Goal: Share content: Share content

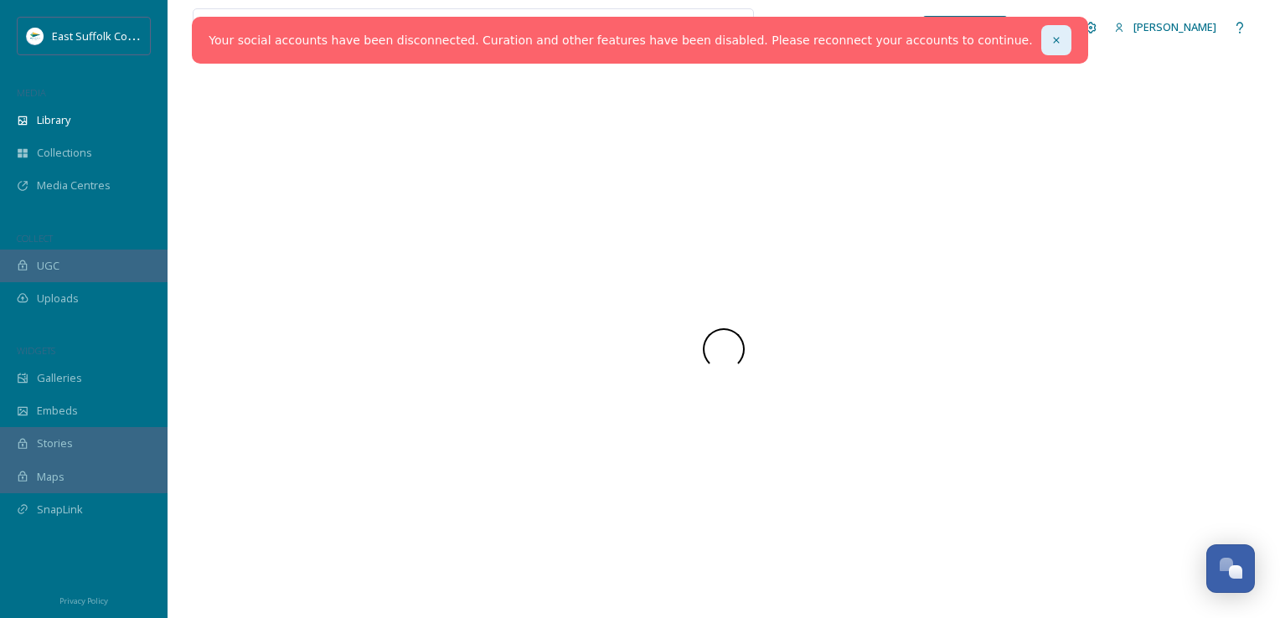
click at [1041, 52] on div at bounding box center [1056, 40] width 30 height 30
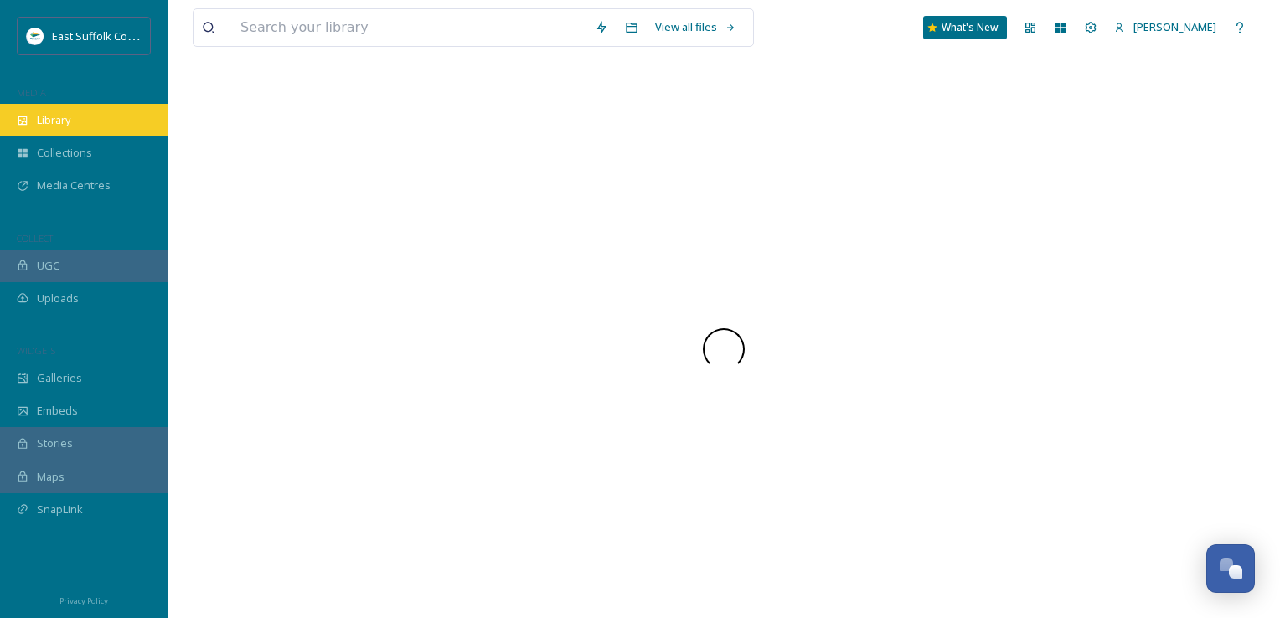
click at [70, 119] on span "Library" at bounding box center [54, 120] width 34 height 16
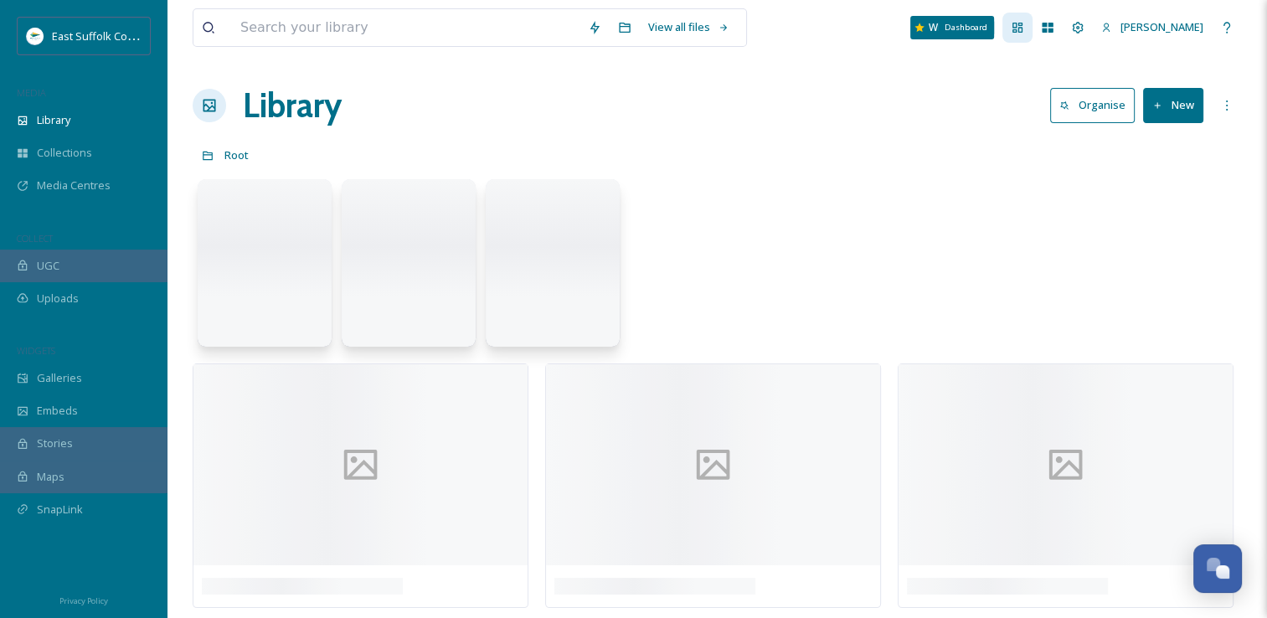
scroll to position [7691, 0]
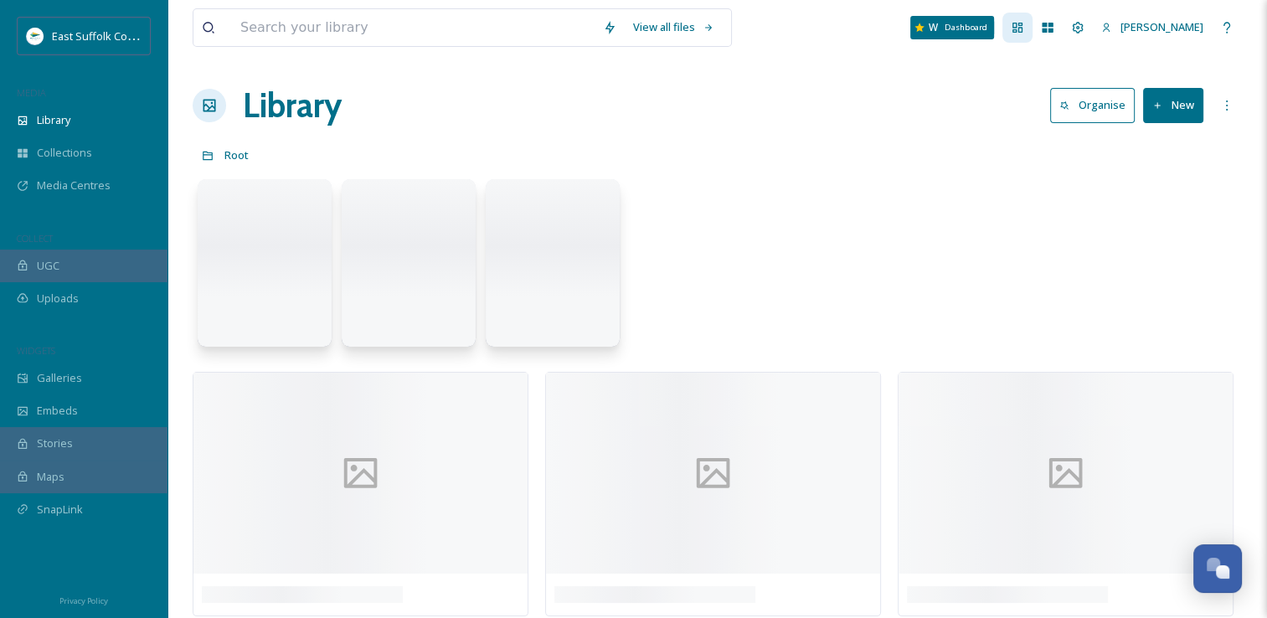
click at [1023, 28] on icon at bounding box center [1018, 28] width 10 height 10
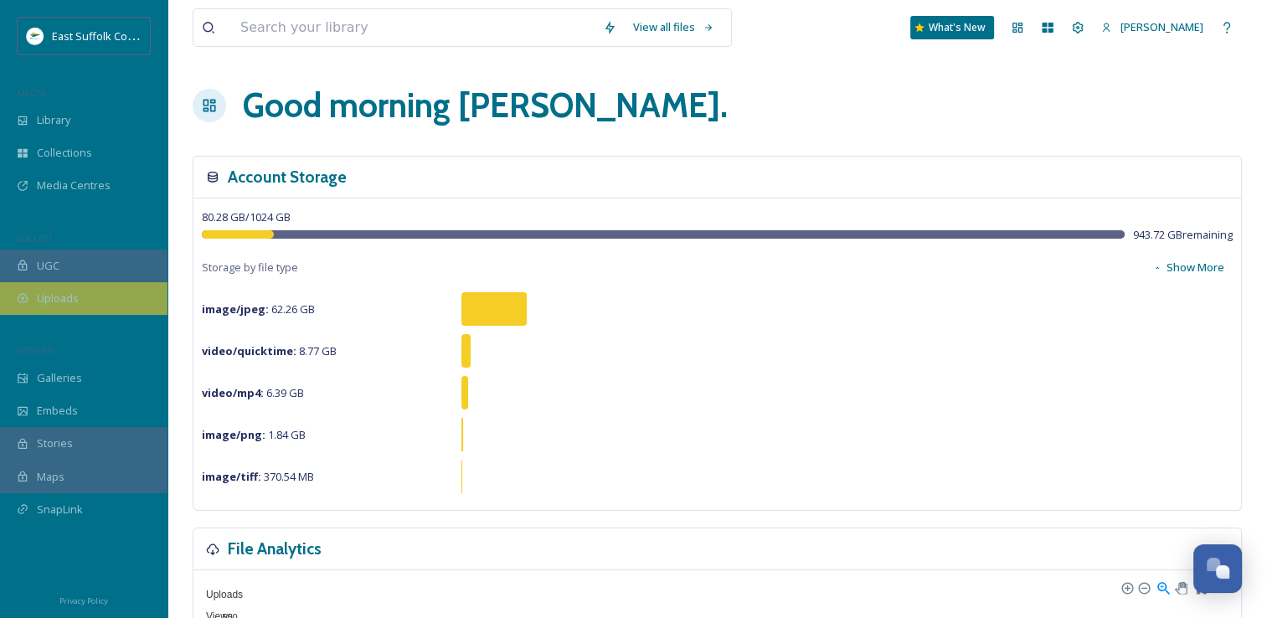
click at [27, 305] on div "Uploads" at bounding box center [84, 298] width 168 height 33
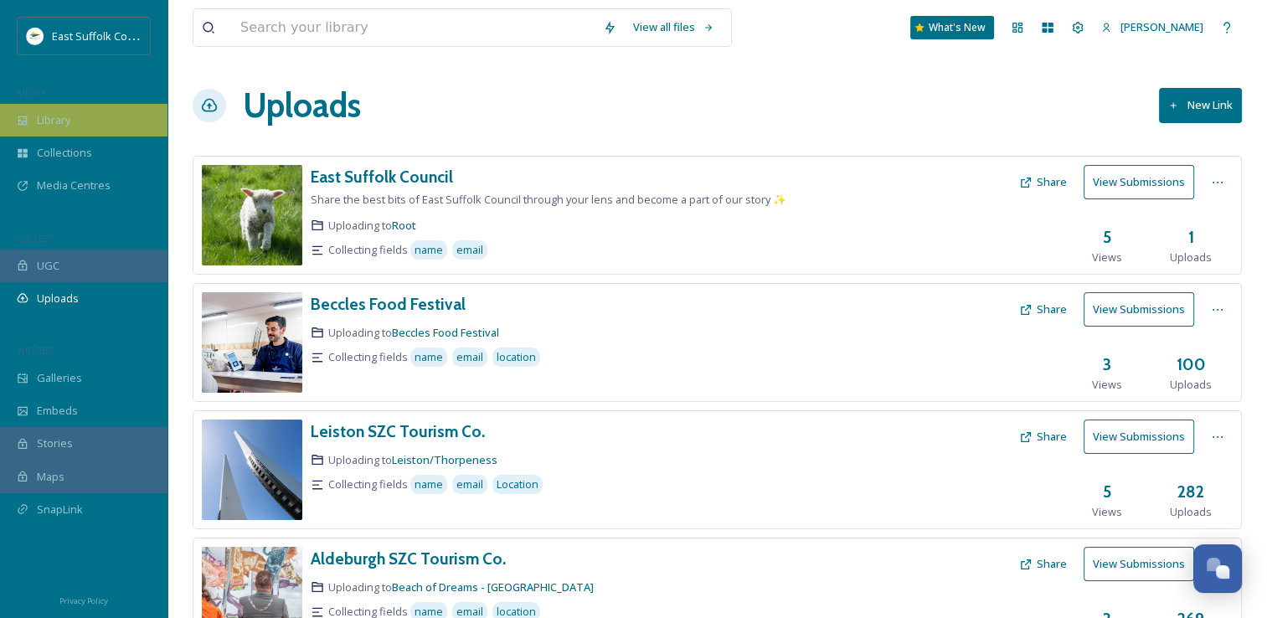
click at [34, 118] on div "Library" at bounding box center [84, 120] width 168 height 33
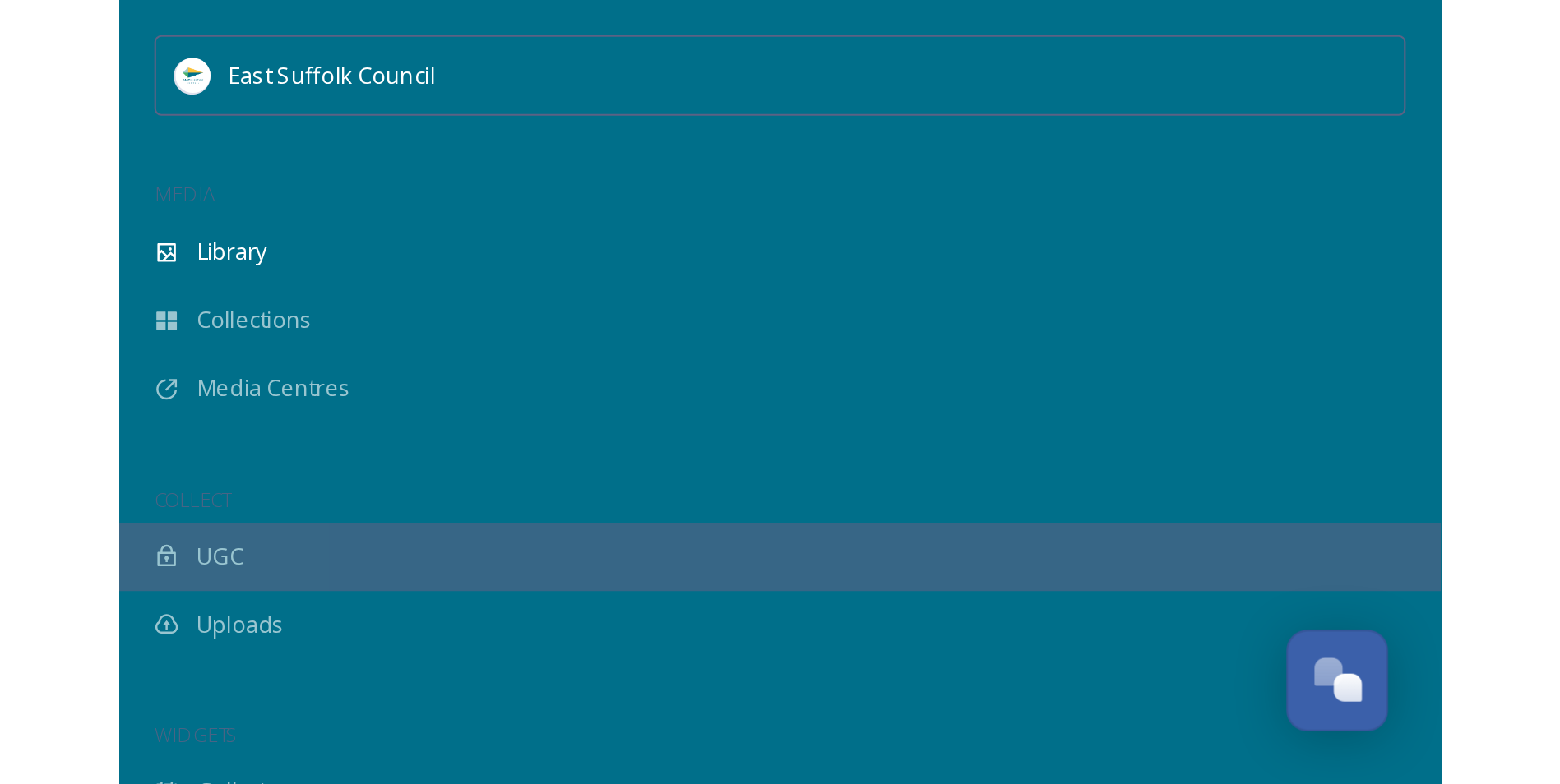
scroll to position [7505, 0]
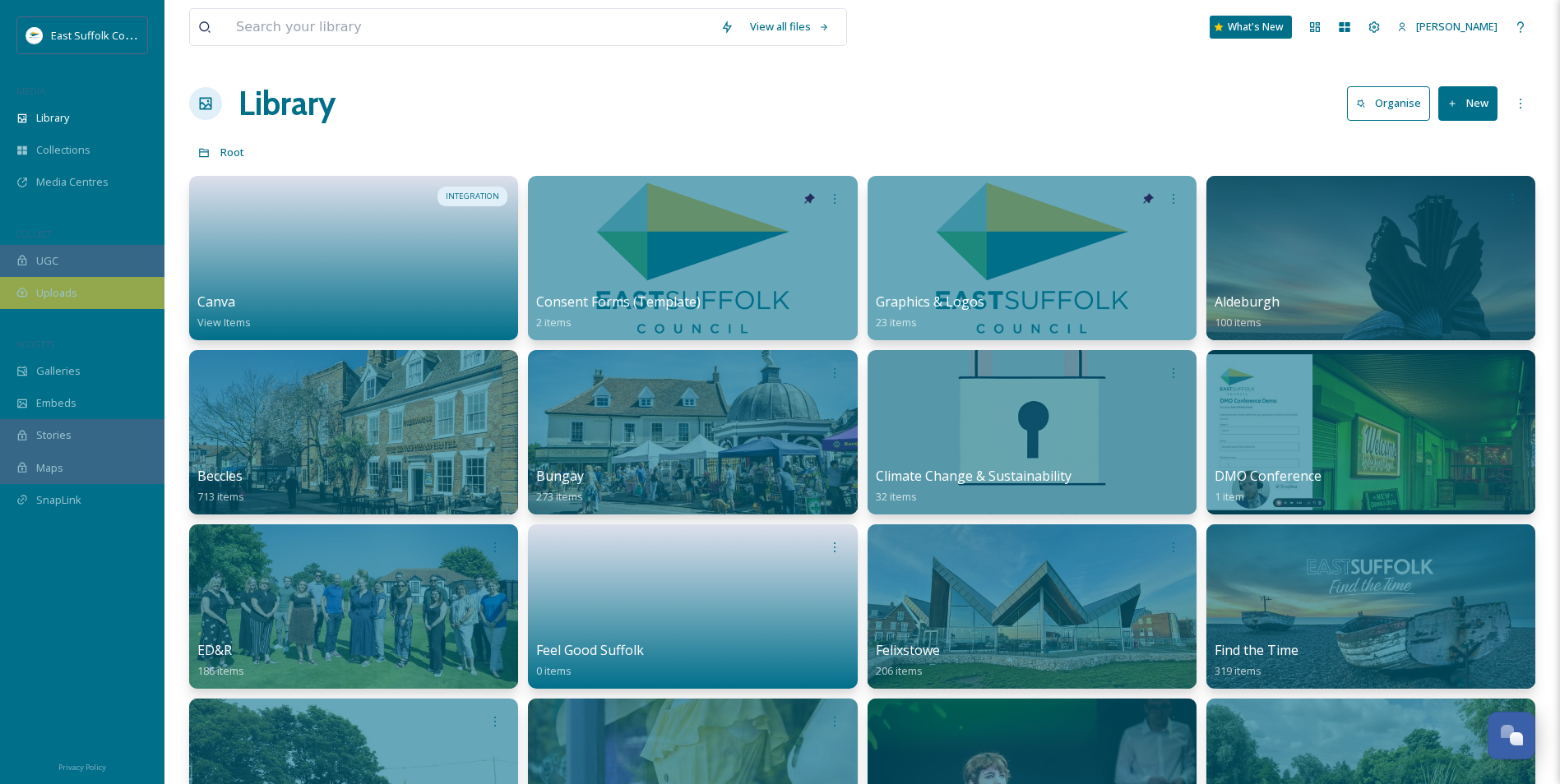
click at [59, 295] on span "Uploads" at bounding box center [57, 293] width 41 height 16
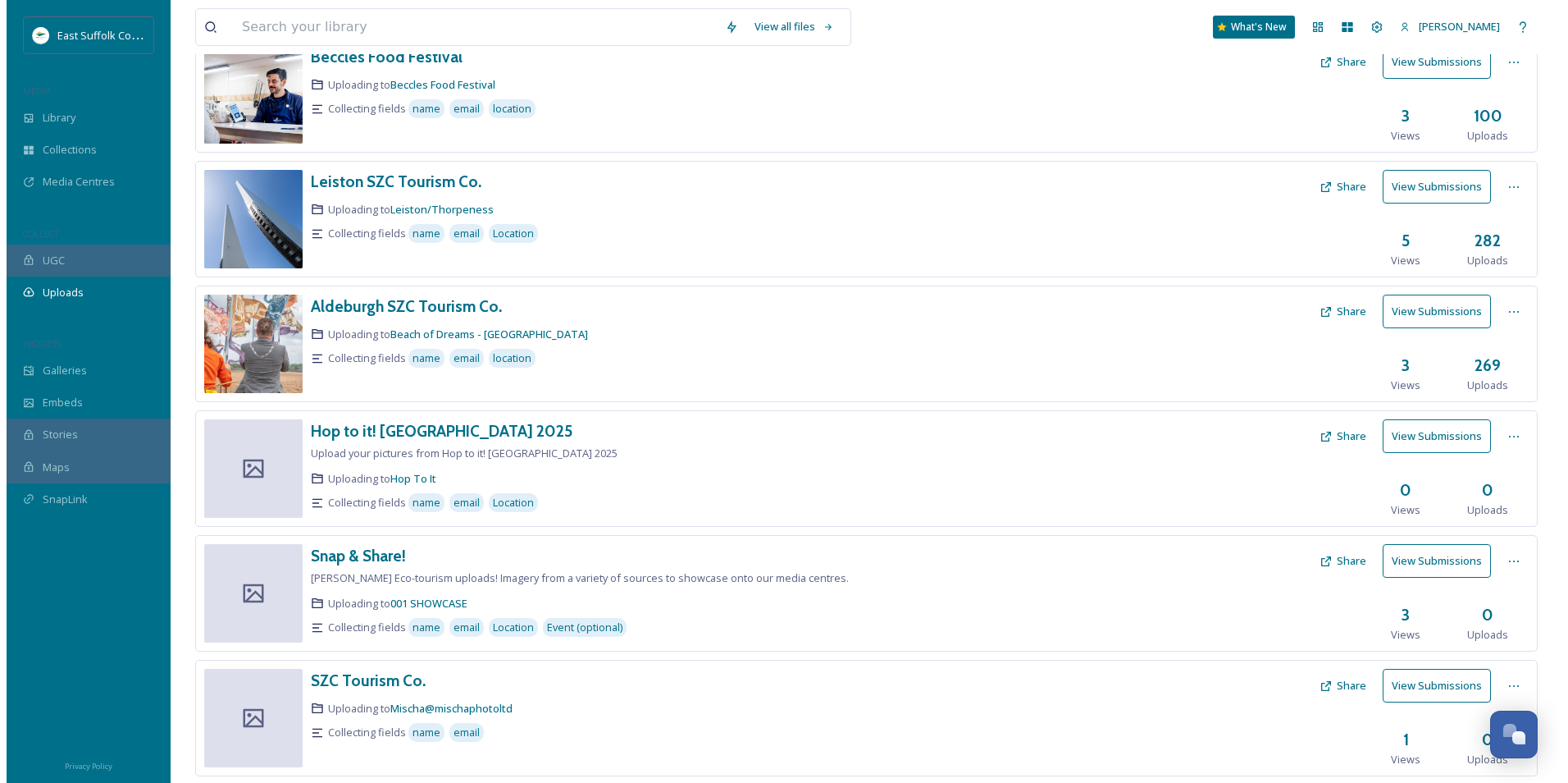
scroll to position [533, 0]
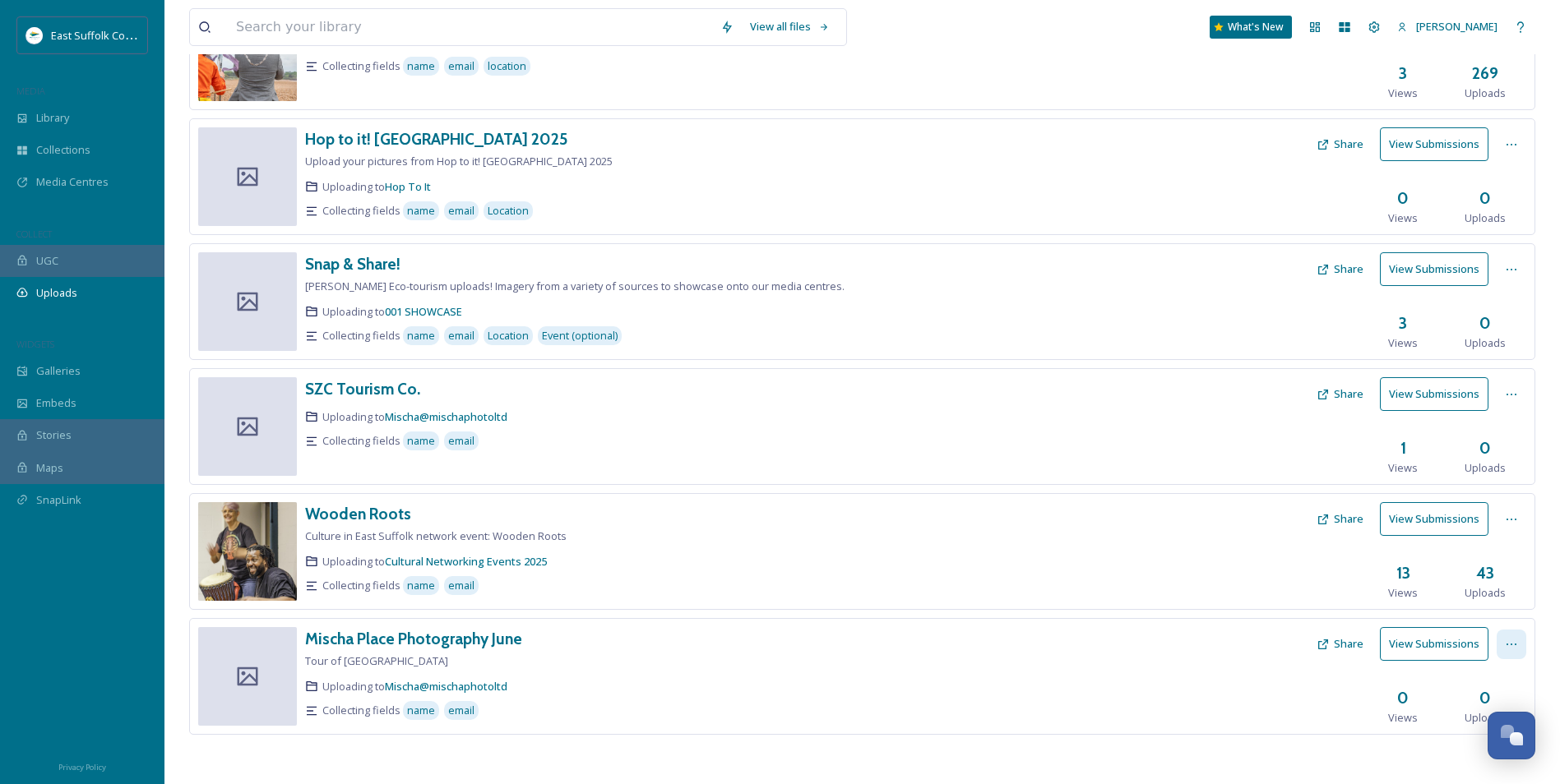
click at [1256, 605] on icon at bounding box center [1511, 644] width 13 height 13
click at [1256, 605] on div "Delete" at bounding box center [1494, 761] width 63 height 32
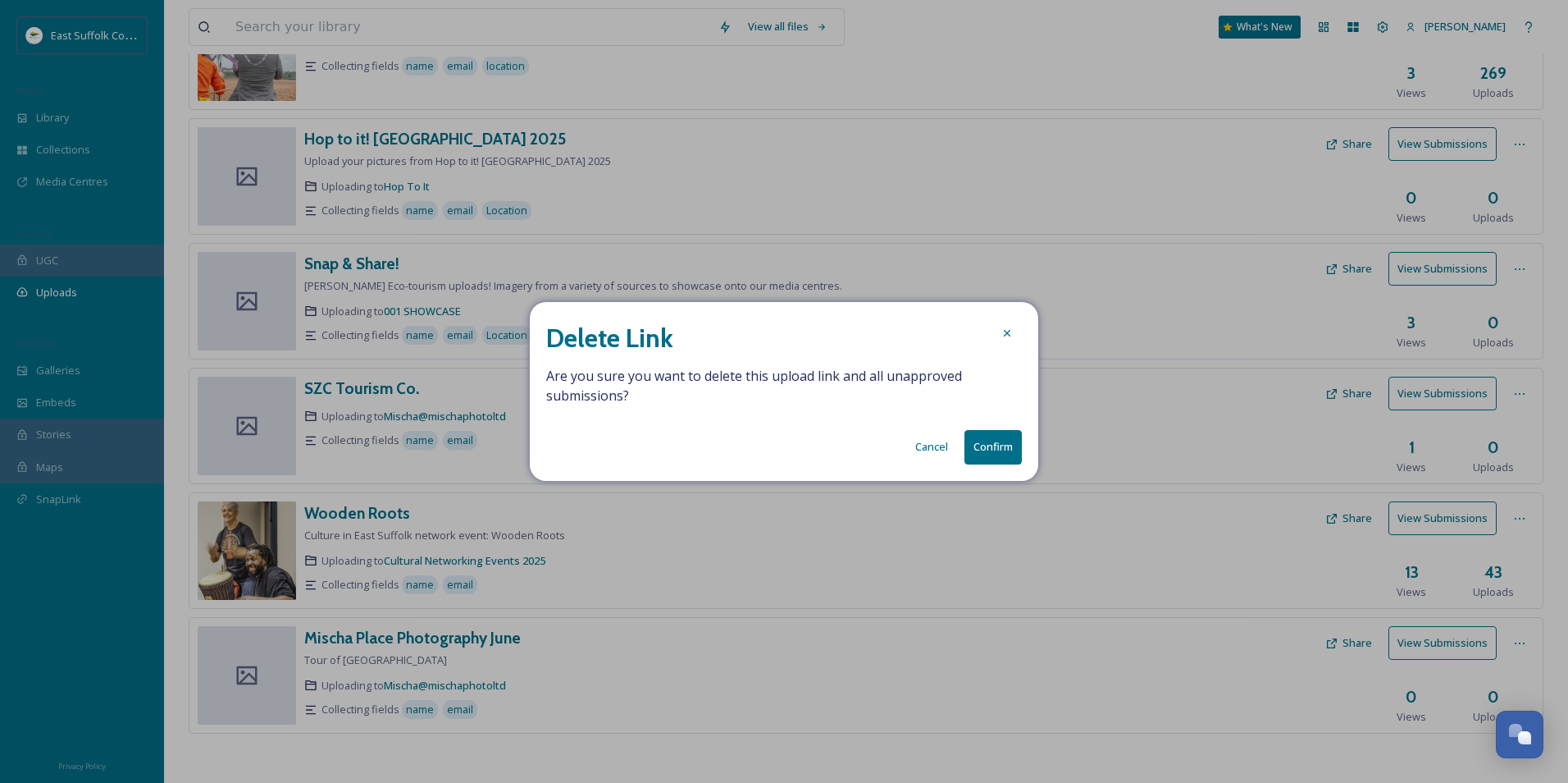
click at [981, 447] on button "Confirm" at bounding box center [993, 447] width 58 height 33
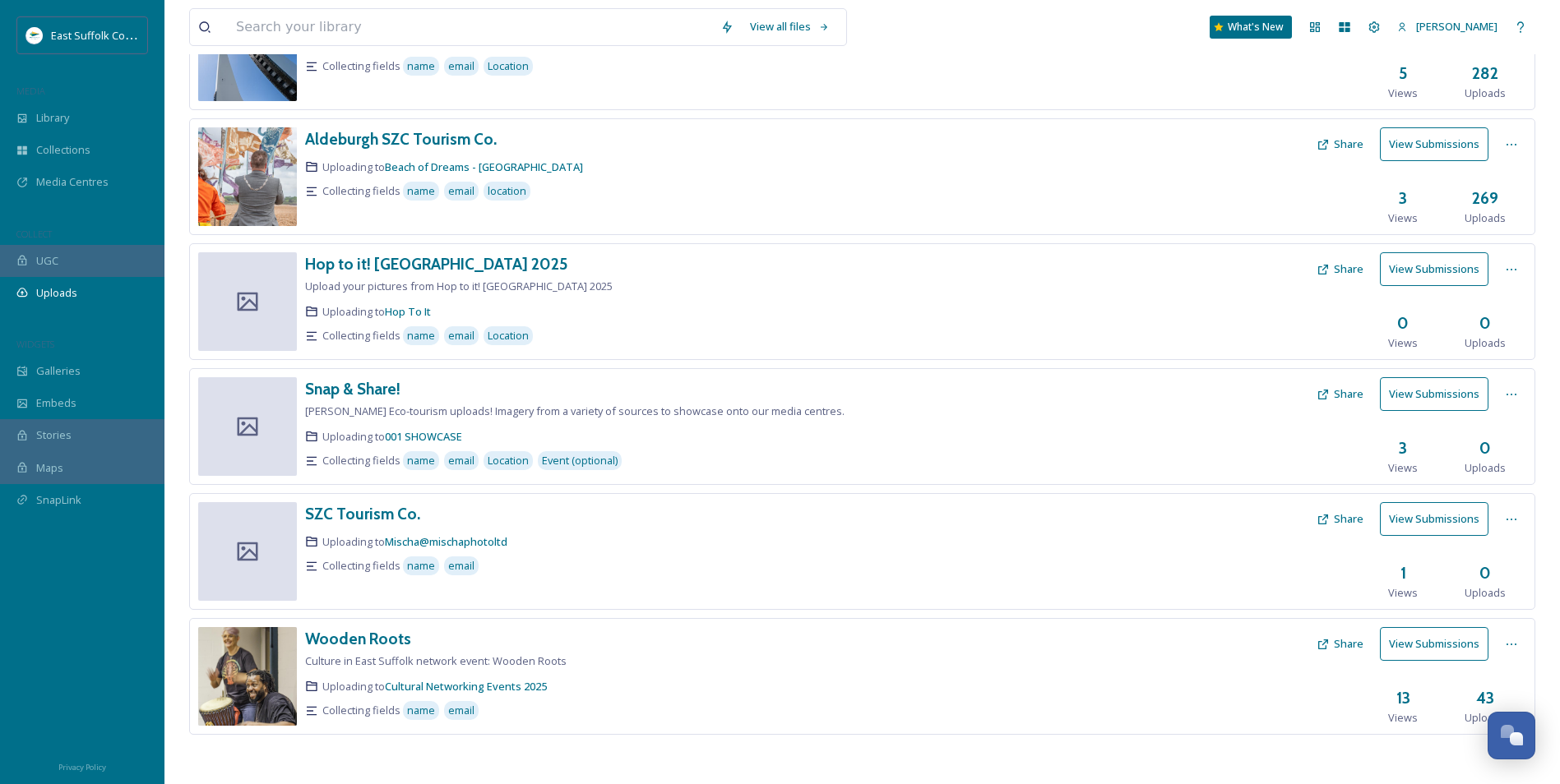
scroll to position [0, 0]
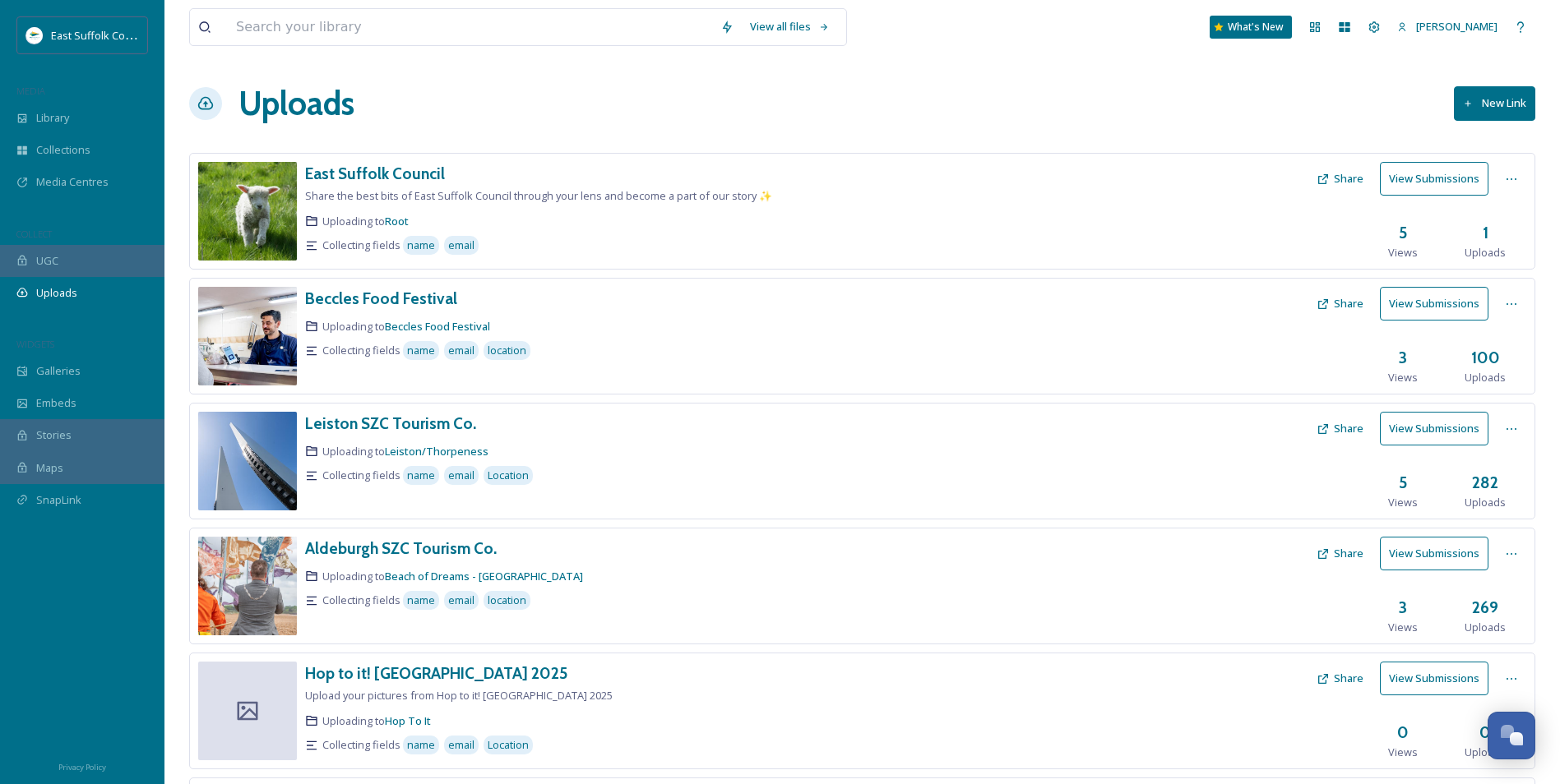
click at [1256, 110] on button "New Link" at bounding box center [1494, 103] width 81 height 33
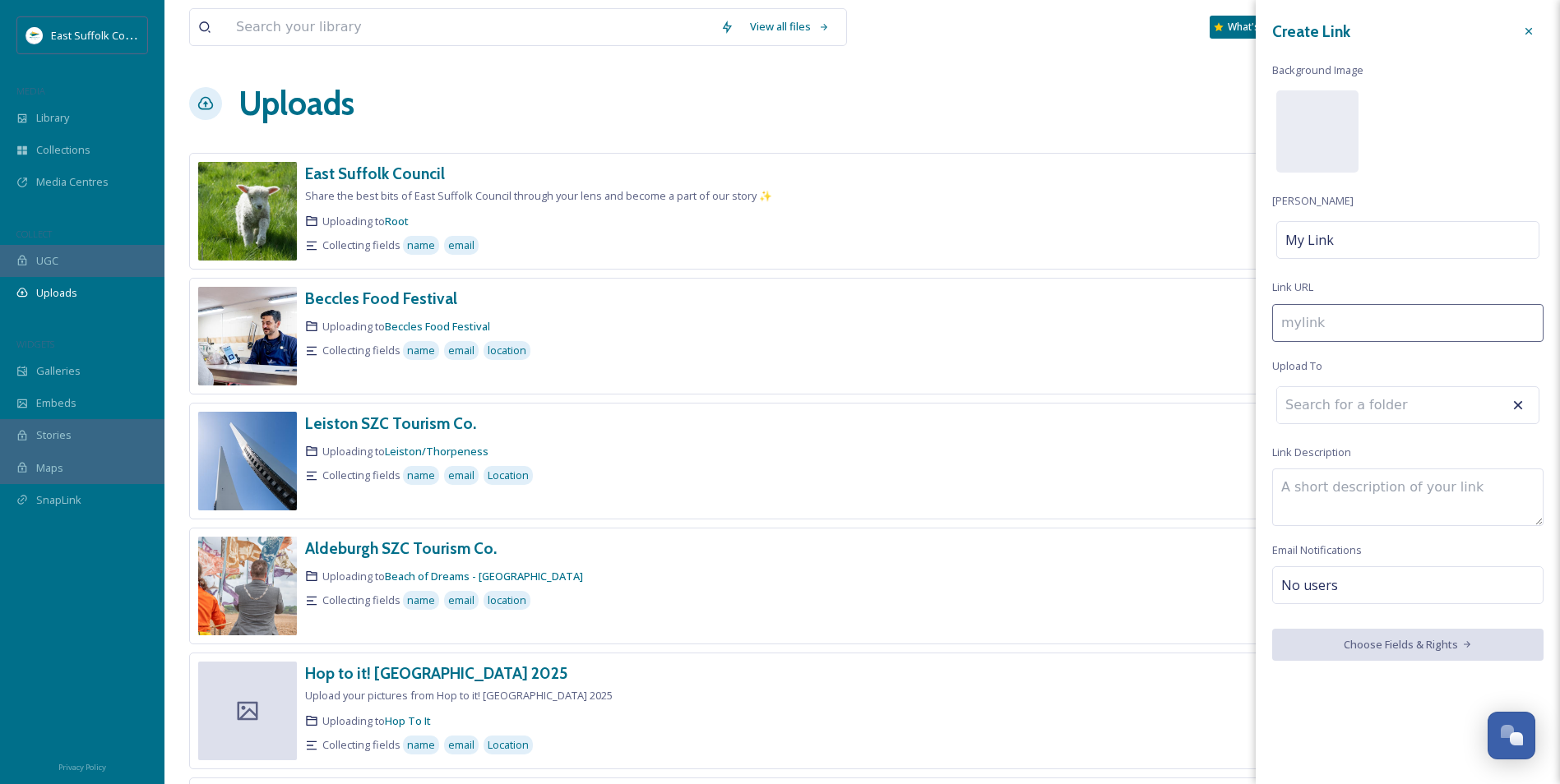
click at [1256, 327] on input at bounding box center [1408, 323] width 271 height 38
click at [1256, 249] on div "My Link" at bounding box center [1408, 239] width 263 height 38
click at [1256, 247] on input at bounding box center [1408, 239] width 271 height 38
type input "e"
type input "E"
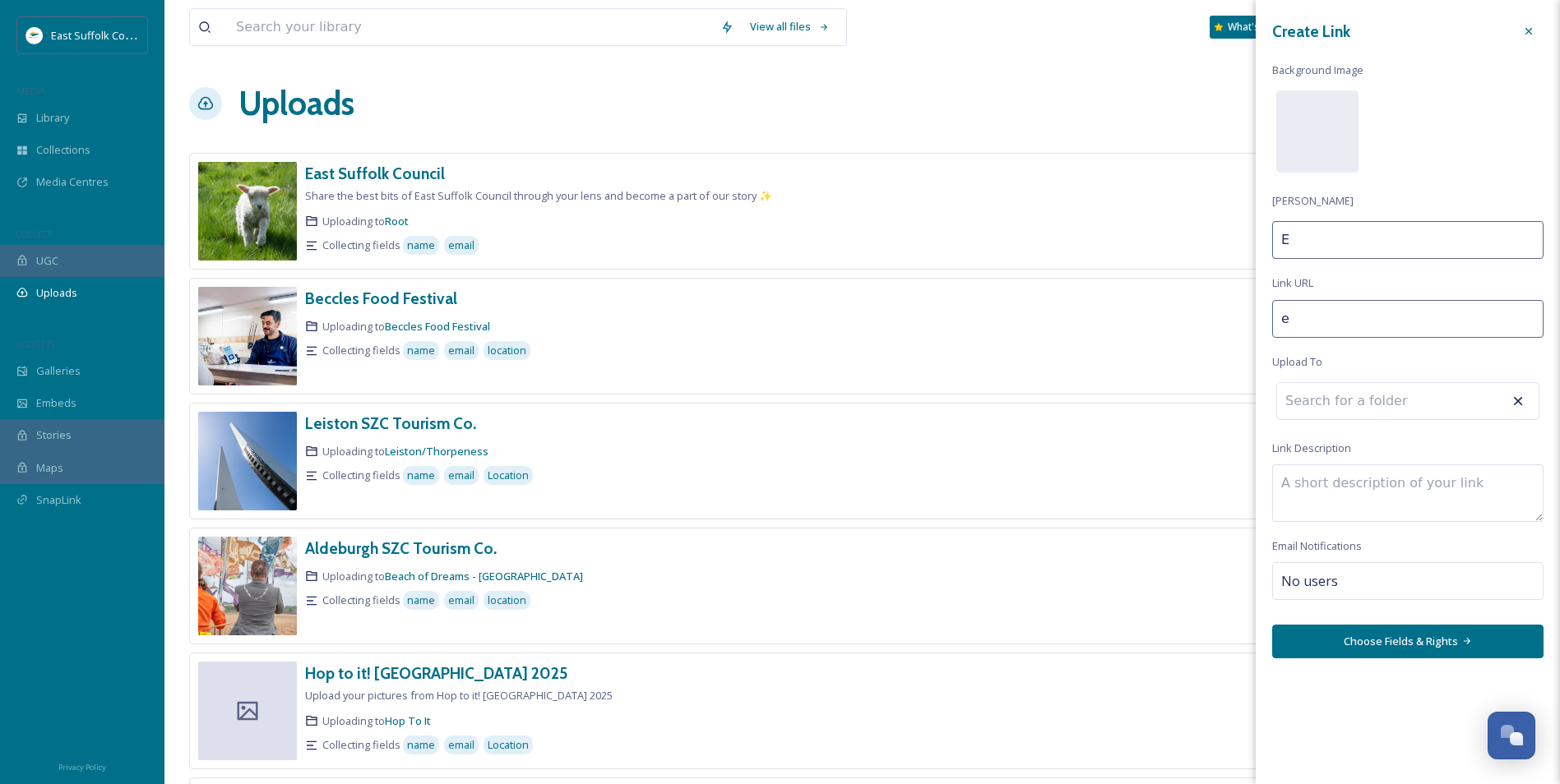
type input "ea"
type input "Ea"
type input "eas"
type input "Eas"
type input "east"
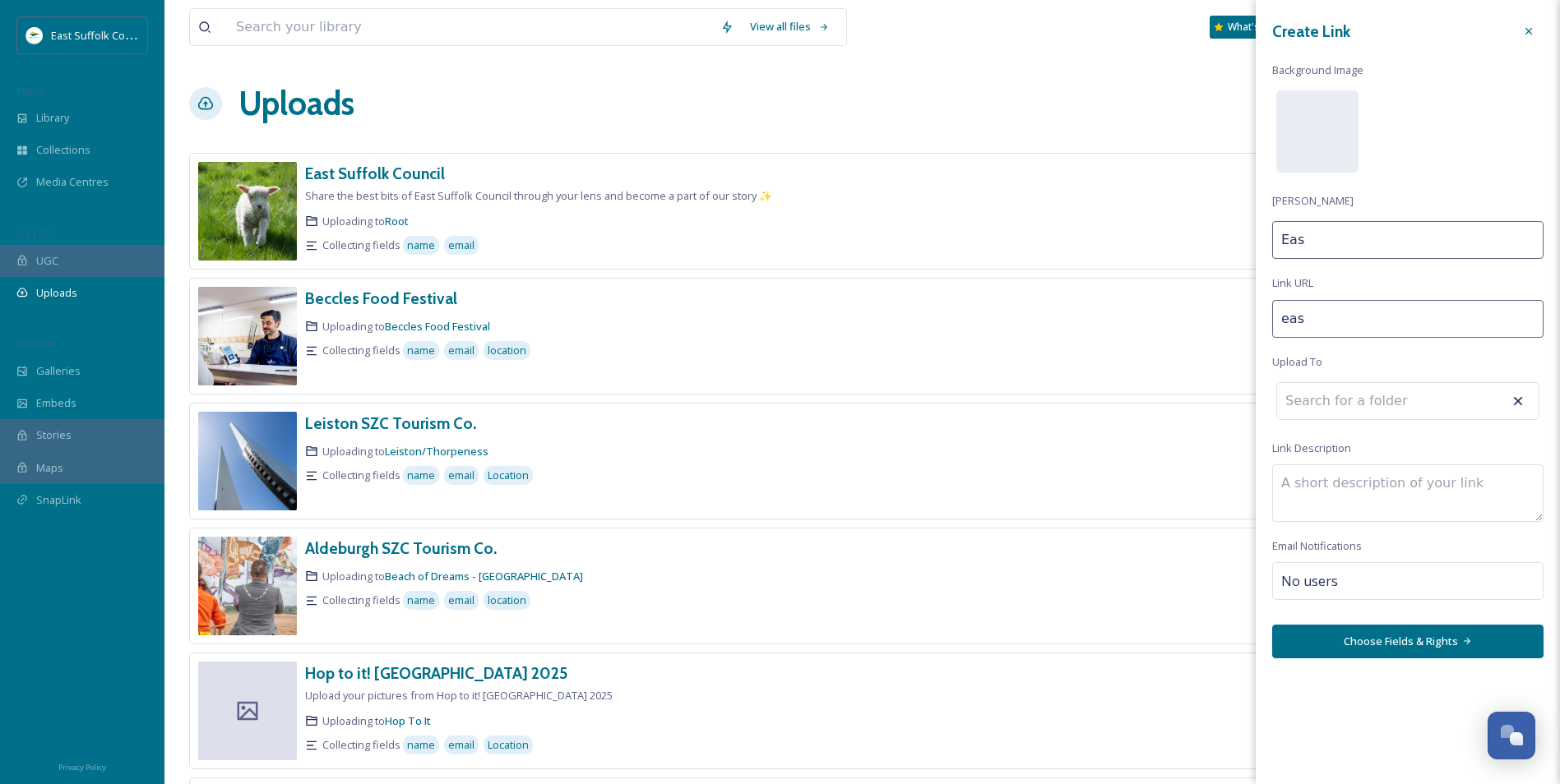
type input "East"
type input "east-"
type input "East"
type input "east-s"
type input "East S"
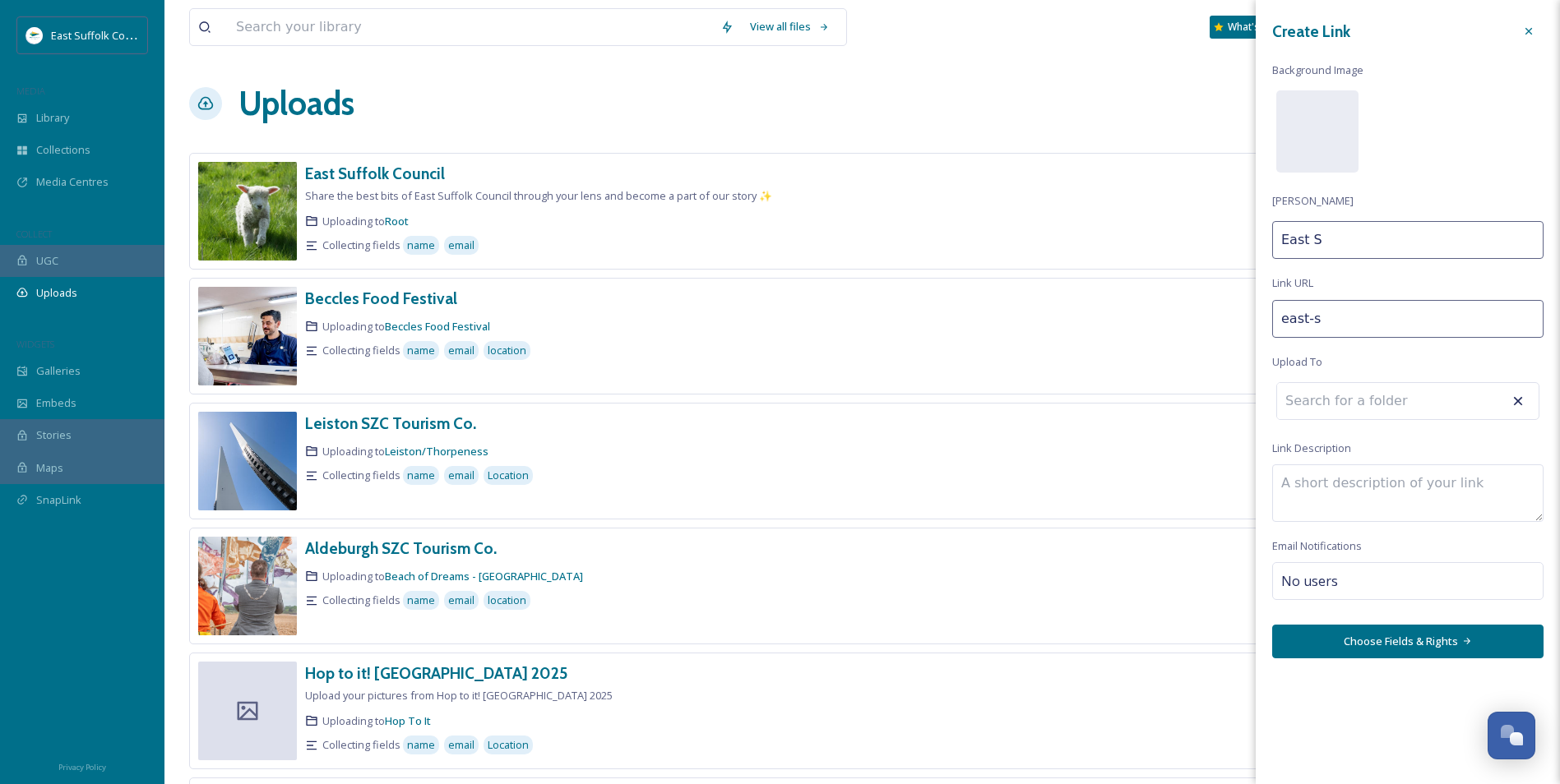
type input "east-su"
type input "East Su"
type input "east-suf"
type input "East Suf"
type input "east-suff"
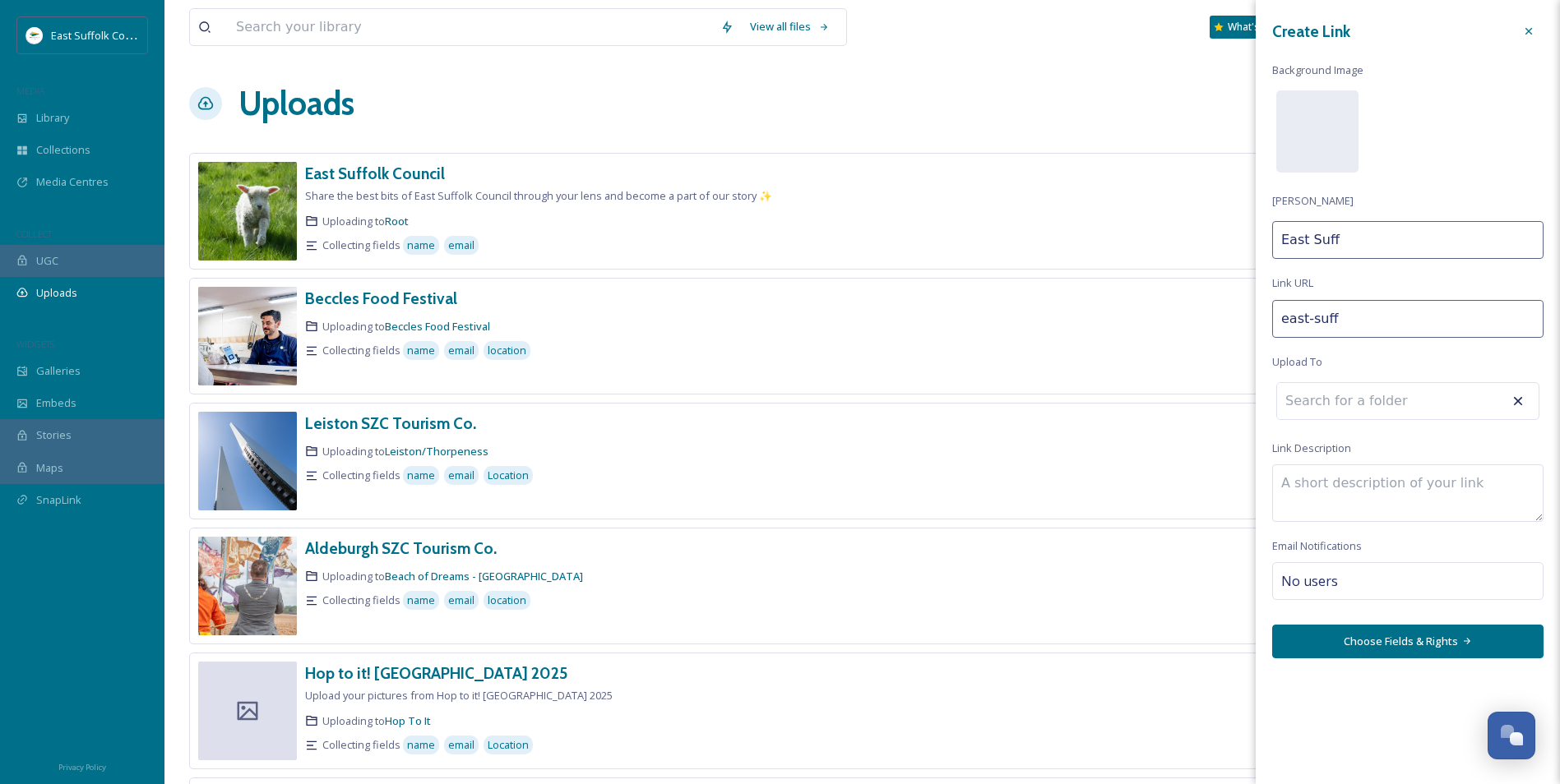
type input "East Suffo"
type input "east-suffol"
type input "East Suffol"
type input "east-[GEOGRAPHIC_DATA]"
type input "[GEOGRAPHIC_DATA]"
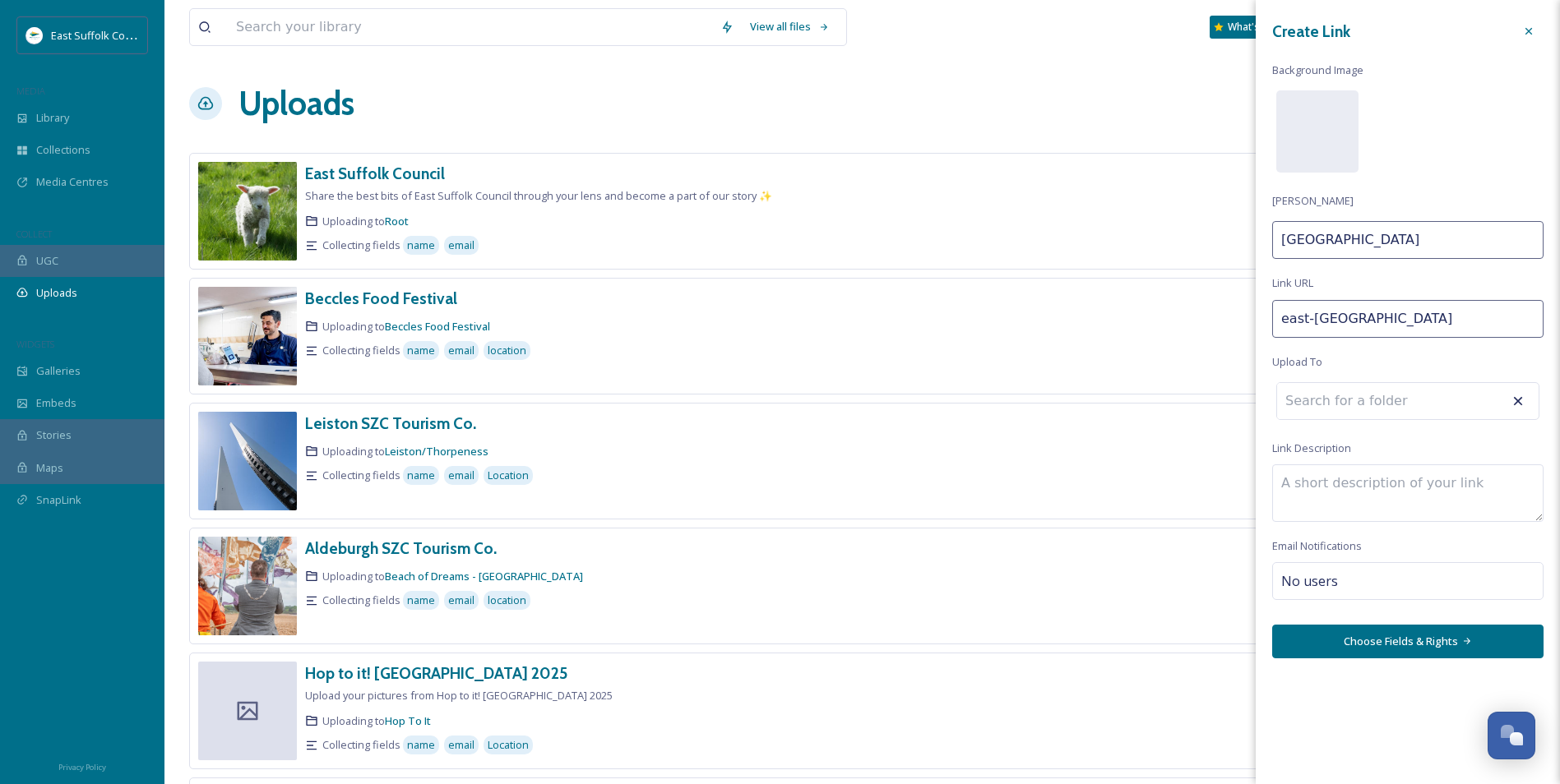
type input "east-[GEOGRAPHIC_DATA]-"
type input "[GEOGRAPHIC_DATA]"
type input "east-[GEOGRAPHIC_DATA]-e"
type input "East [GEOGRAPHIC_DATA] E"
type input "east-[GEOGRAPHIC_DATA]-ev"
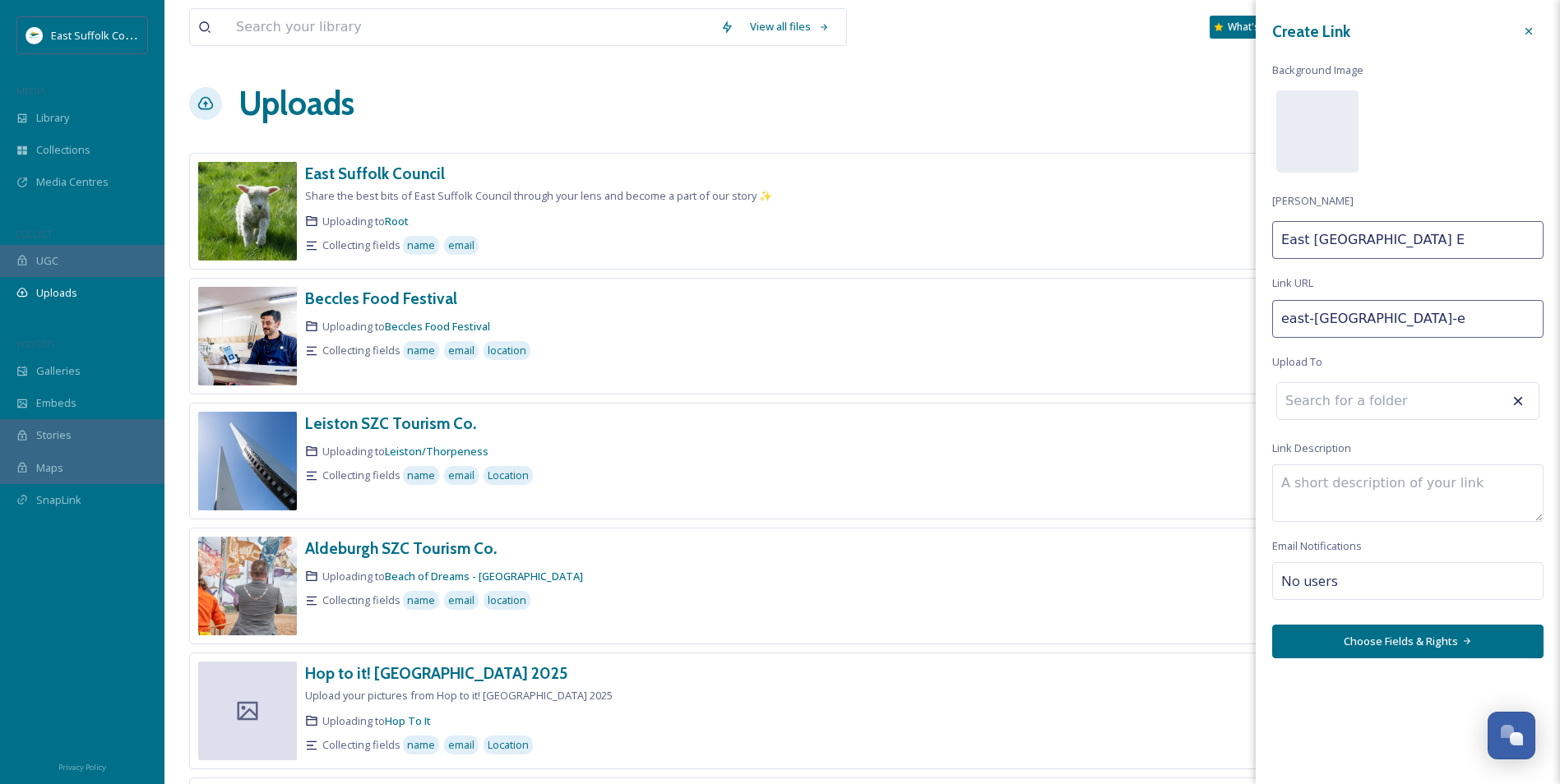
type input "East Suffolk Ev"
type input "east-[GEOGRAPHIC_DATA]-eve"
type input "East Suffolk Eve"
type input "east-[GEOGRAPHIC_DATA]-even"
type input "[GEOGRAPHIC_DATA] Even"
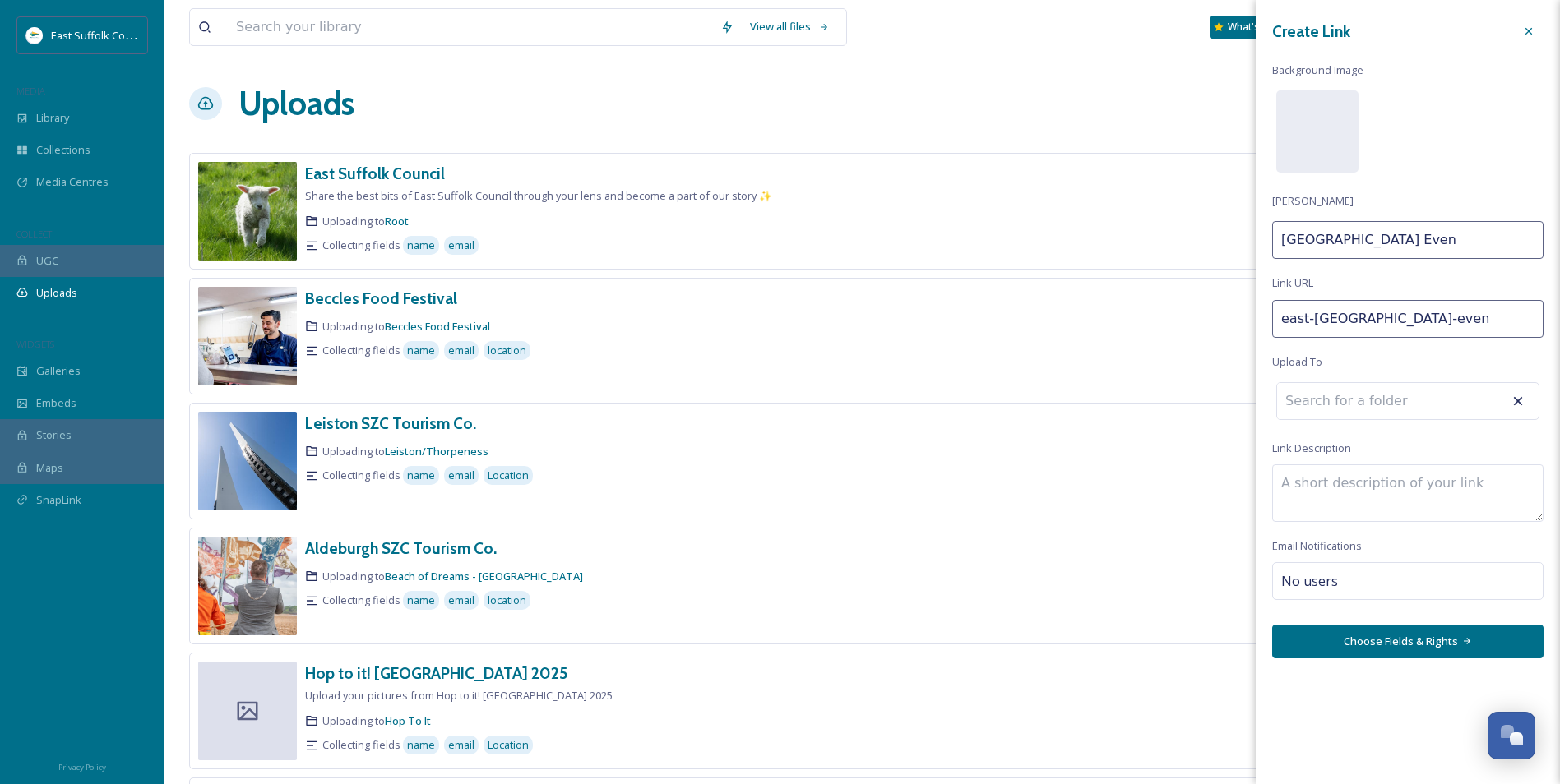
type input "east-[GEOGRAPHIC_DATA]-event"
type input "East Suffolk Event"
type input "east-[GEOGRAPHIC_DATA]-events"
type input "East Suffolk Events"
click at [1256, 397] on input at bounding box center [1368, 400] width 181 height 36
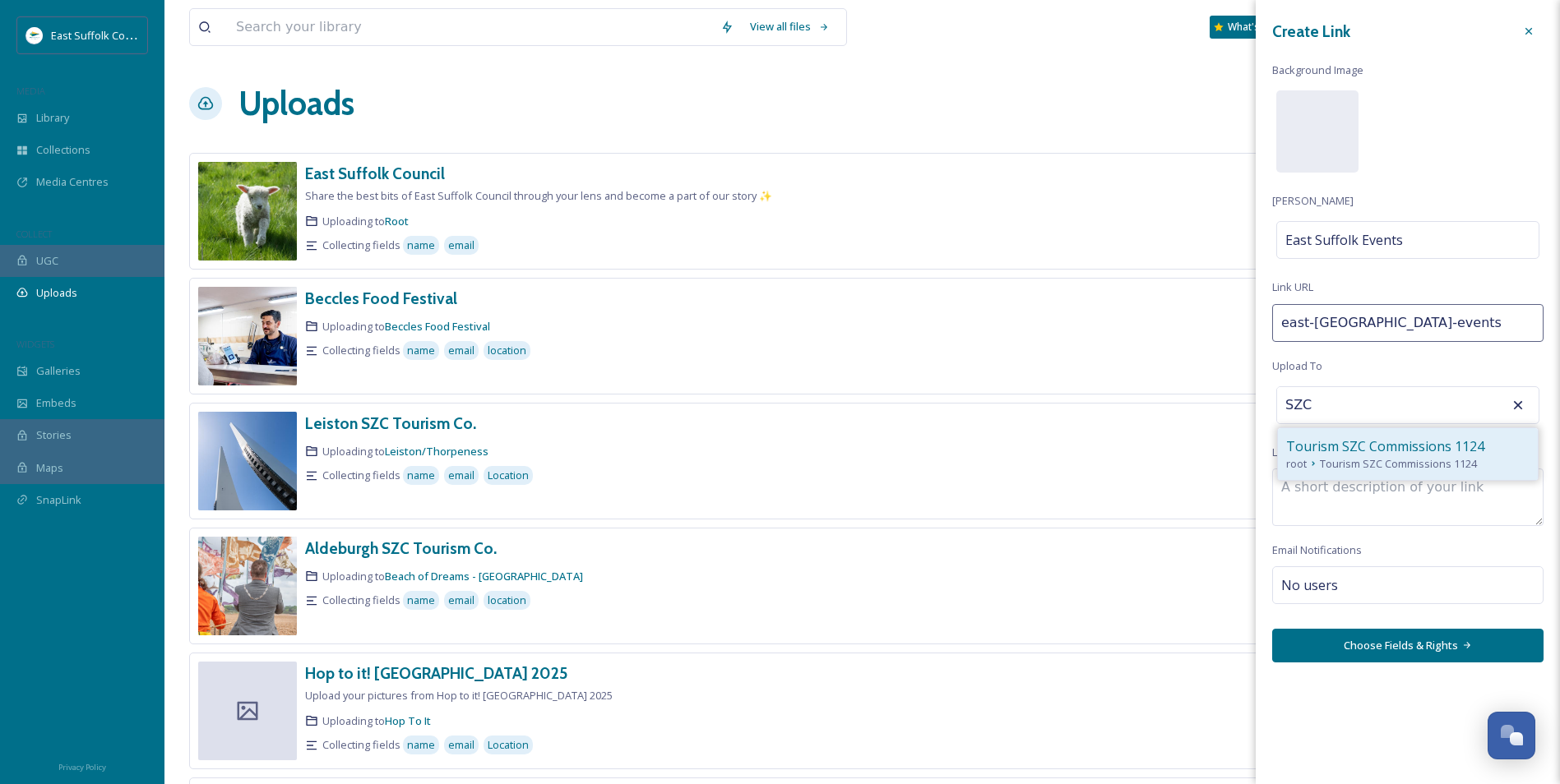
click at [1256, 469] on span "Tourism SZC Commissions 1124" at bounding box center [1398, 464] width 157 height 16
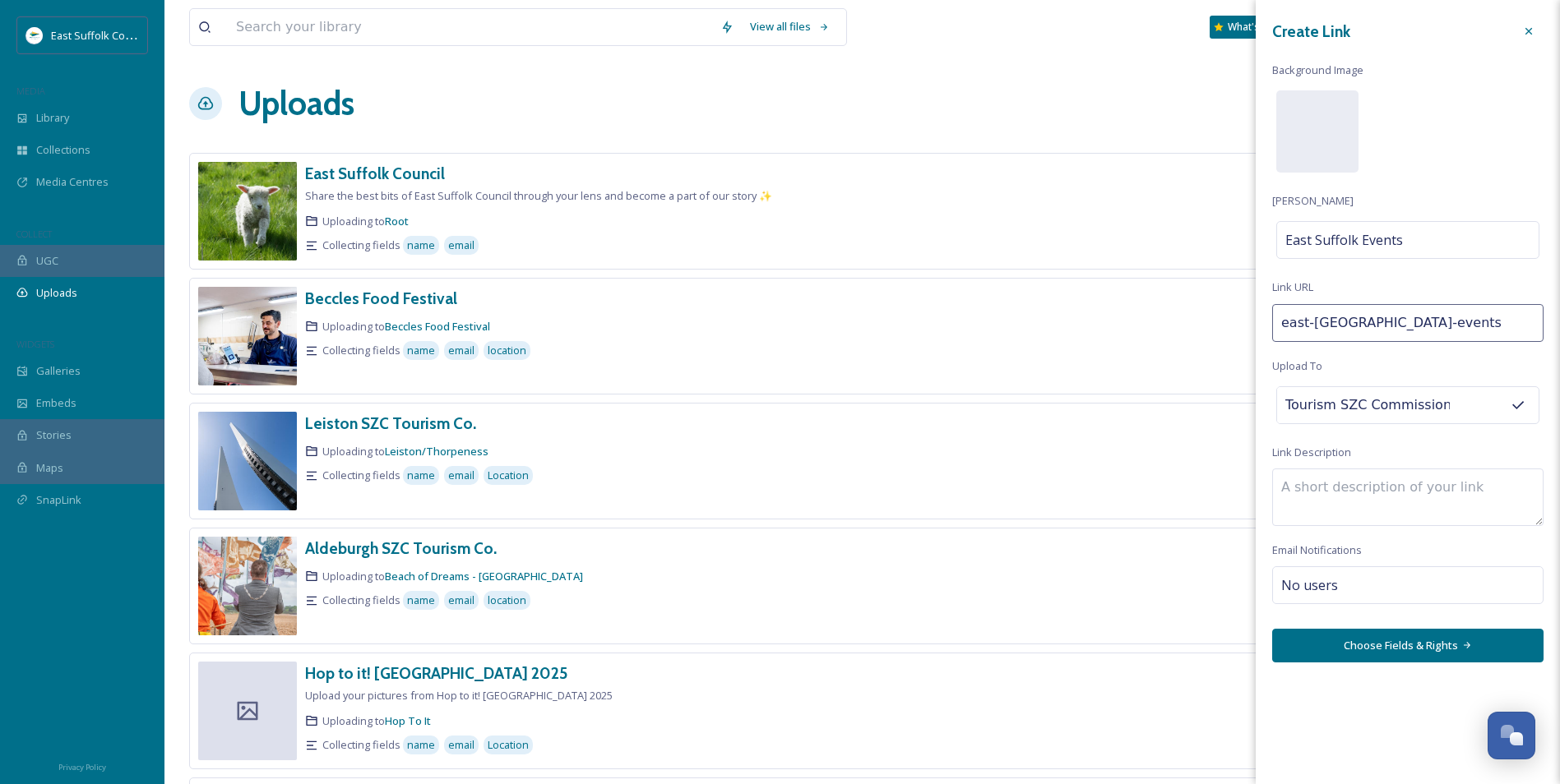
click at [1256, 404] on div "Tourism SZC Commissions 1124" at bounding box center [1408, 405] width 263 height 38
click at [1256, 411] on input "Tourism SZC Commissions 1124" at bounding box center [1368, 404] width 181 height 36
type input "Tourism SZC Co"
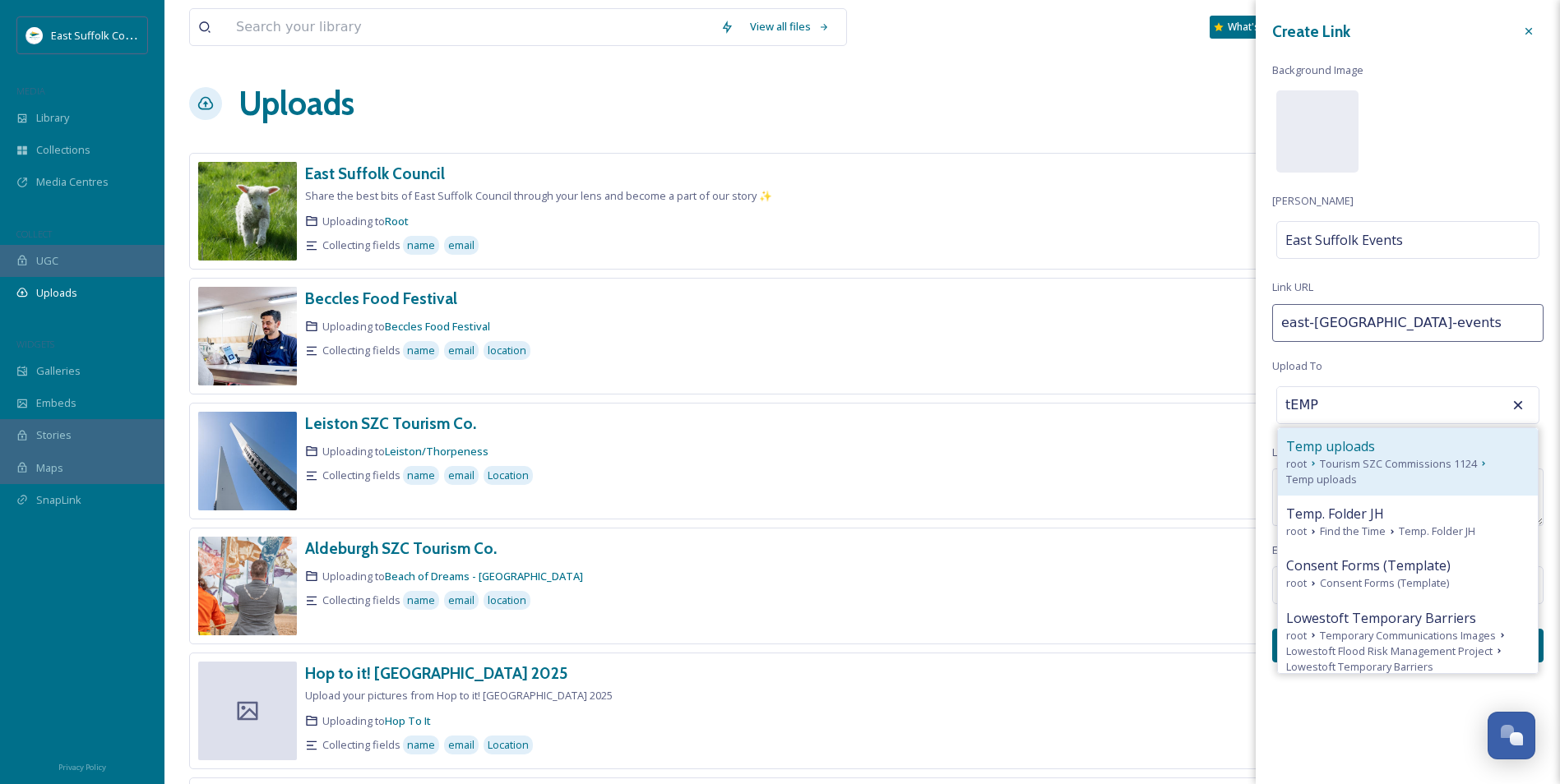
click at [1256, 463] on span "Tourism SZC Commissions 1124" at bounding box center [1398, 464] width 157 height 16
type input "Temp uploads"
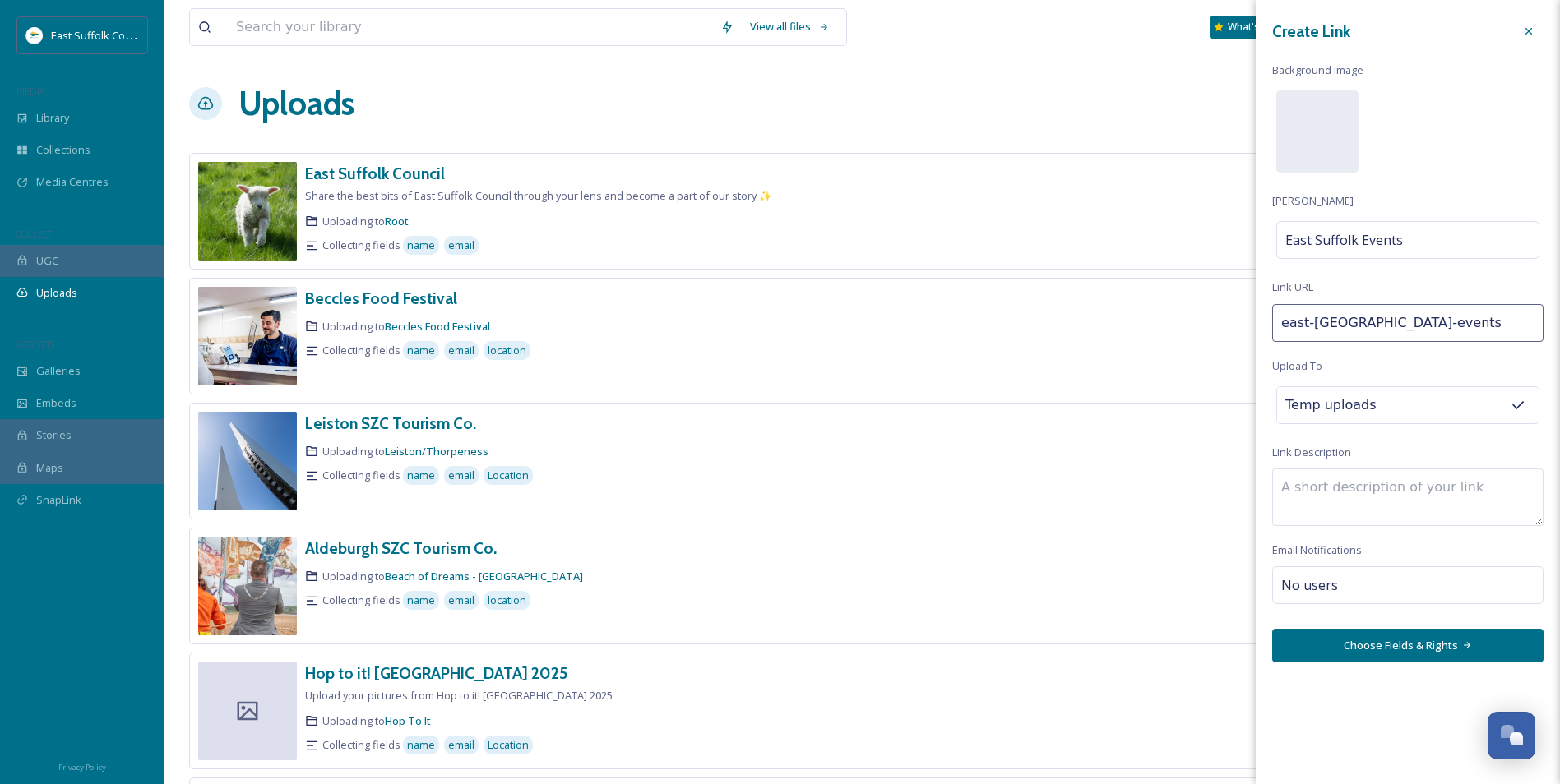
click at [1256, 487] on textarea at bounding box center [1408, 497] width 271 height 58
type textarea "e"
type textarea "V"
type textarea "Visited an [GEOGRAPHIC_DATA] based event? showcase your images here!"
click at [1256, 591] on span "No users" at bounding box center [1310, 585] width 57 height 20
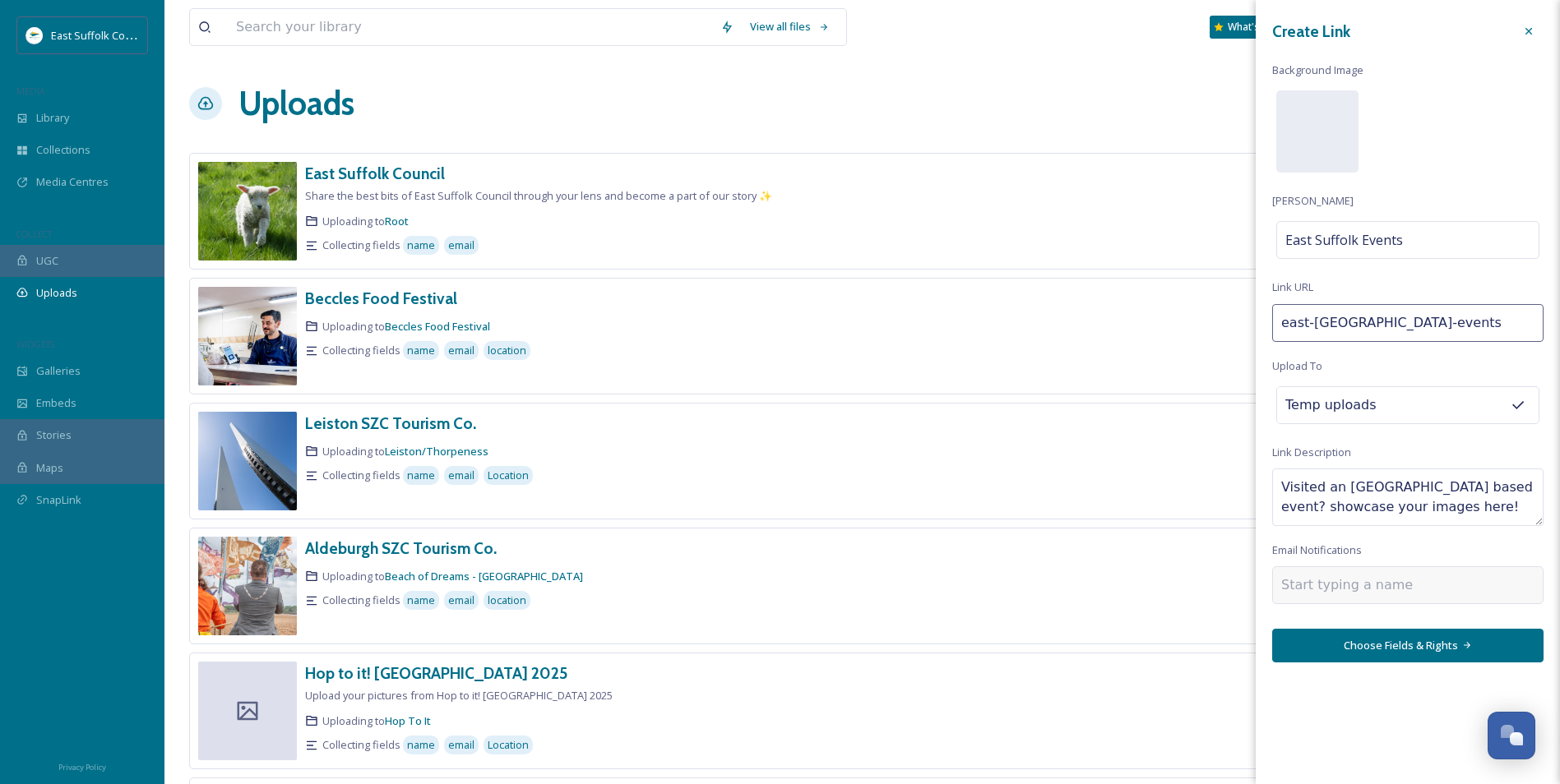
click at [1256, 590] on input at bounding box center [1364, 585] width 165 height 20
type input "[PERSON_NAME]"
click at [1256, 605] on span "[PERSON_NAME]" at bounding box center [1322, 624] width 81 height 16
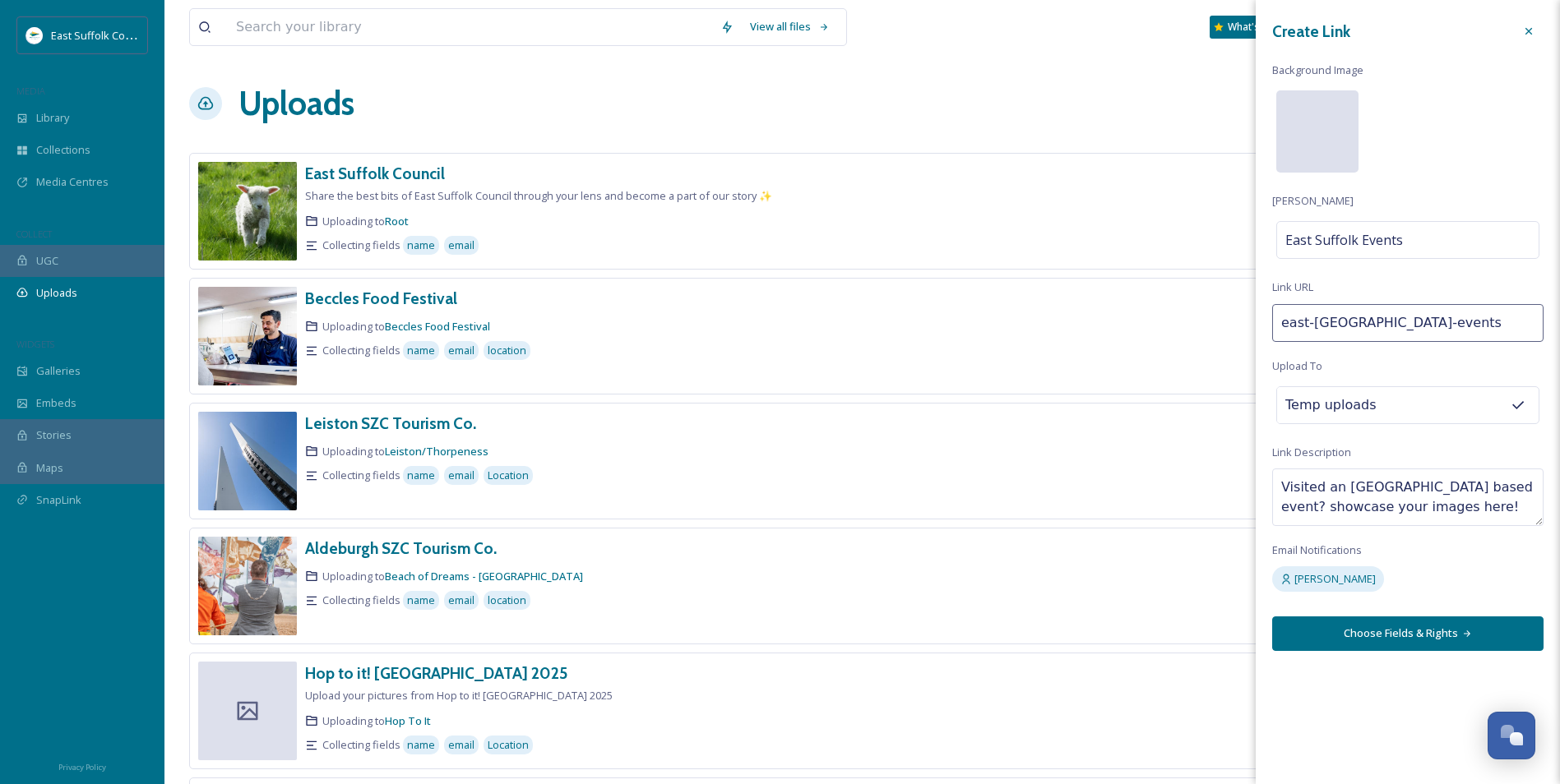
click at [1256, 91] on div at bounding box center [1318, 131] width 82 height 82
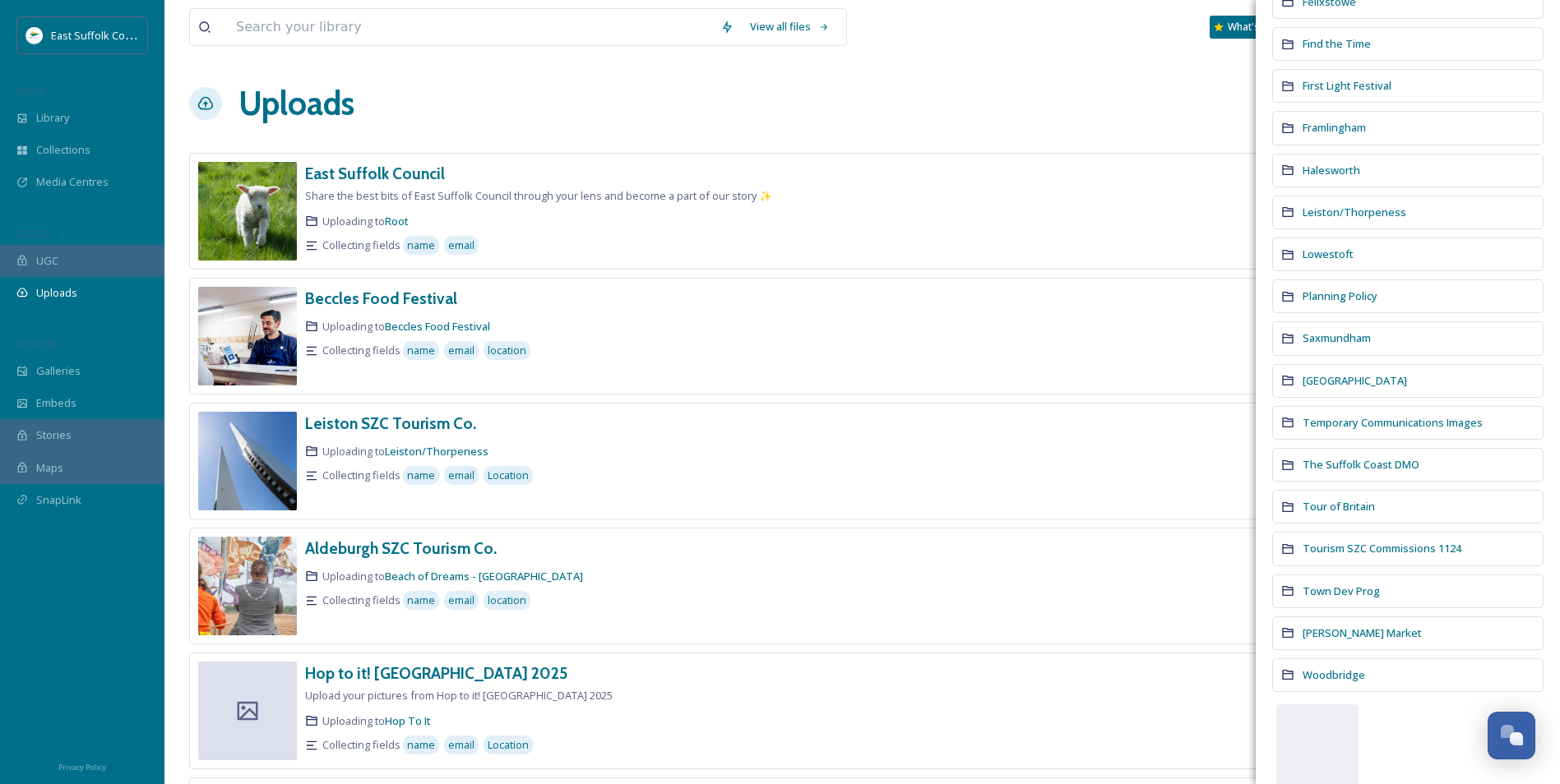
scroll to position [559, 0]
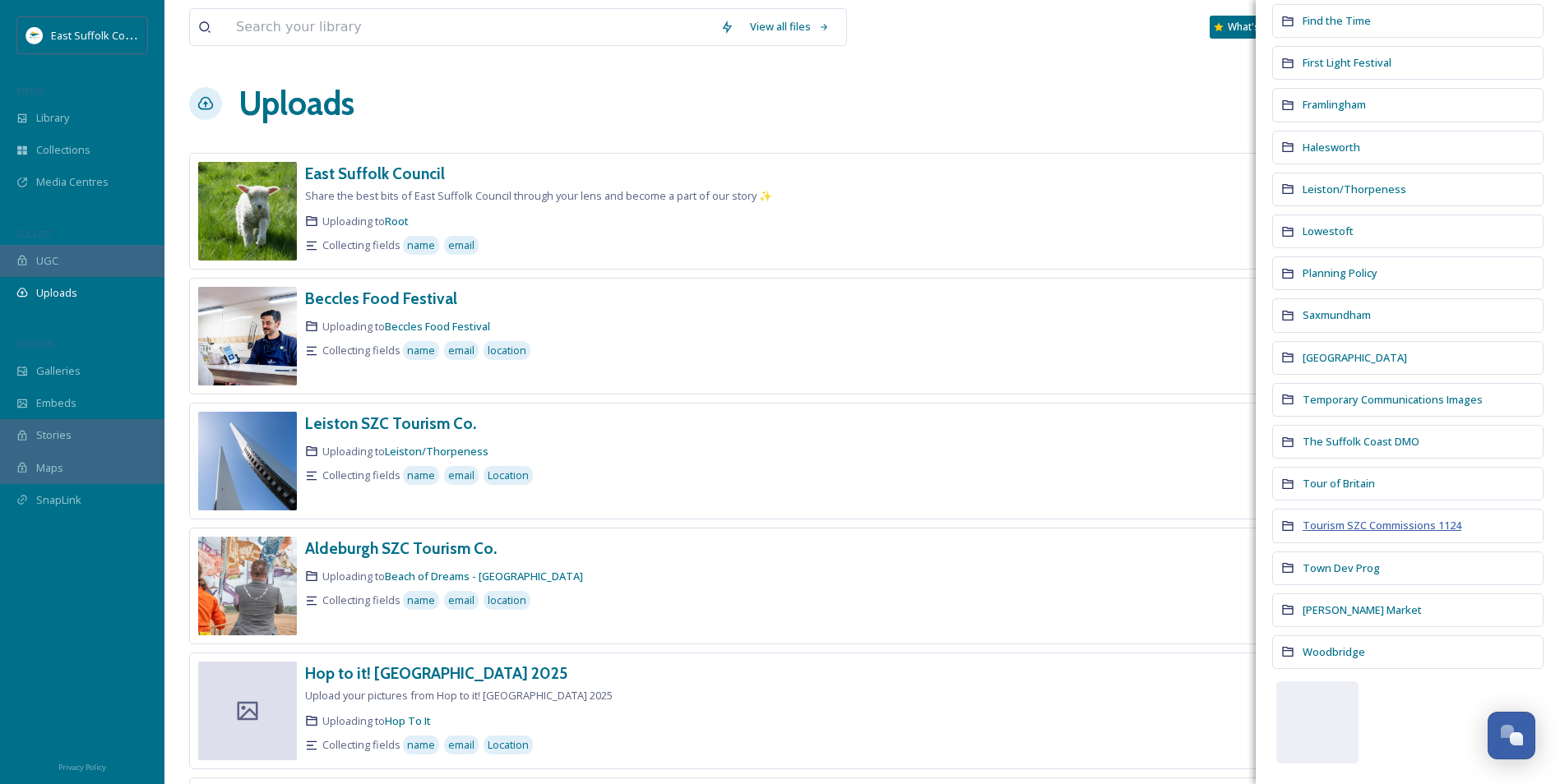
click at [1256, 532] on span "Tourism SZC Commissions 1124" at bounding box center [1382, 525] width 159 height 15
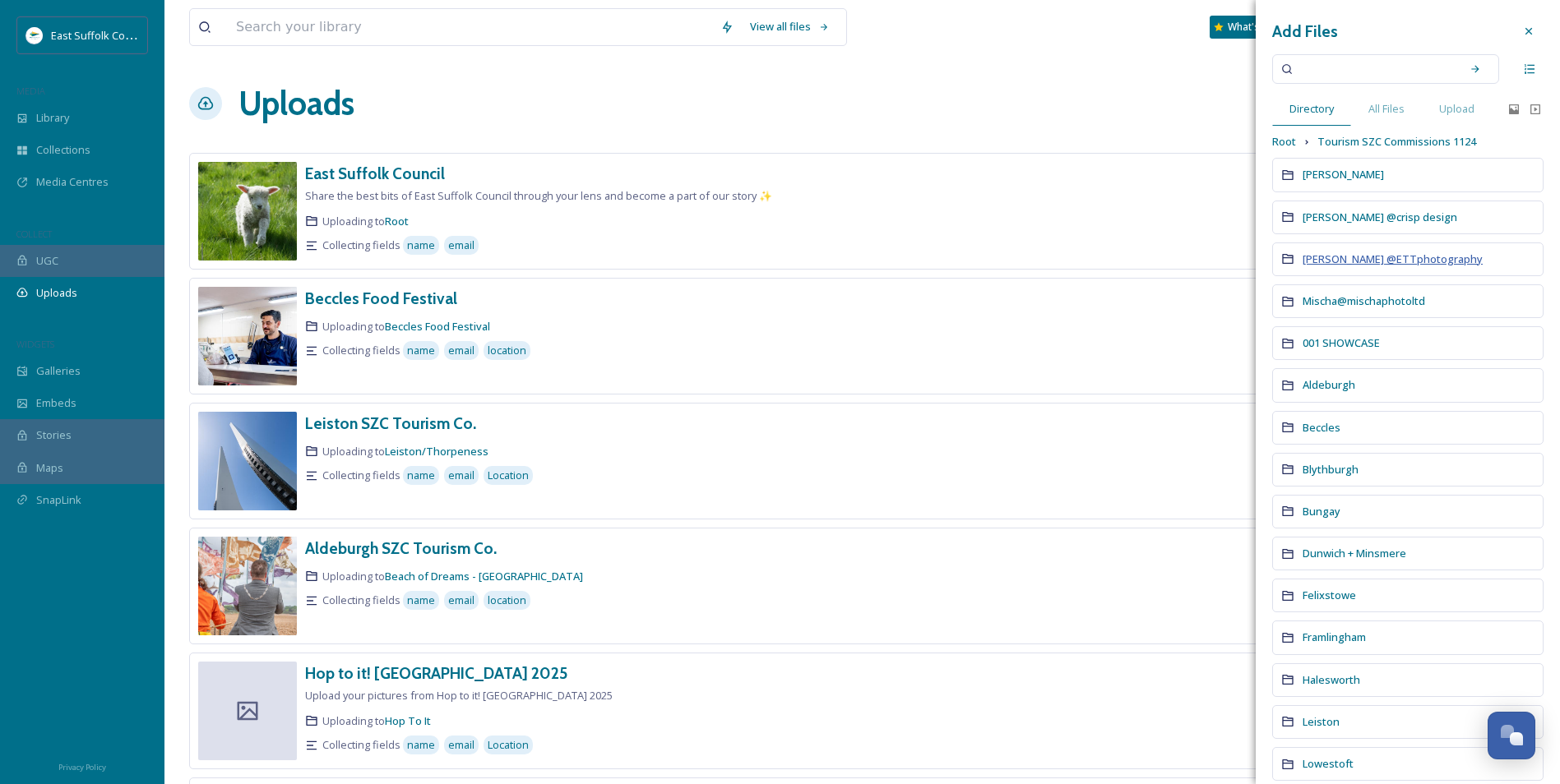
click at [1256, 257] on span "[PERSON_NAME] @ETTphotography" at bounding box center [1392, 258] width 180 height 15
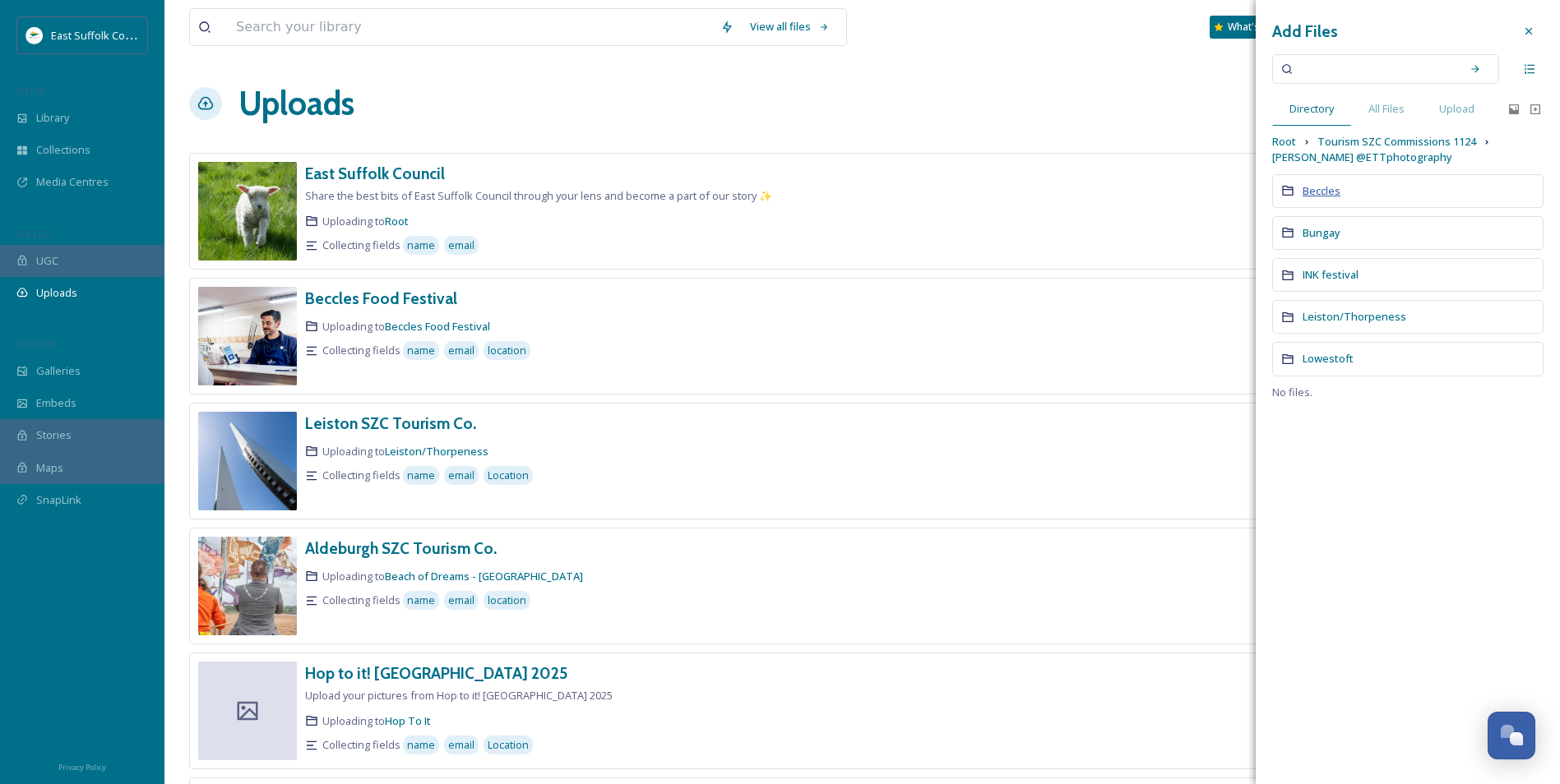
click at [1256, 190] on span "Beccles" at bounding box center [1321, 190] width 38 height 15
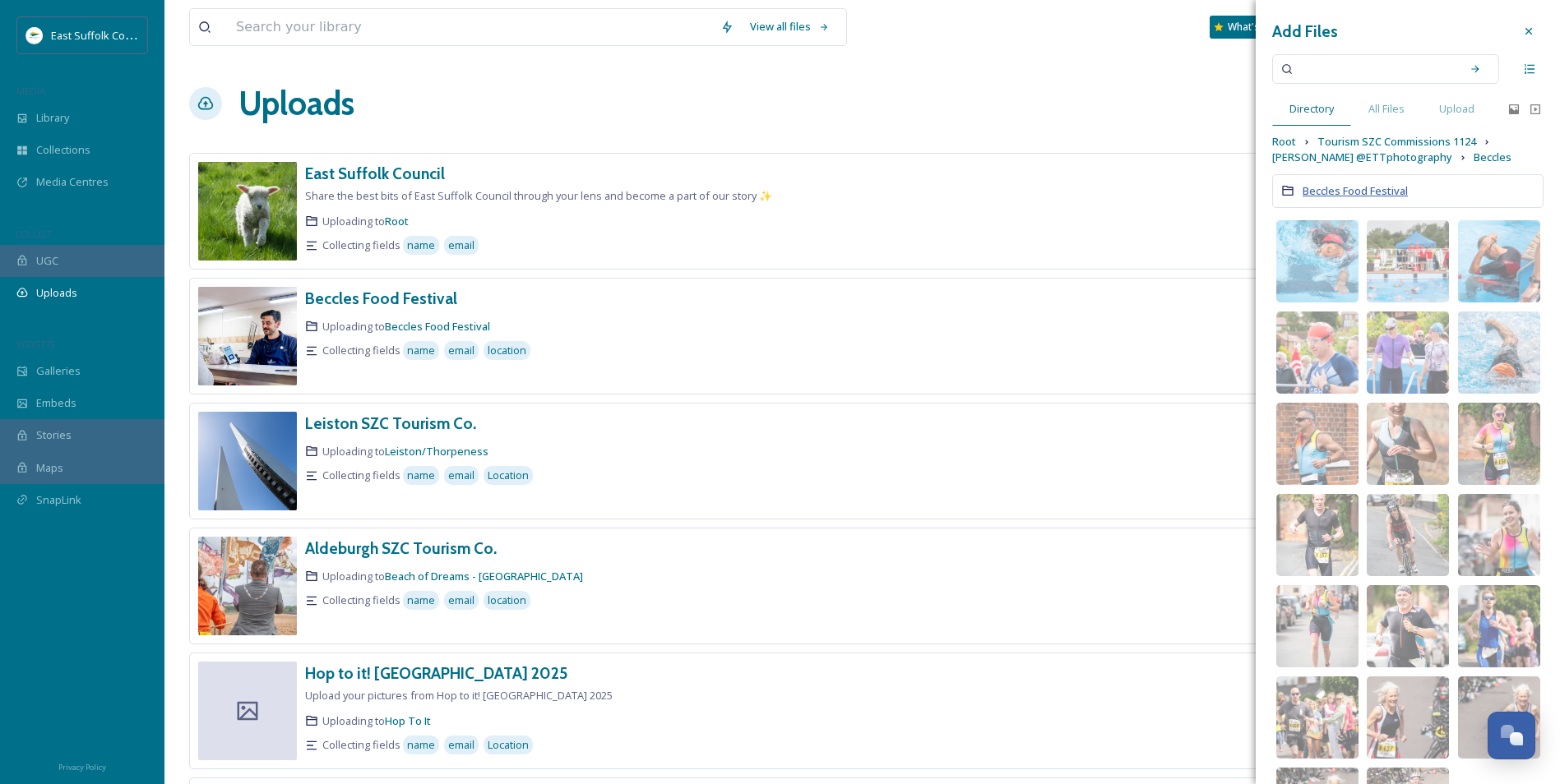
click at [1256, 195] on span "Beccles Food Festival" at bounding box center [1355, 190] width 105 height 15
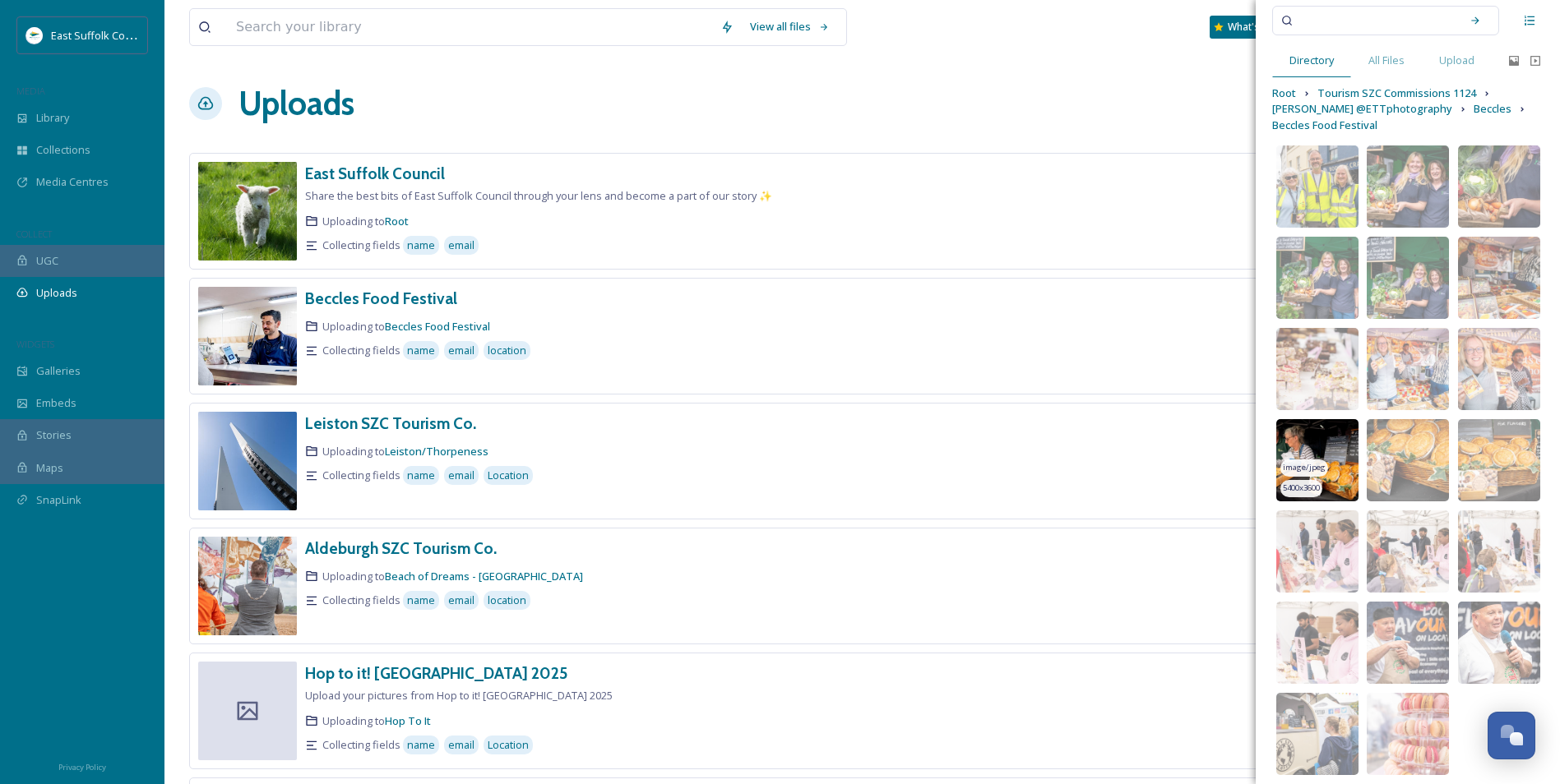
scroll to position [92, 0]
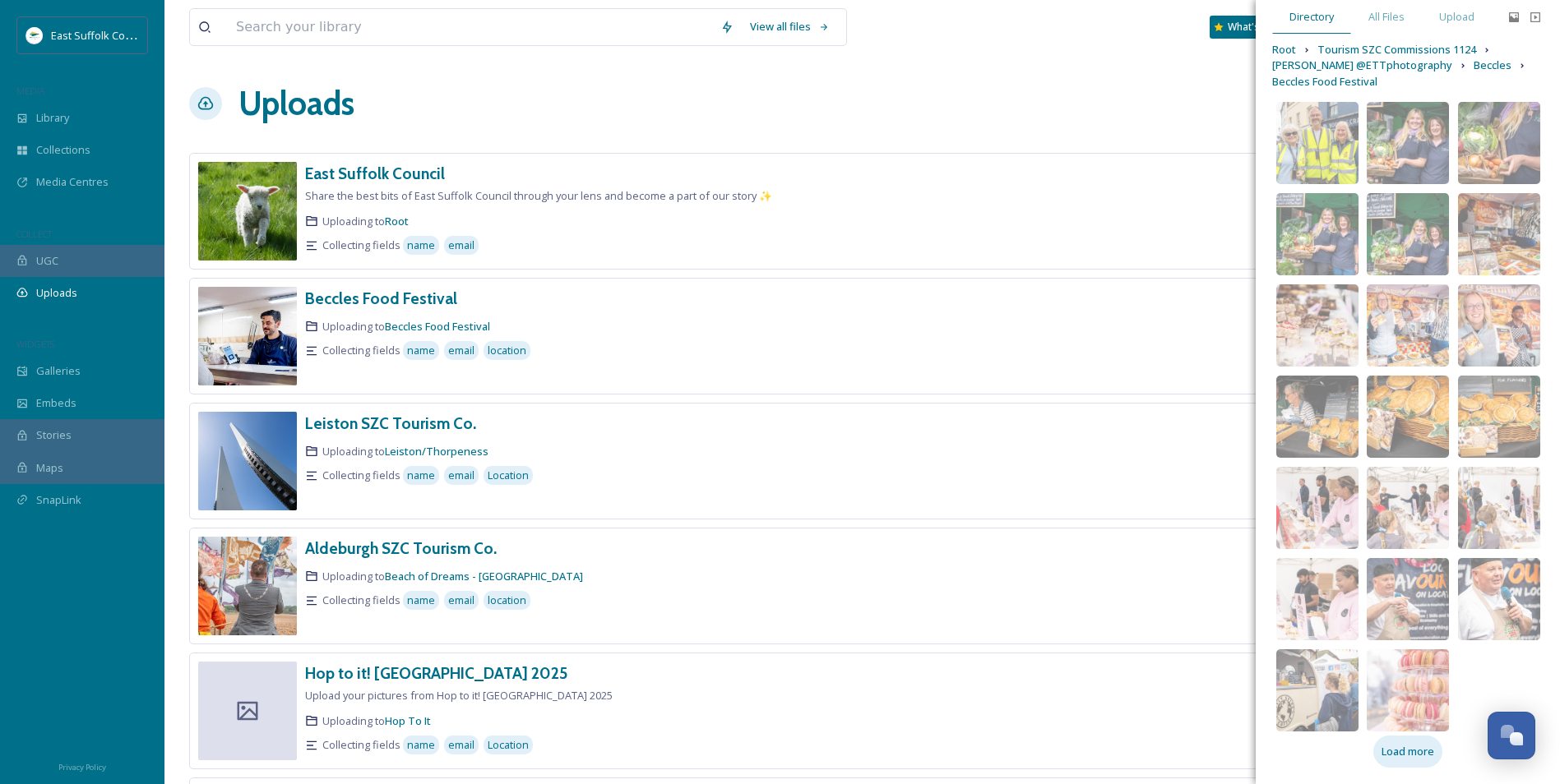
click at [1256, 605] on span "Load more" at bounding box center [1408, 752] width 53 height 16
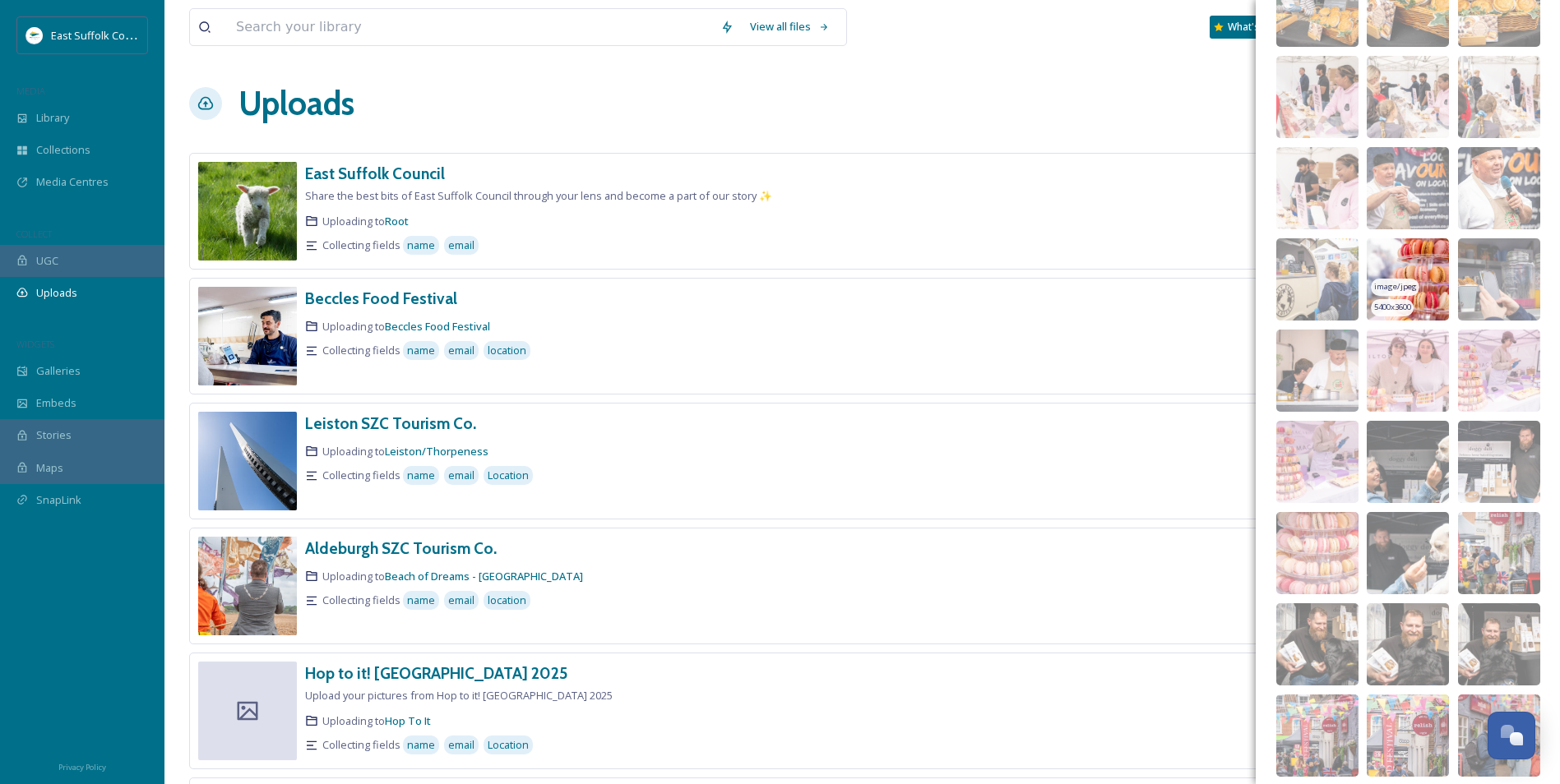
scroll to position [421, 0]
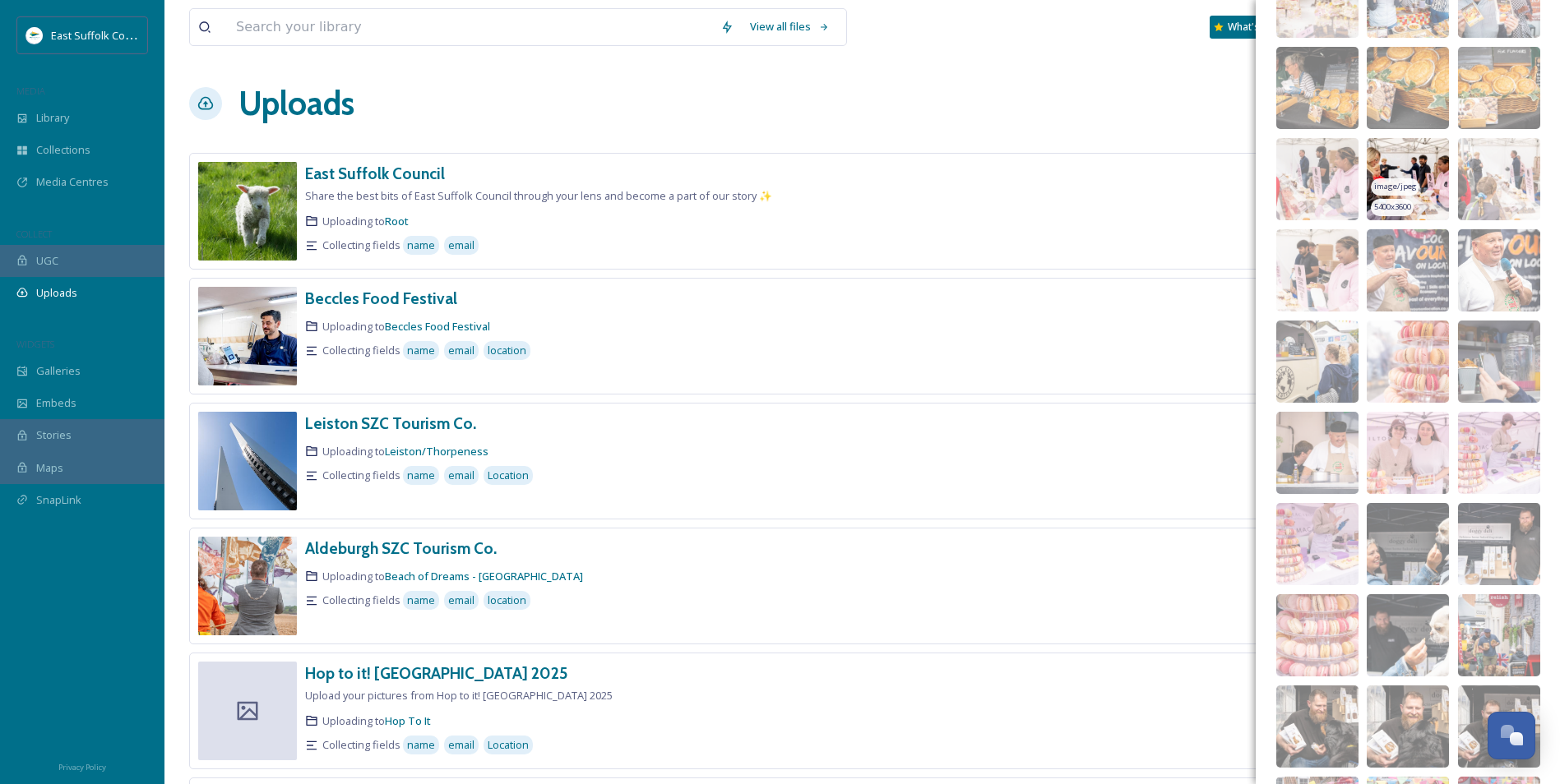
click at [1256, 159] on img at bounding box center [1408, 180] width 82 height 82
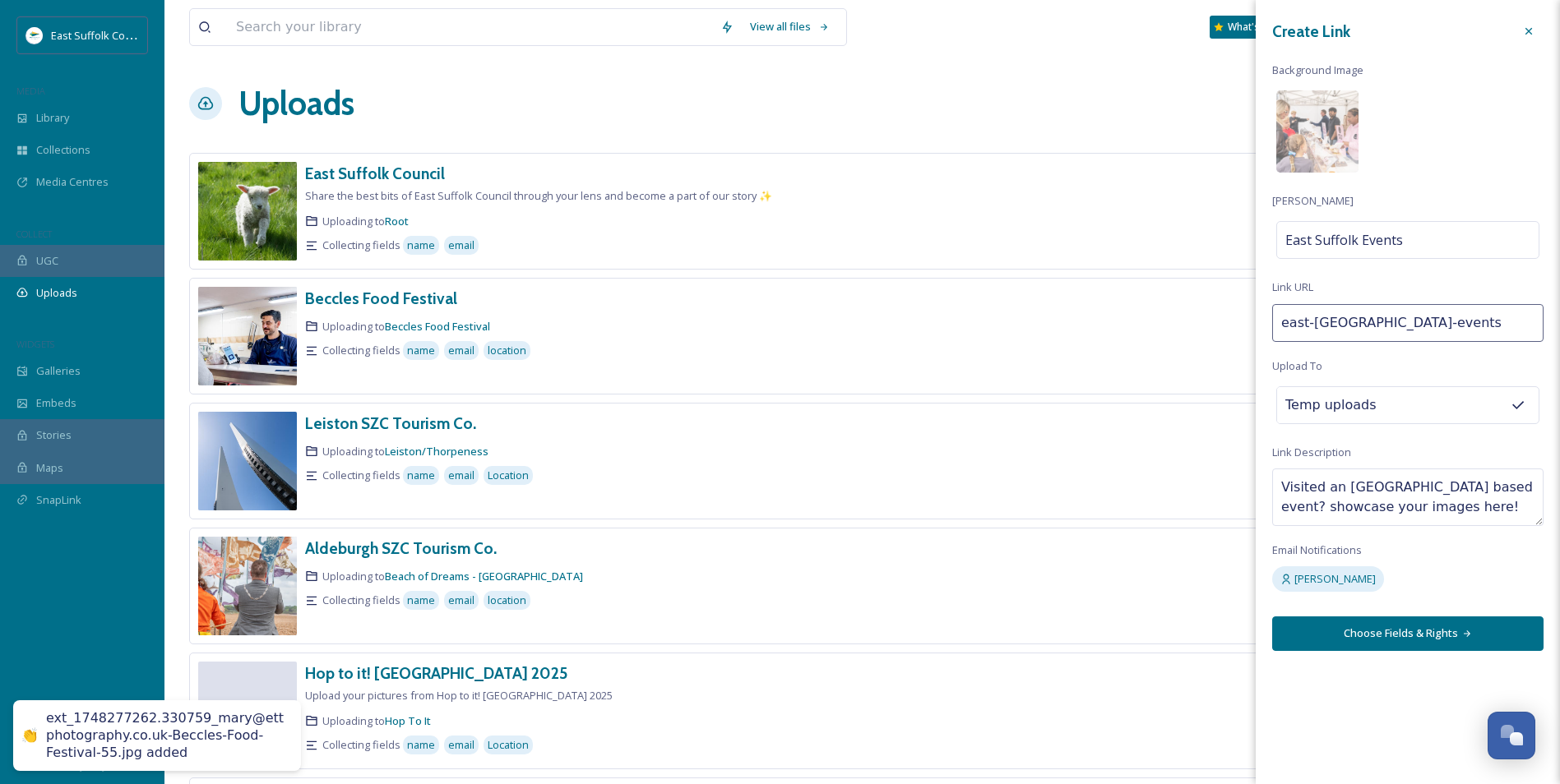
click at [1256, 605] on button "Choose Fields & Rights" at bounding box center [1408, 633] width 271 height 33
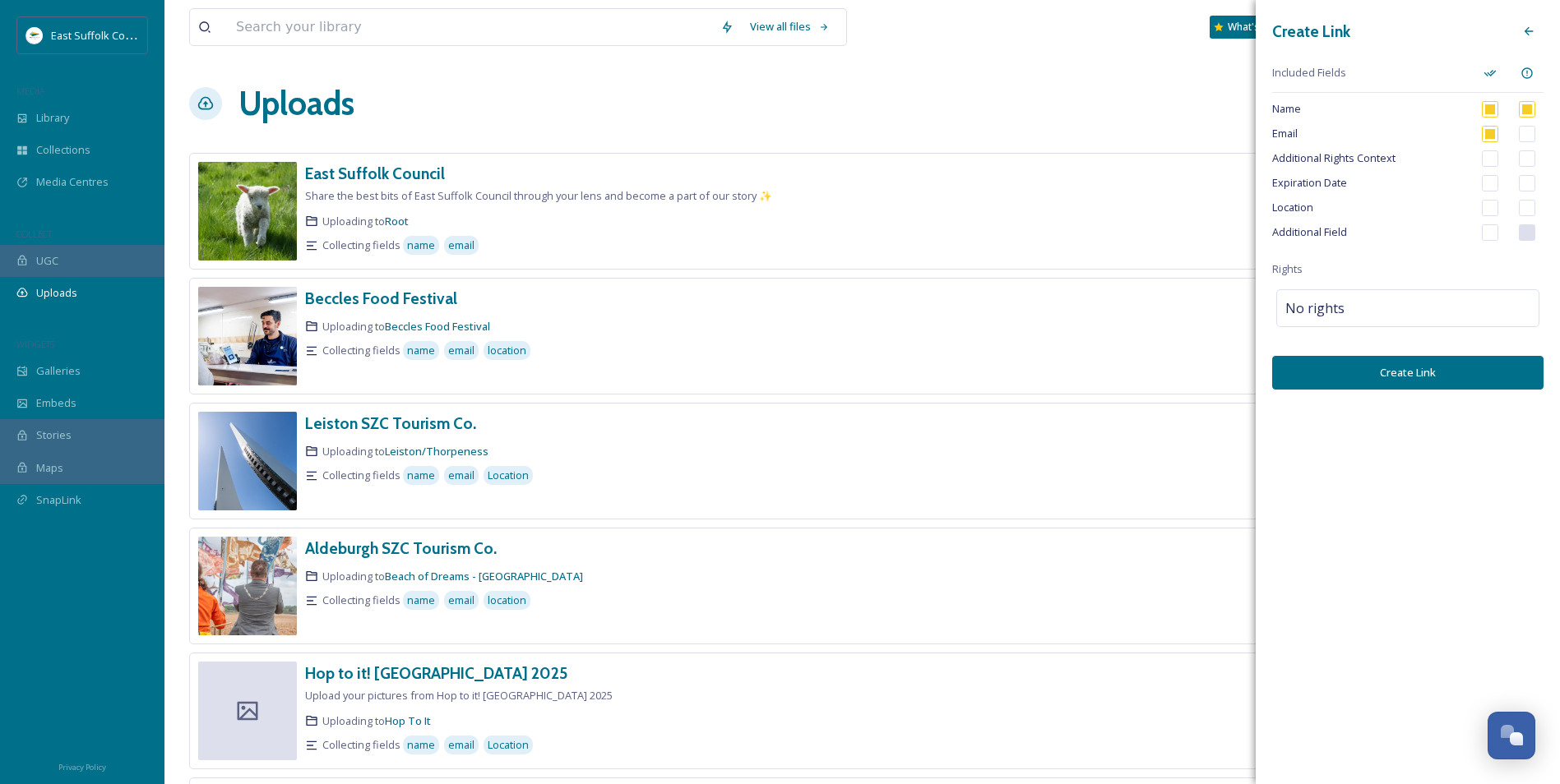
click at [1256, 208] on input "checkbox" at bounding box center [1489, 208] width 17 height 17
checkbox input "true"
click at [1256, 228] on input "checkbox" at bounding box center [1489, 233] width 17 height 17
checkbox input "true"
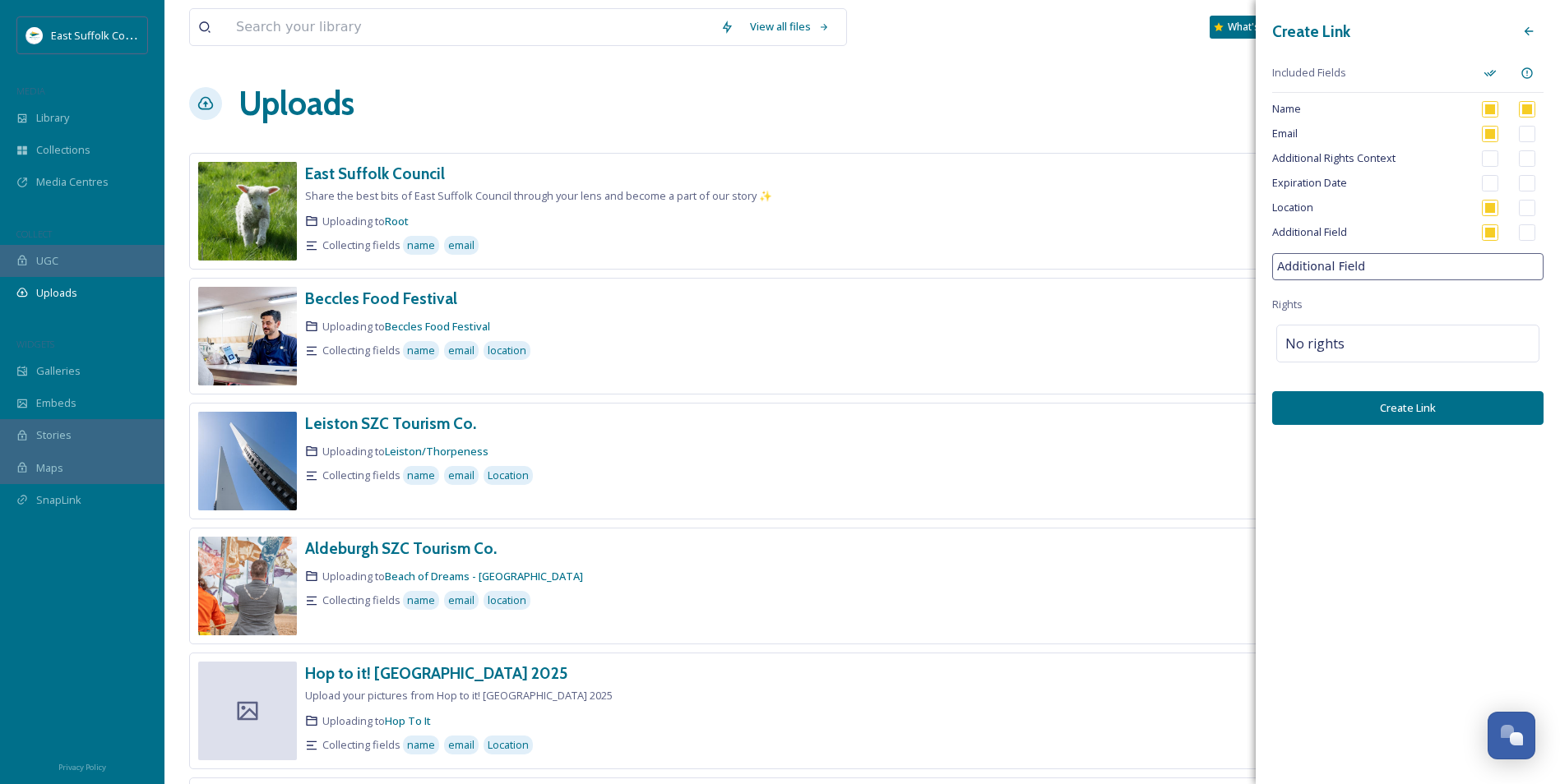
click at [1256, 266] on input "Additional Field" at bounding box center [1408, 267] width 271 height 27
drag, startPoint x: 1378, startPoint y: 266, endPoint x: 1240, endPoint y: 260, distance: 138.1
click at [1240, 260] on div "View all files What's New [PERSON_NAME] Uploads New Link East Suffolk Council S…" at bounding box center [862, 597] width 1395 height 1193
type input "Event Name"
click at [1256, 234] on input "checkbox" at bounding box center [1527, 233] width 17 height 17
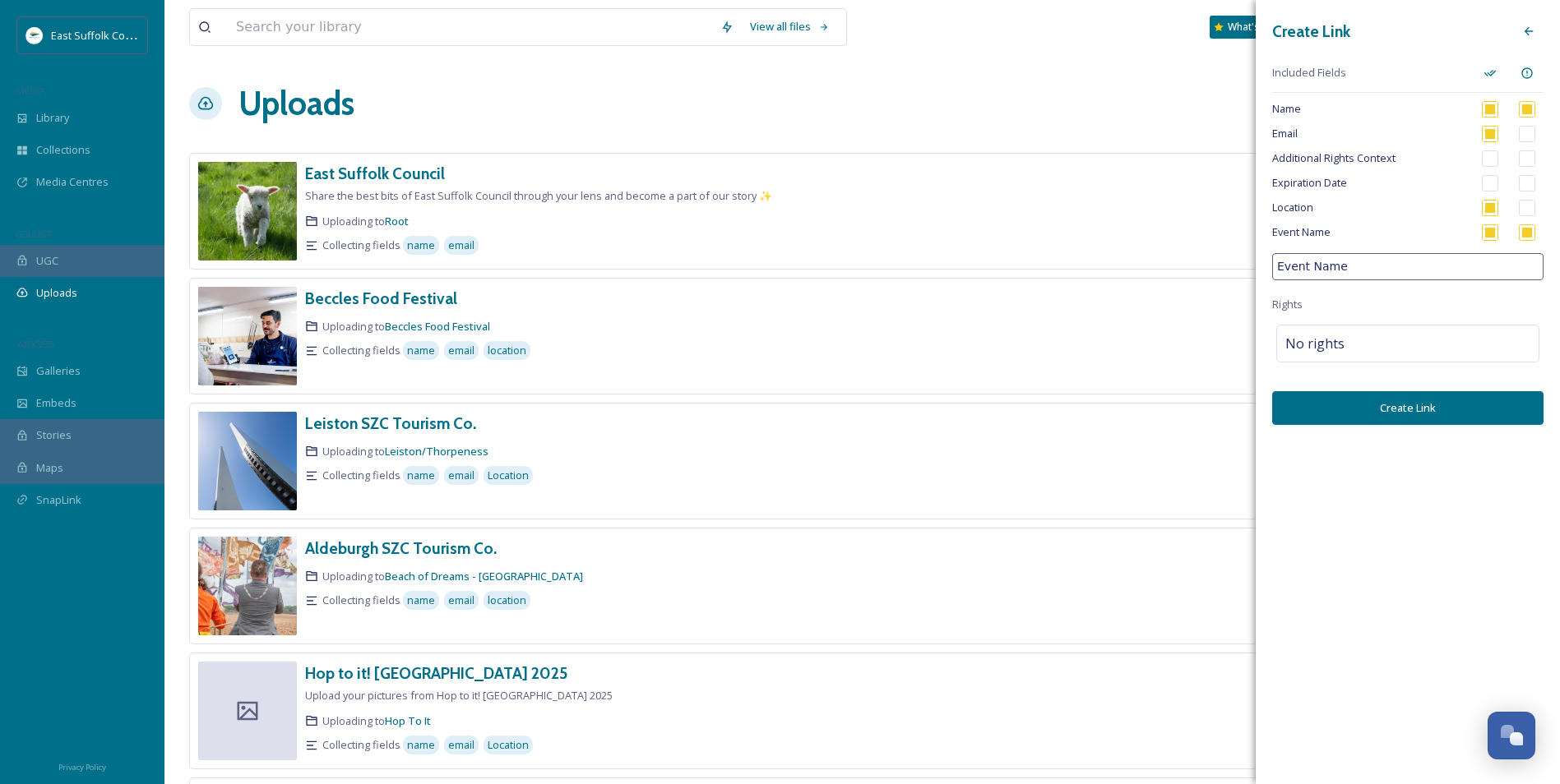
checkbox input "true"
click at [1256, 200] on input "checkbox" at bounding box center [1489, 208] width 17 height 17
click at [1256, 210] on input "checkbox" at bounding box center [1489, 208] width 17 height 17
checkbox input "true"
click at [1256, 336] on div "No rights" at bounding box center [1408, 343] width 263 height 38
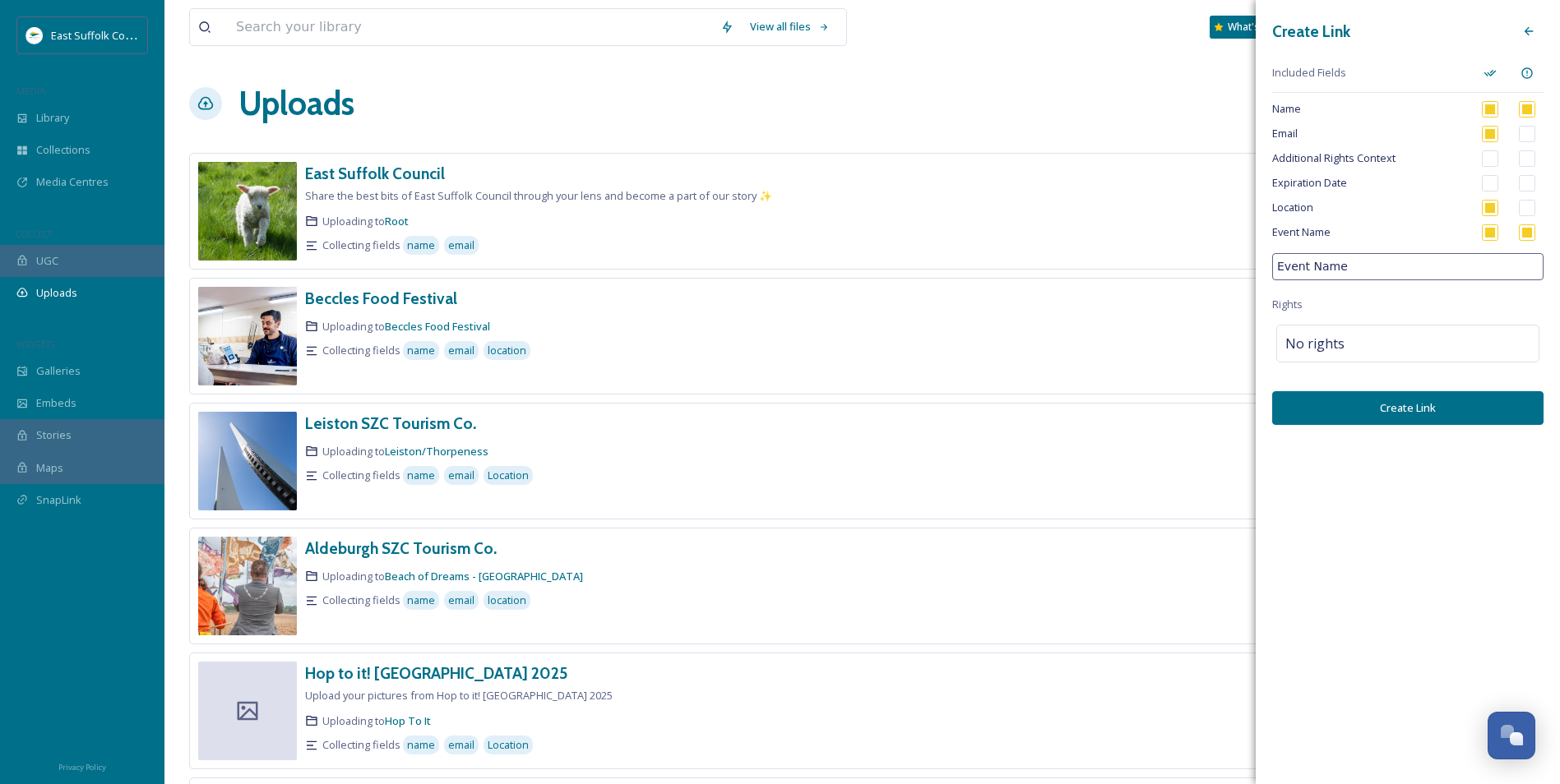
click at [1256, 227] on input "checkbox" at bounding box center [1527, 233] width 17 height 17
checkbox input "false"
click at [1256, 346] on div "No rights" at bounding box center [1408, 343] width 263 height 38
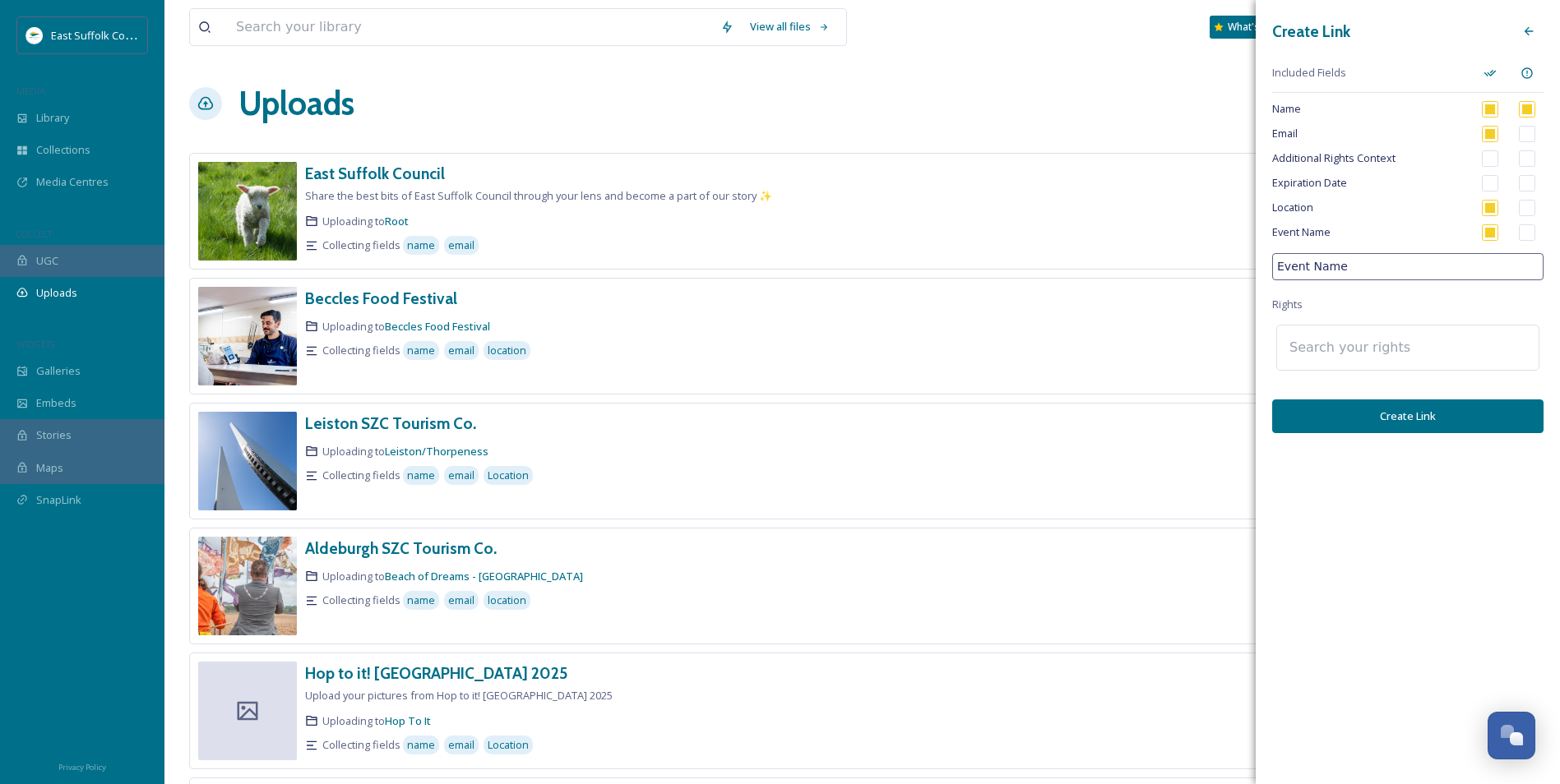
click at [1256, 346] on input at bounding box center [1372, 347] width 181 height 36
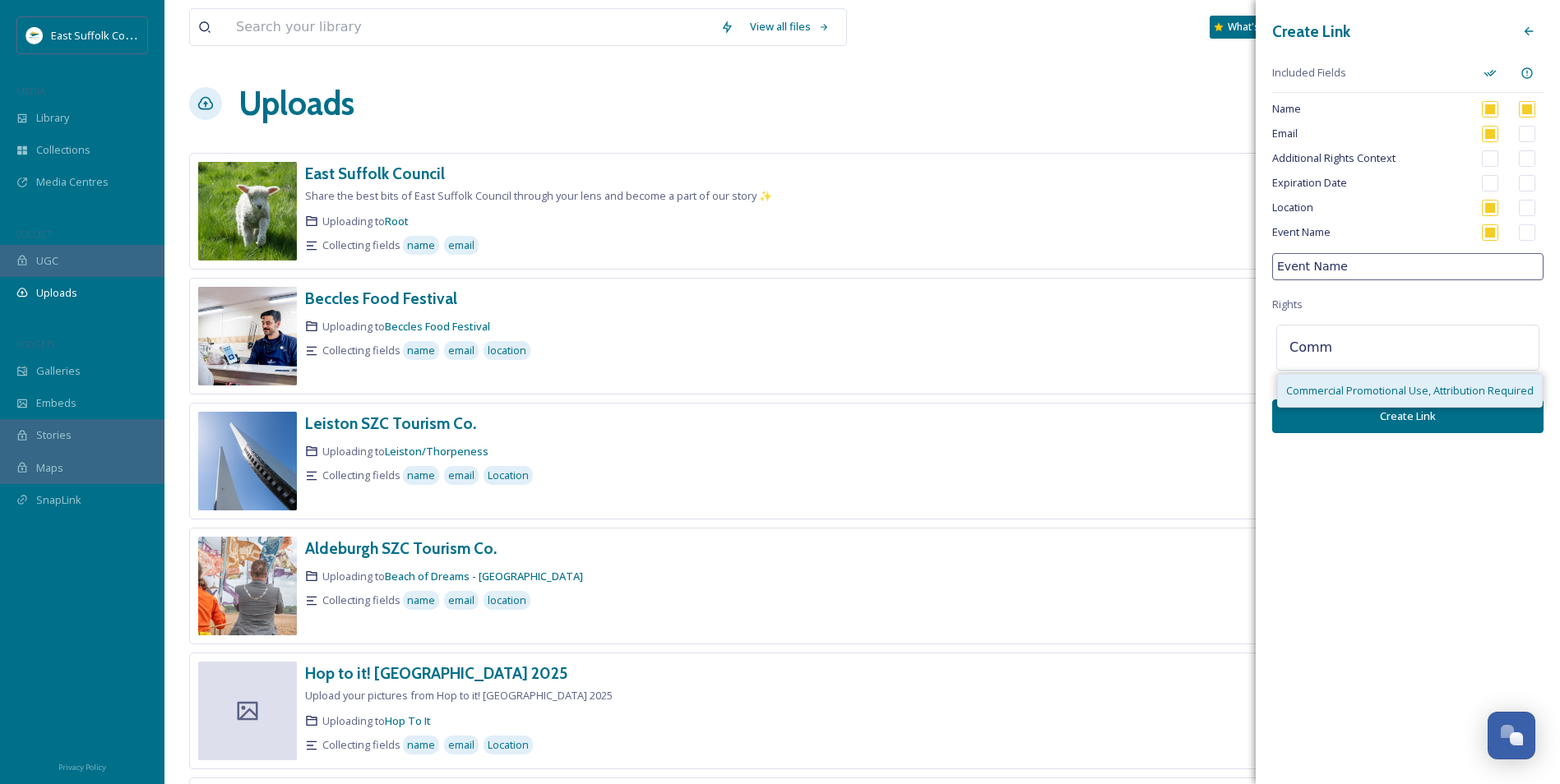
type input "Comm"
click at [1256, 394] on span "Commercial Promotional Use, Attribution Required" at bounding box center [1410, 391] width 247 height 16
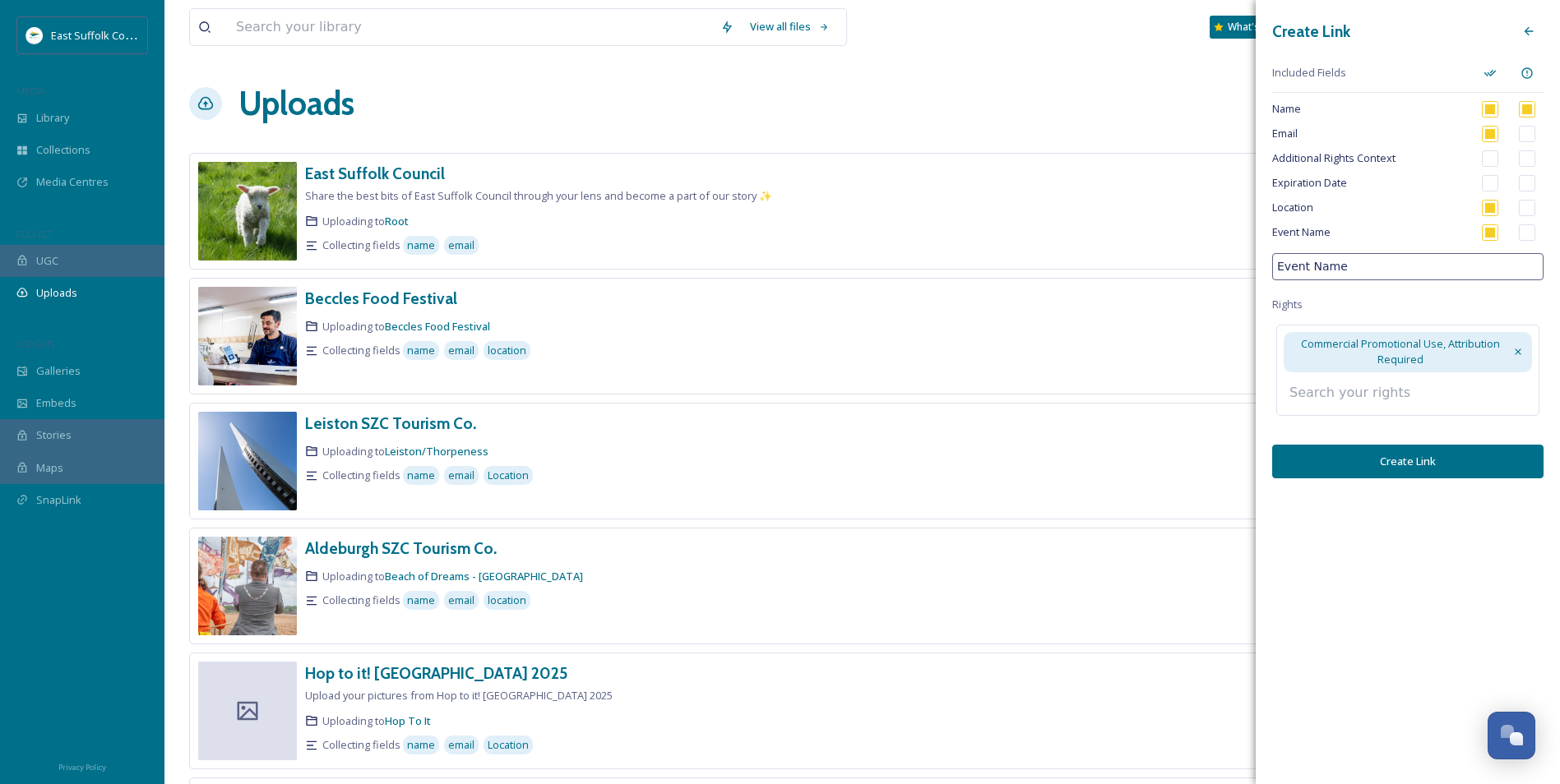
click at [1256, 384] on input at bounding box center [1372, 392] width 181 height 36
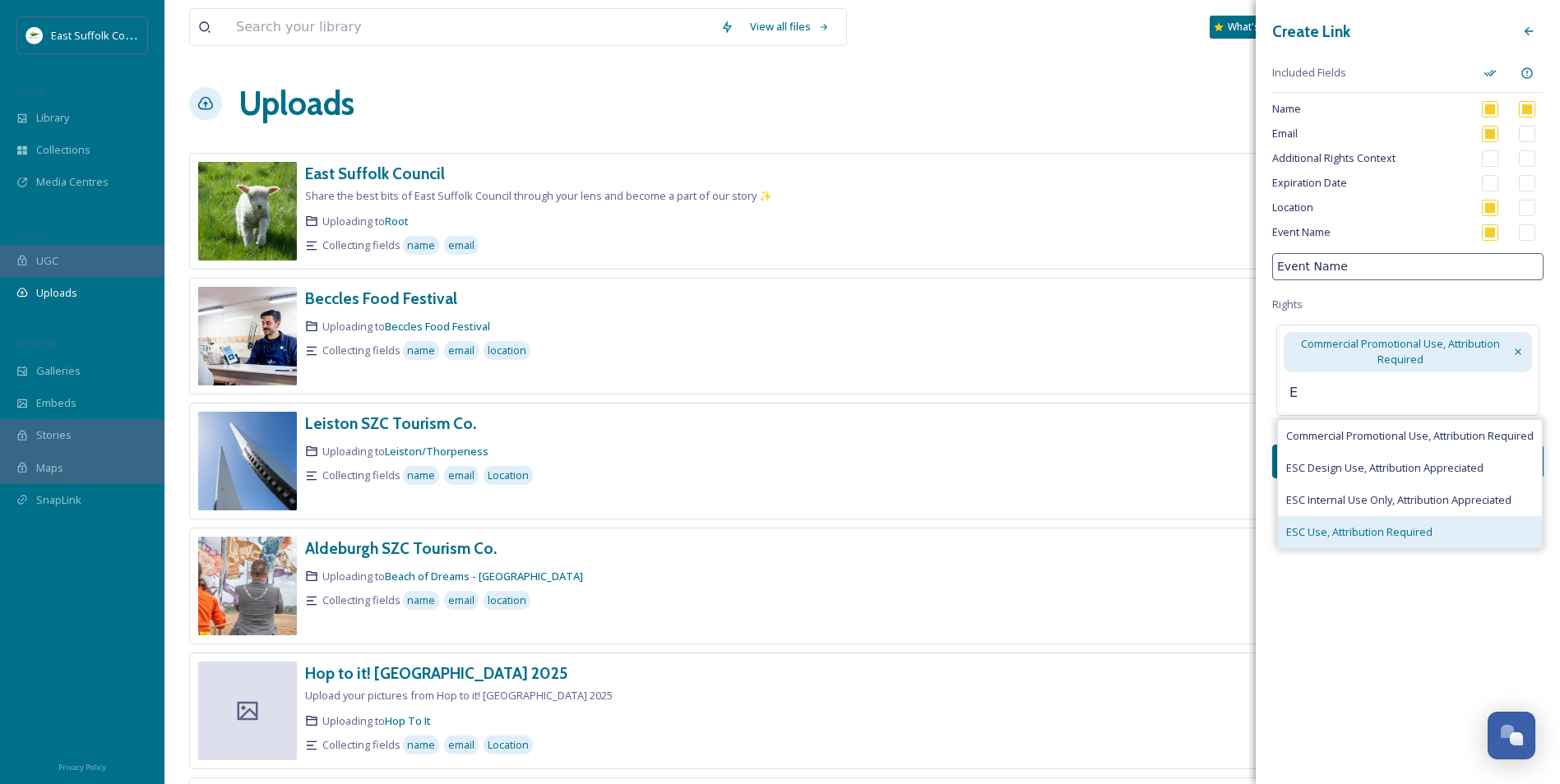
type input "E"
click at [1256, 522] on div "ESC Use, Attribution Required" at bounding box center [1410, 532] width 264 height 32
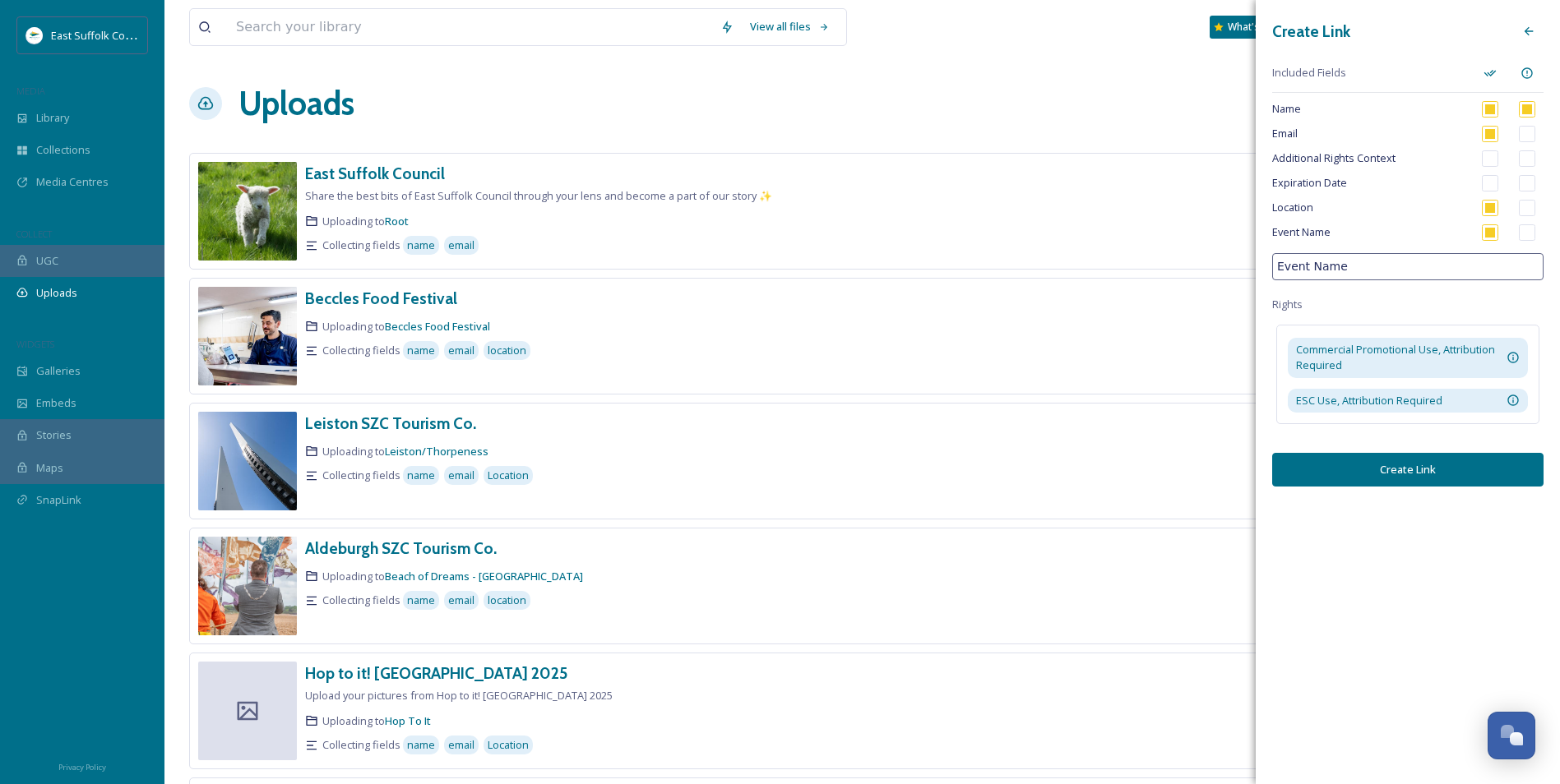
click at [1256, 486] on button "Create Link" at bounding box center [1408, 470] width 271 height 33
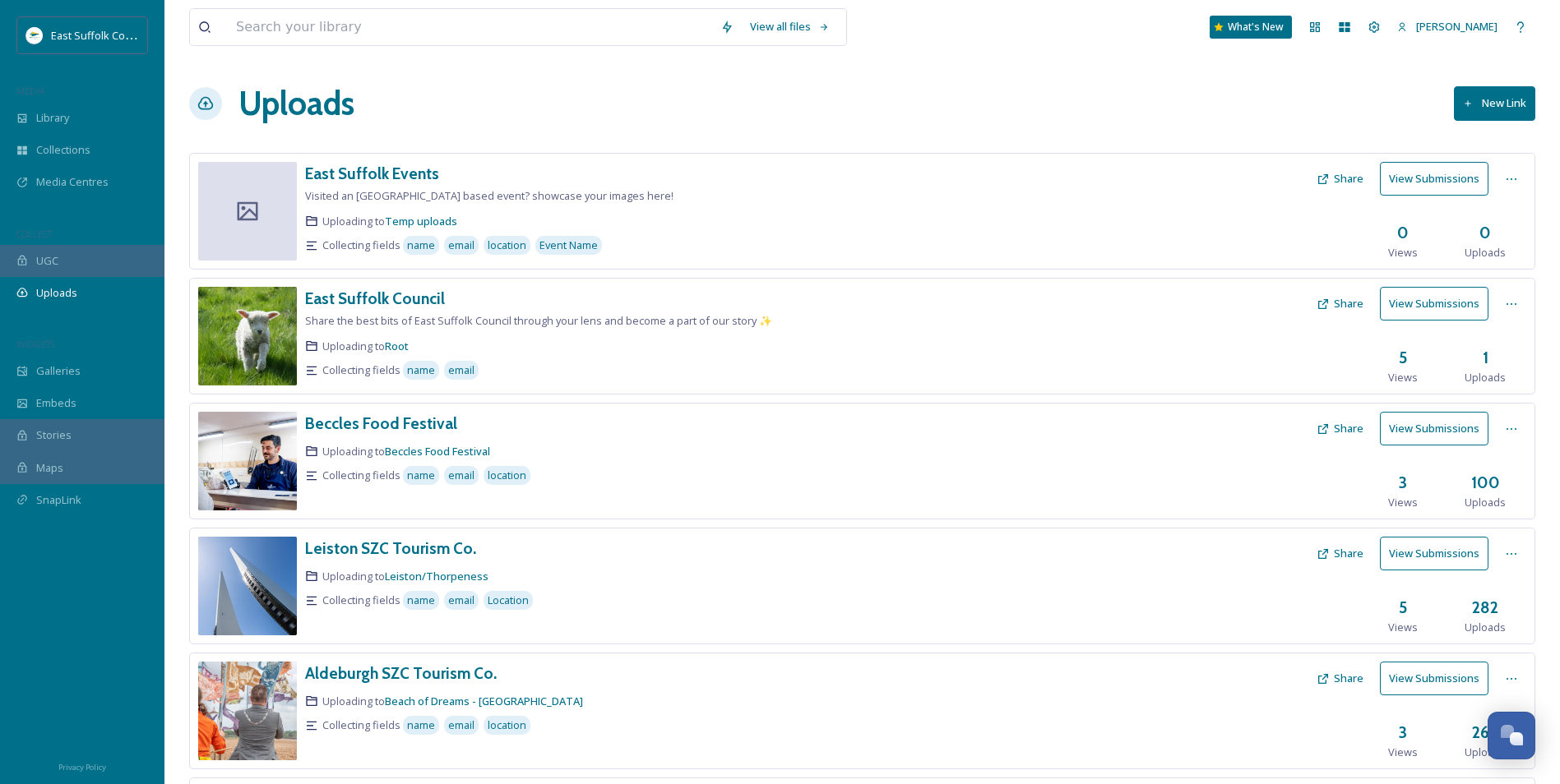
click at [1256, 178] on button "Share" at bounding box center [1340, 179] width 63 height 32
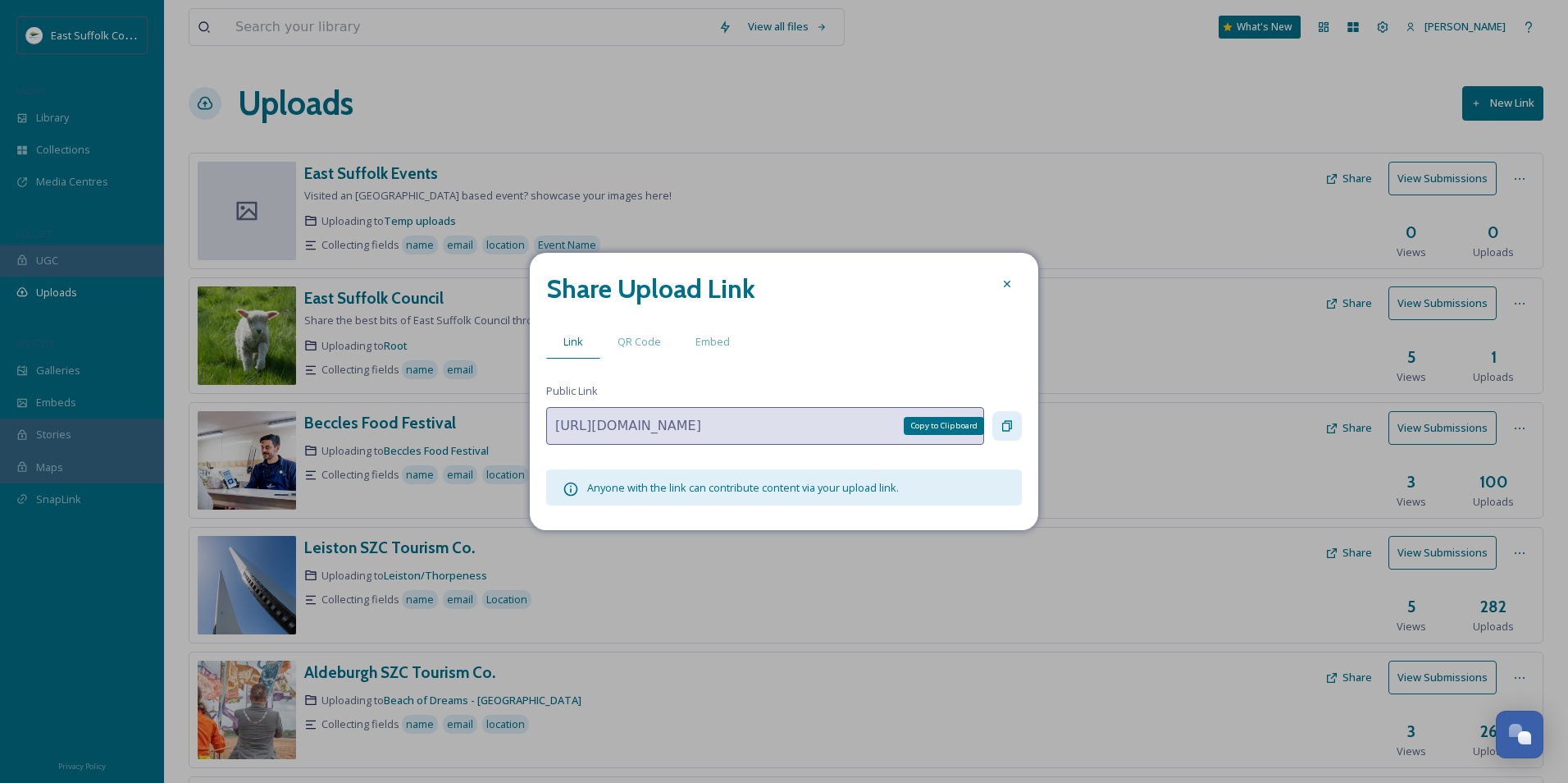
click at [1002, 422] on icon at bounding box center [1007, 425] width 13 height 13
click at [631, 350] on div "QR Code" at bounding box center [640, 342] width 78 height 33
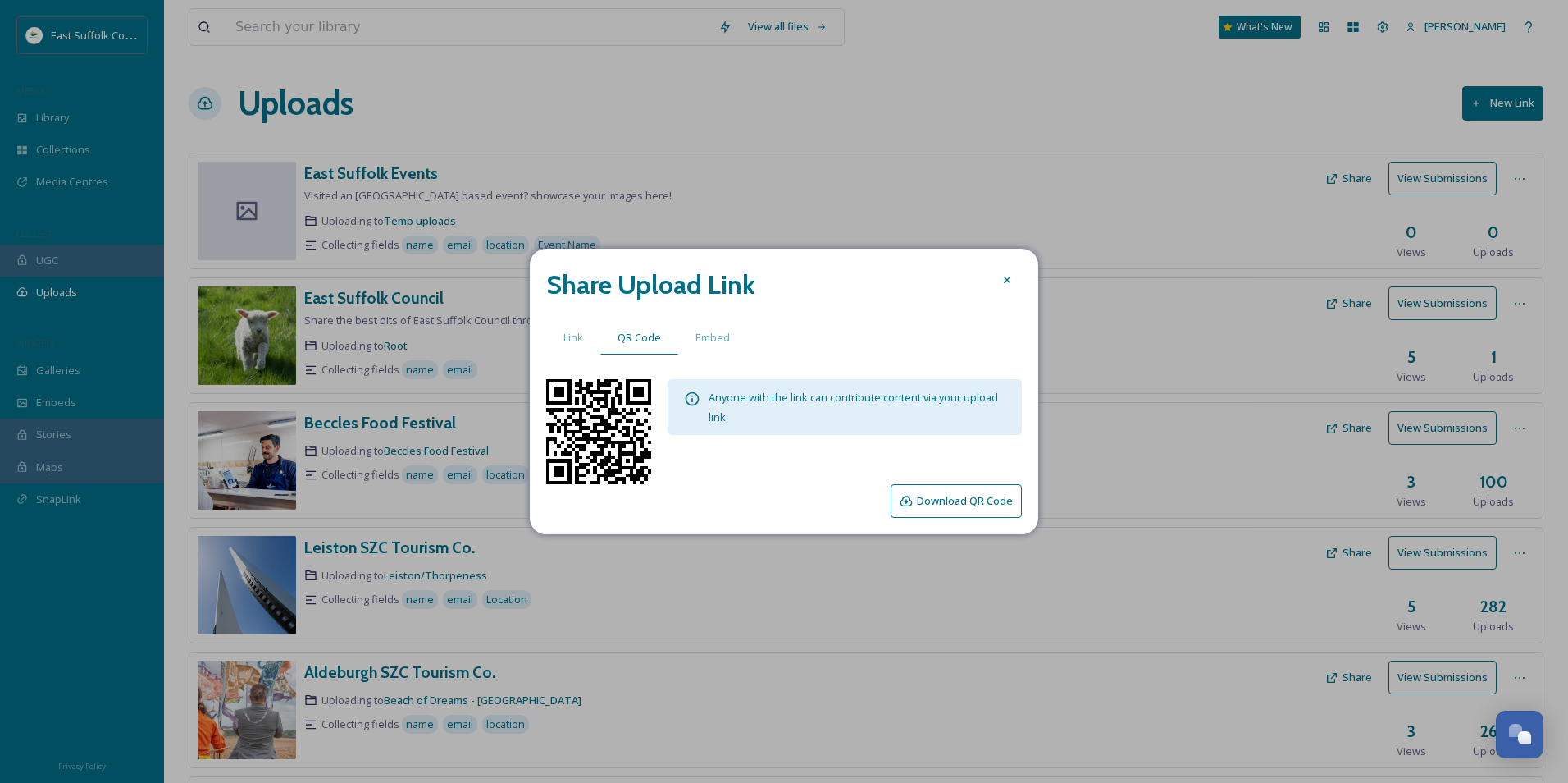
click at [931, 499] on button "Download QR Code" at bounding box center [957, 501] width 131 height 33
click at [1008, 282] on icon at bounding box center [1007, 279] width 13 height 13
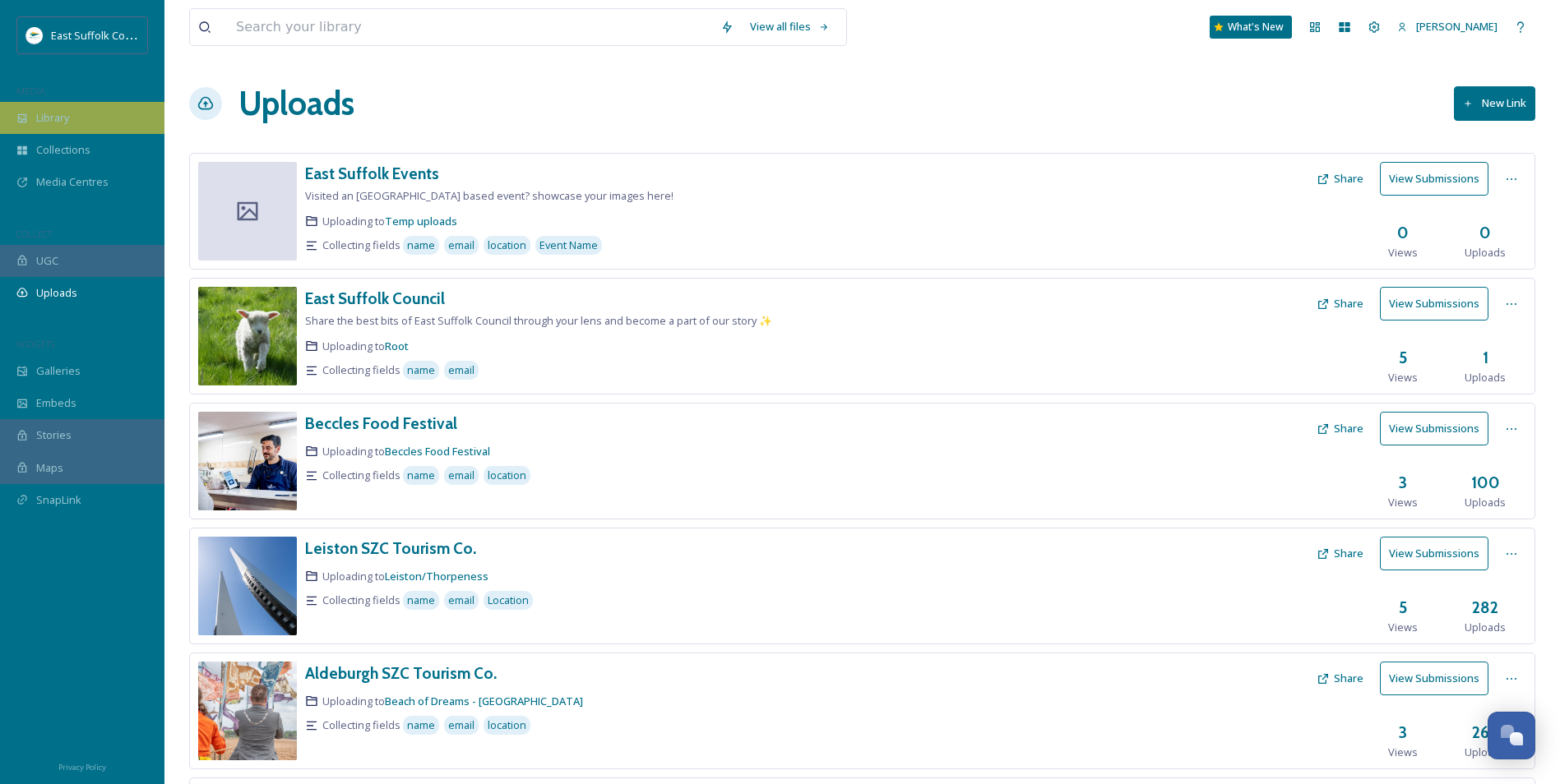
click at [81, 119] on div "Library" at bounding box center [82, 118] width 165 height 32
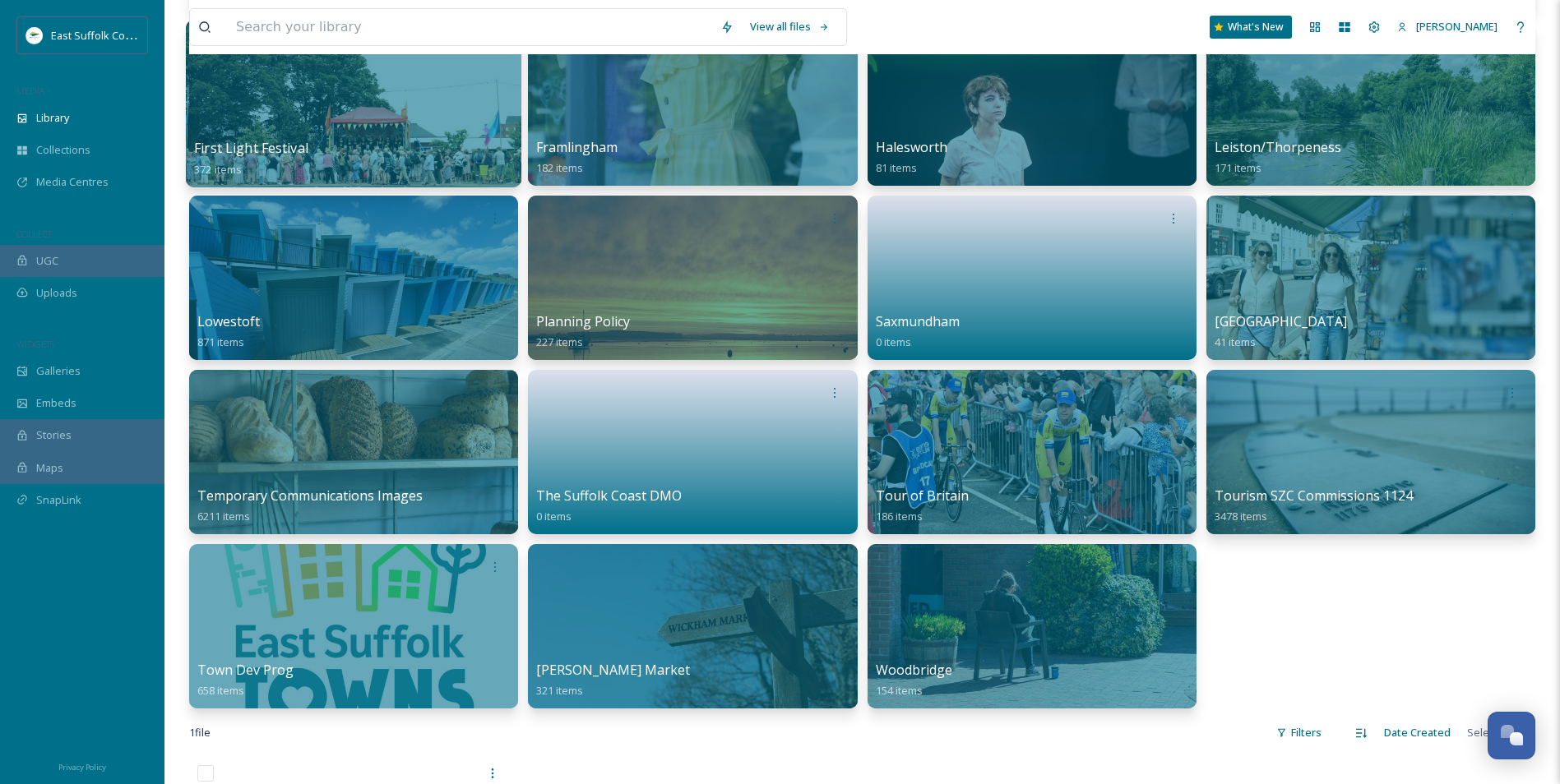
scroll to position [986, 0]
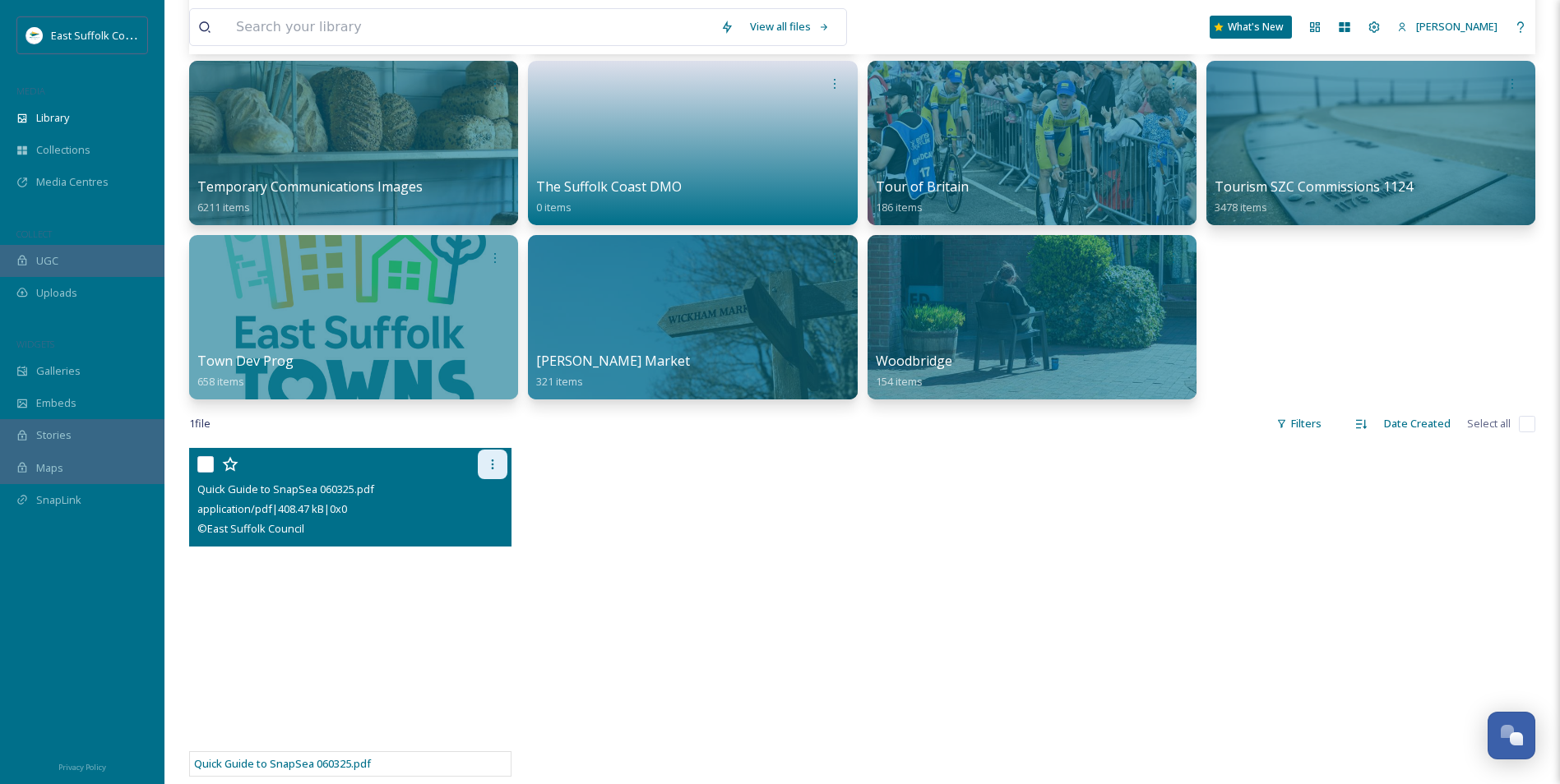
click at [482, 477] on div at bounding box center [493, 464] width 29 height 29
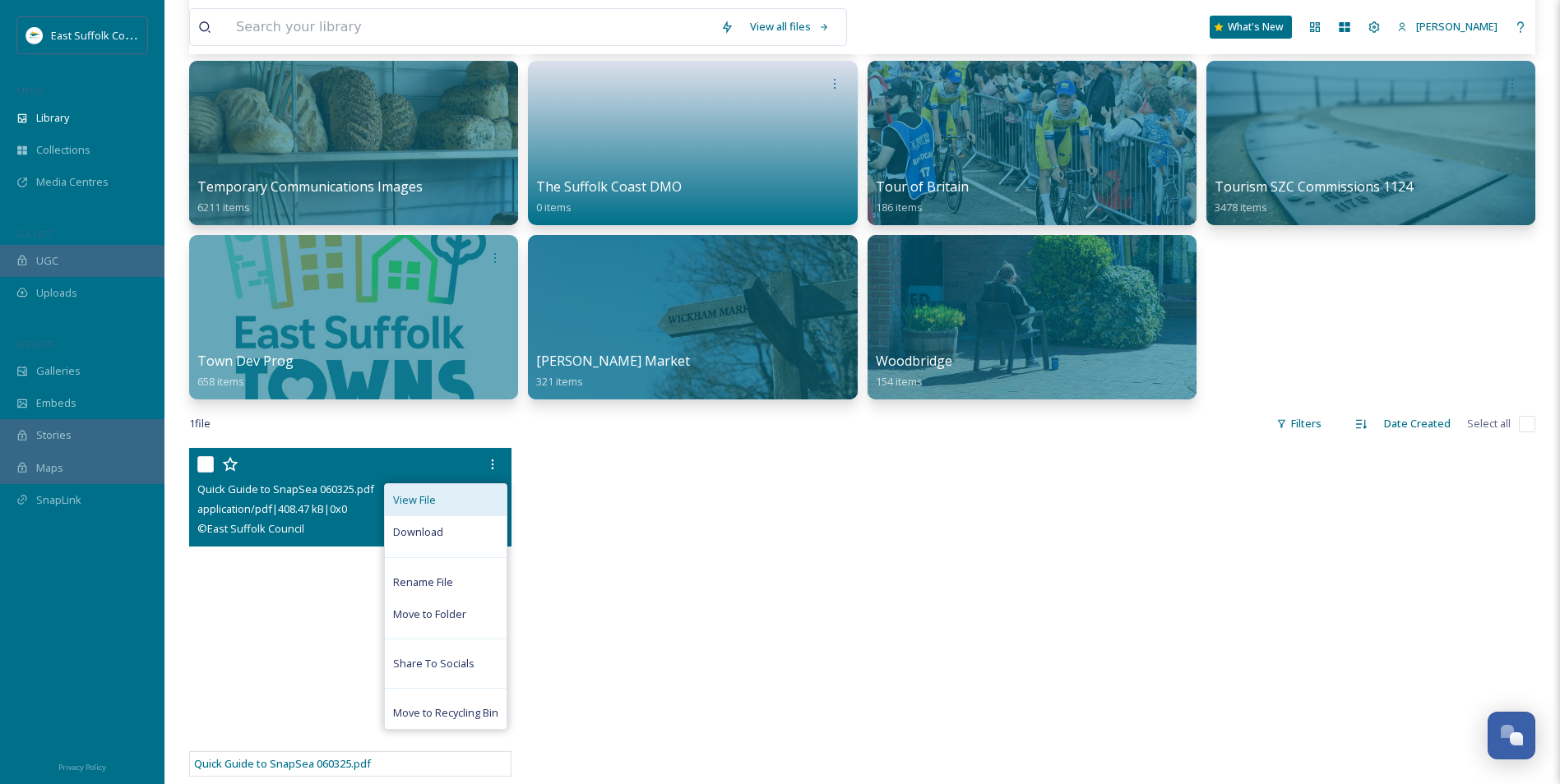
click at [426, 500] on span "View File" at bounding box center [414, 500] width 43 height 16
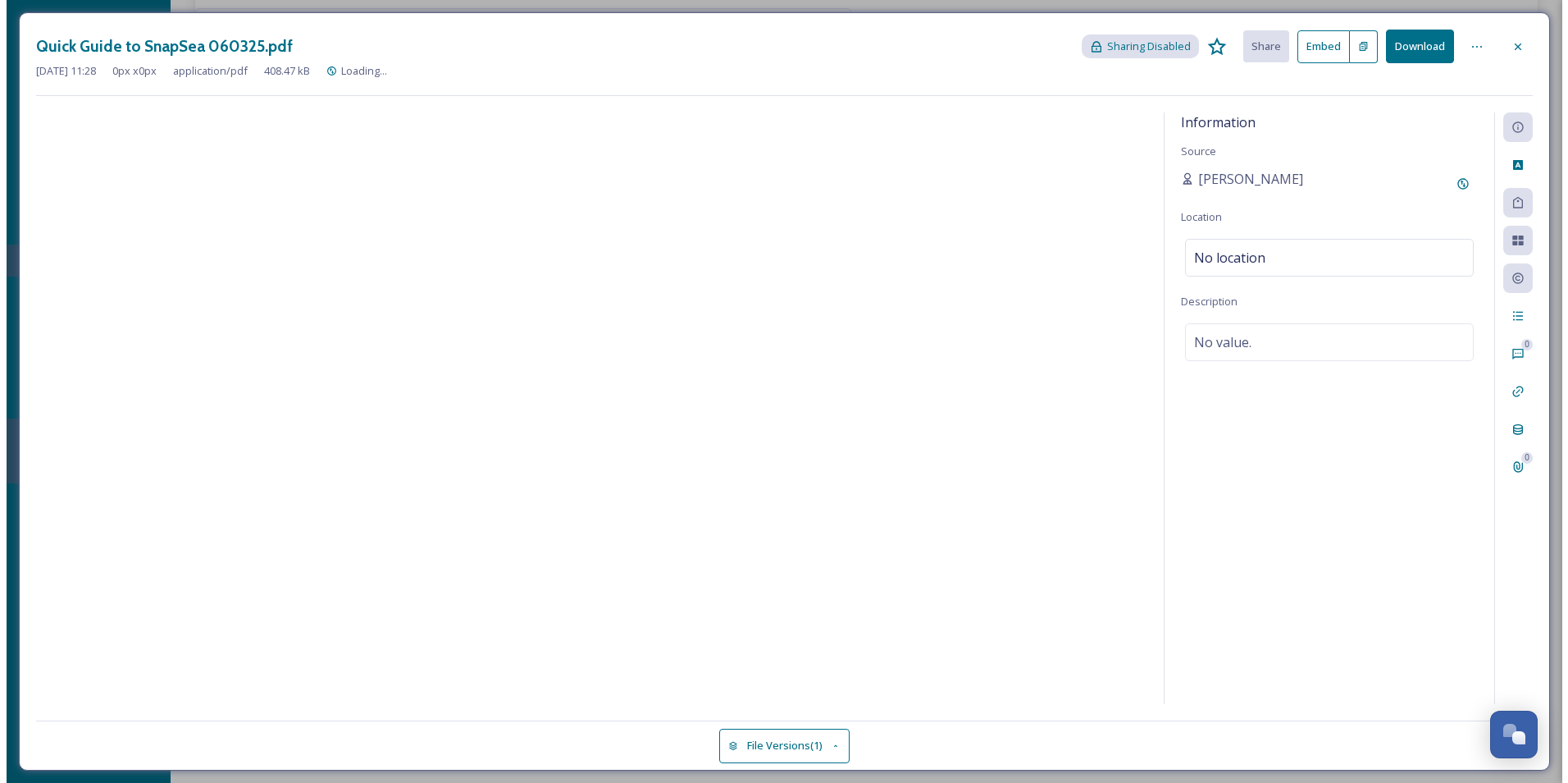
scroll to position [811, 0]
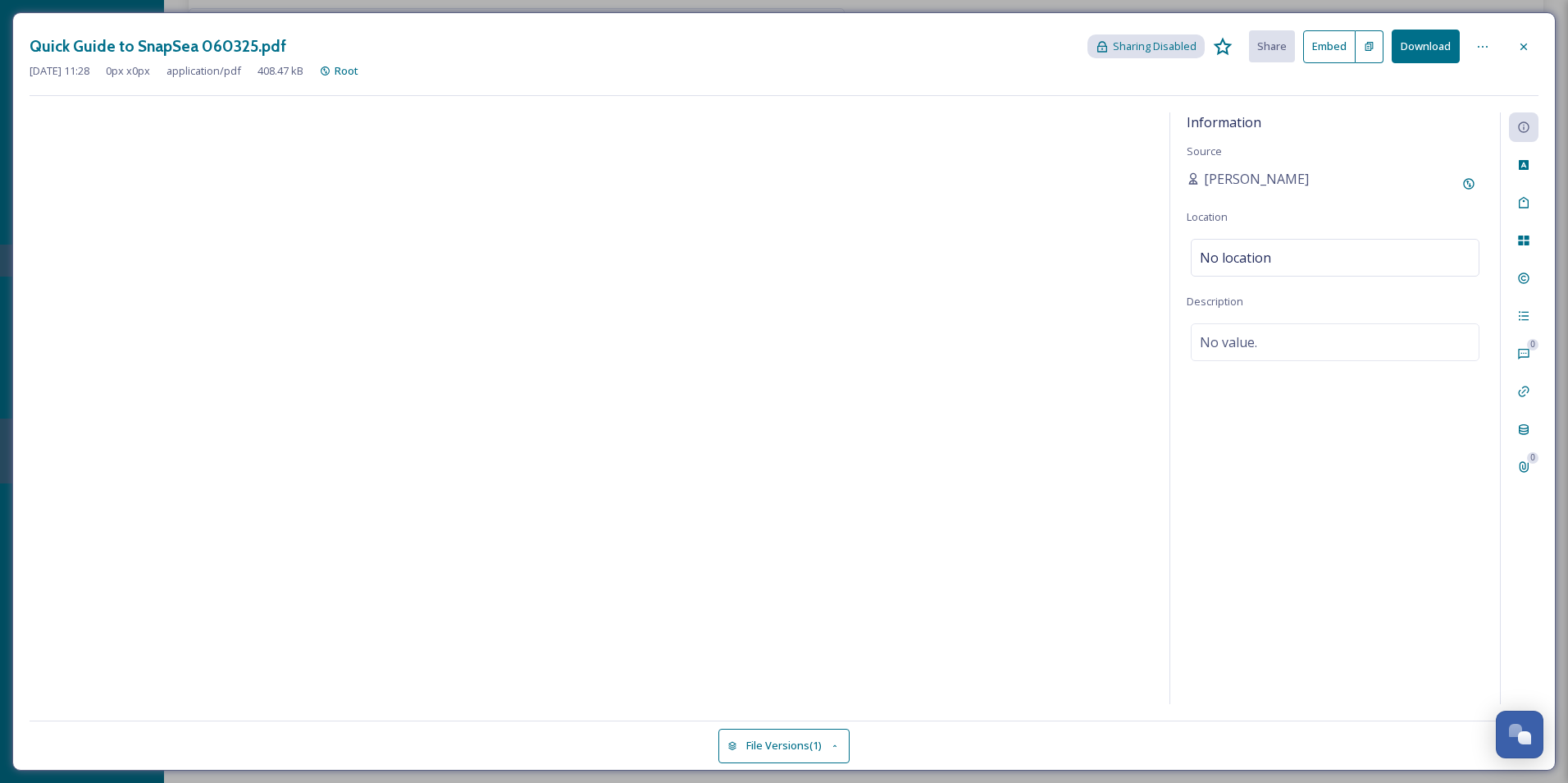
click at [1253, 63] on div "Quick Guide to SnapSea 060325.pdf Sharing Disabled Share Embed Download" at bounding box center [784, 46] width 1509 height 33
click at [1253, 27] on div "Quick Guide to SnapSea 060325.pdf Sharing Disabled Share Embed Download [DATE] …" at bounding box center [784, 392] width 1544 height 759
click at [1253, 41] on icon at bounding box center [1524, 46] width 13 height 13
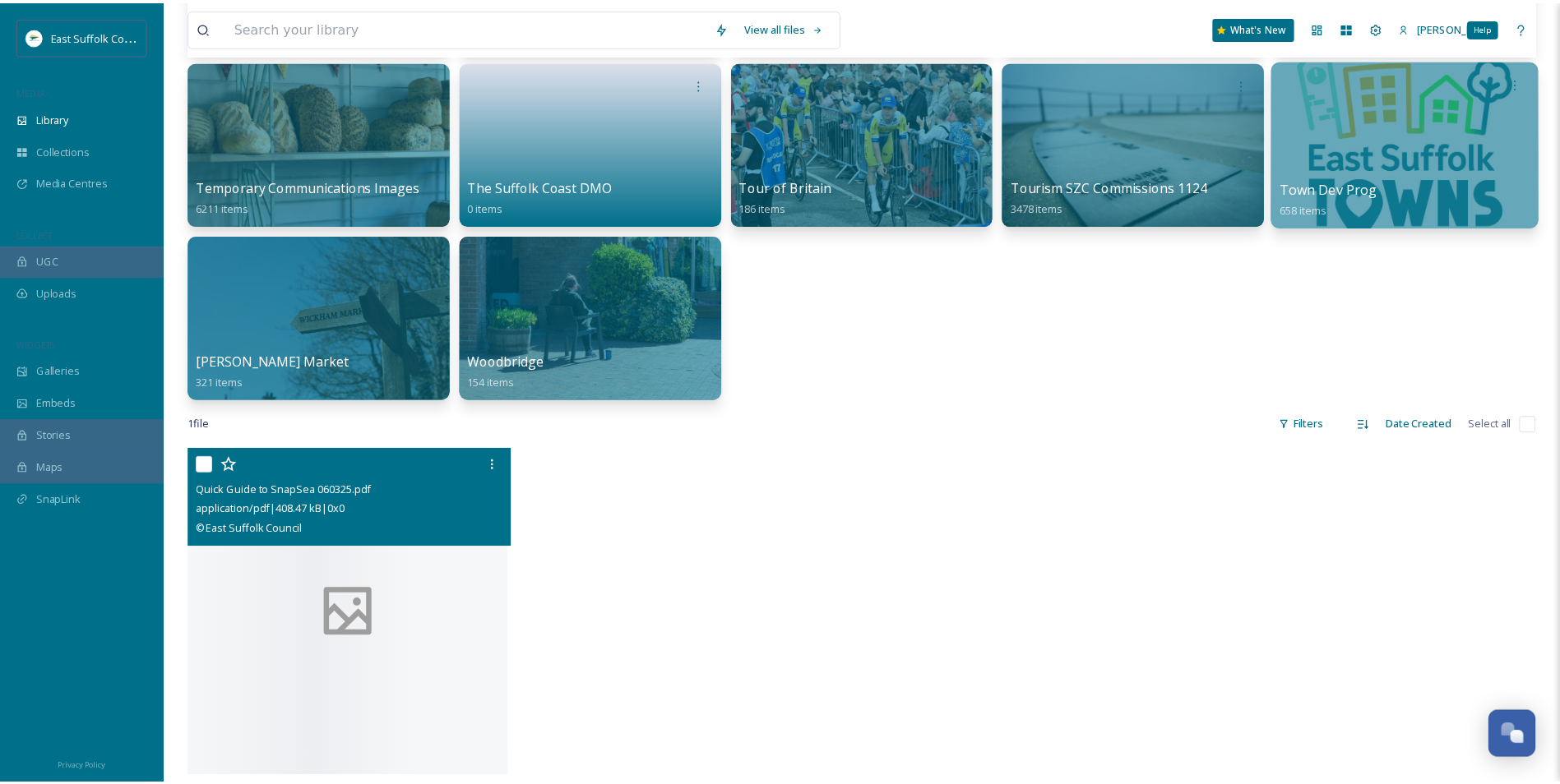
scroll to position [986, 0]
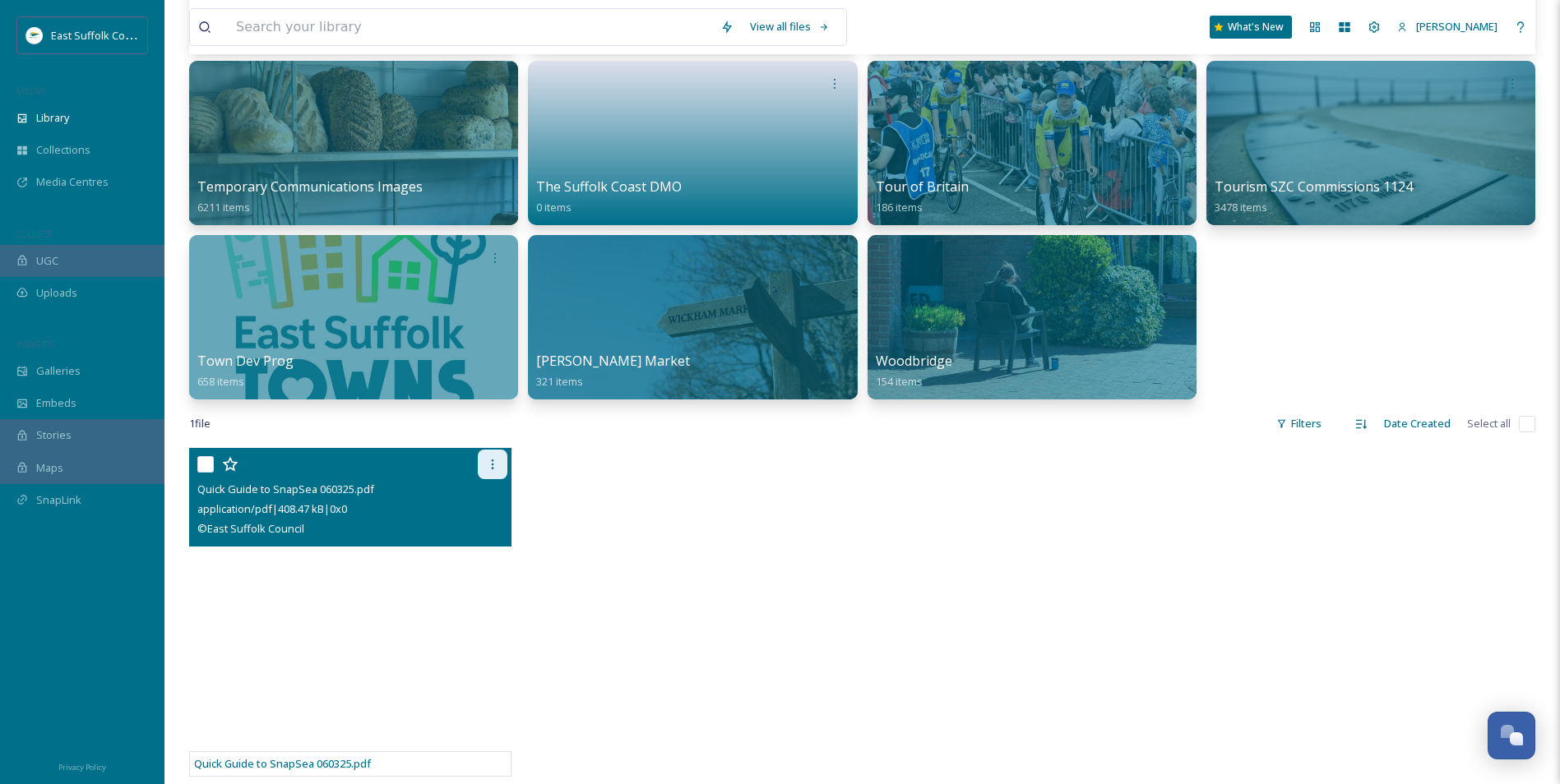
click at [486, 462] on icon at bounding box center [492, 464] width 13 height 13
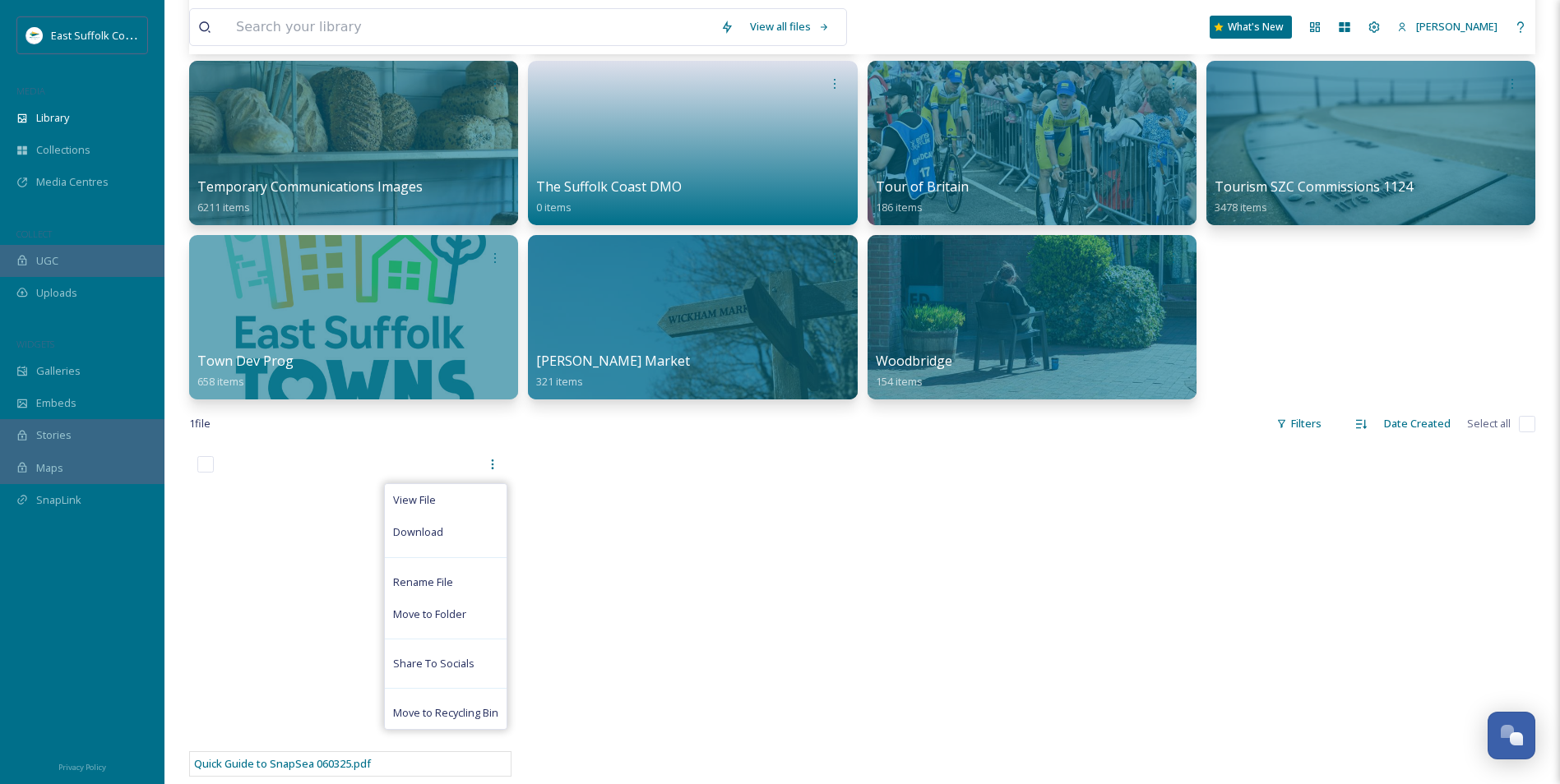
click at [703, 562] on div at bounding box center [693, 615] width 331 height 337
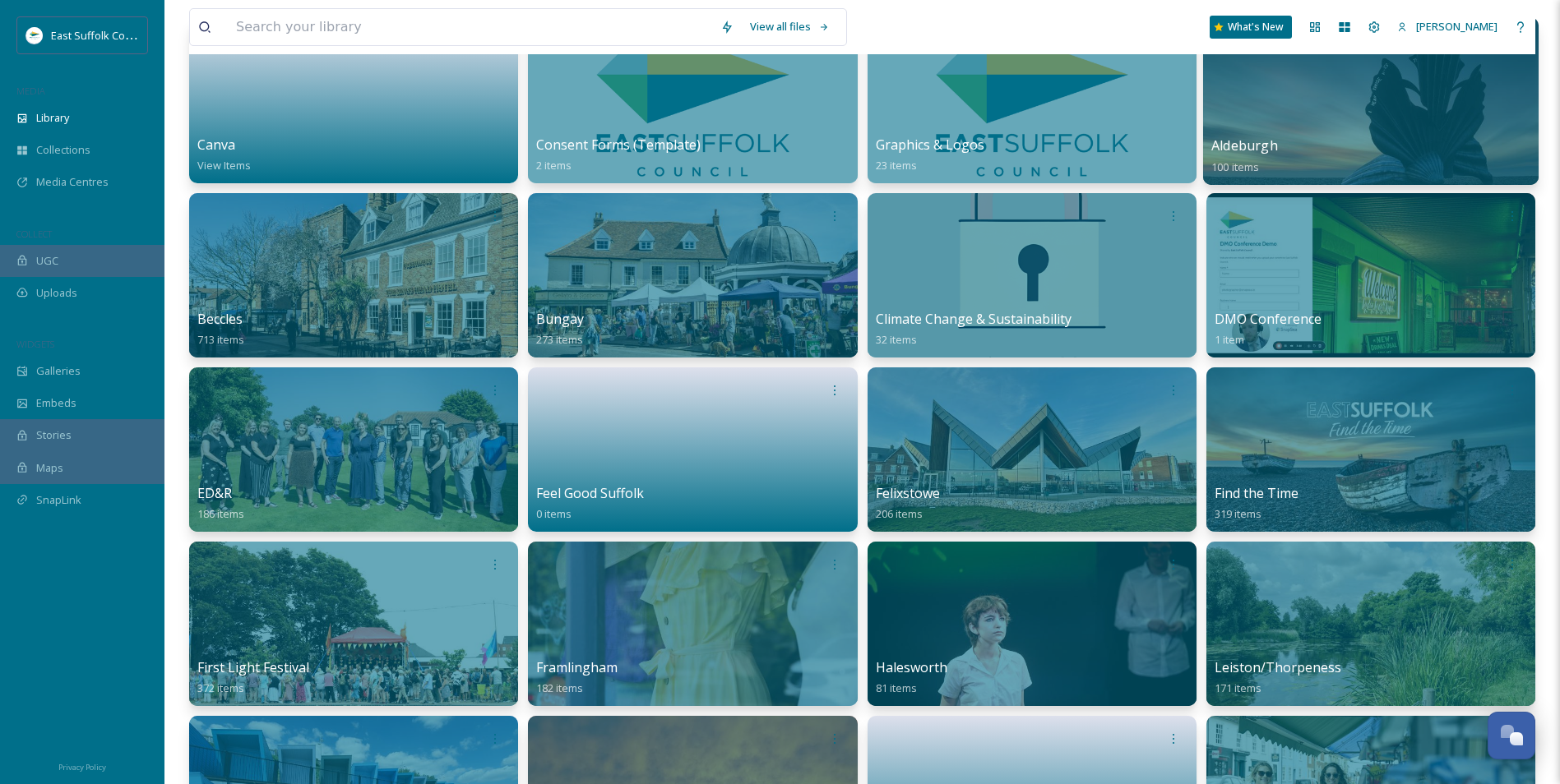
scroll to position [0, 0]
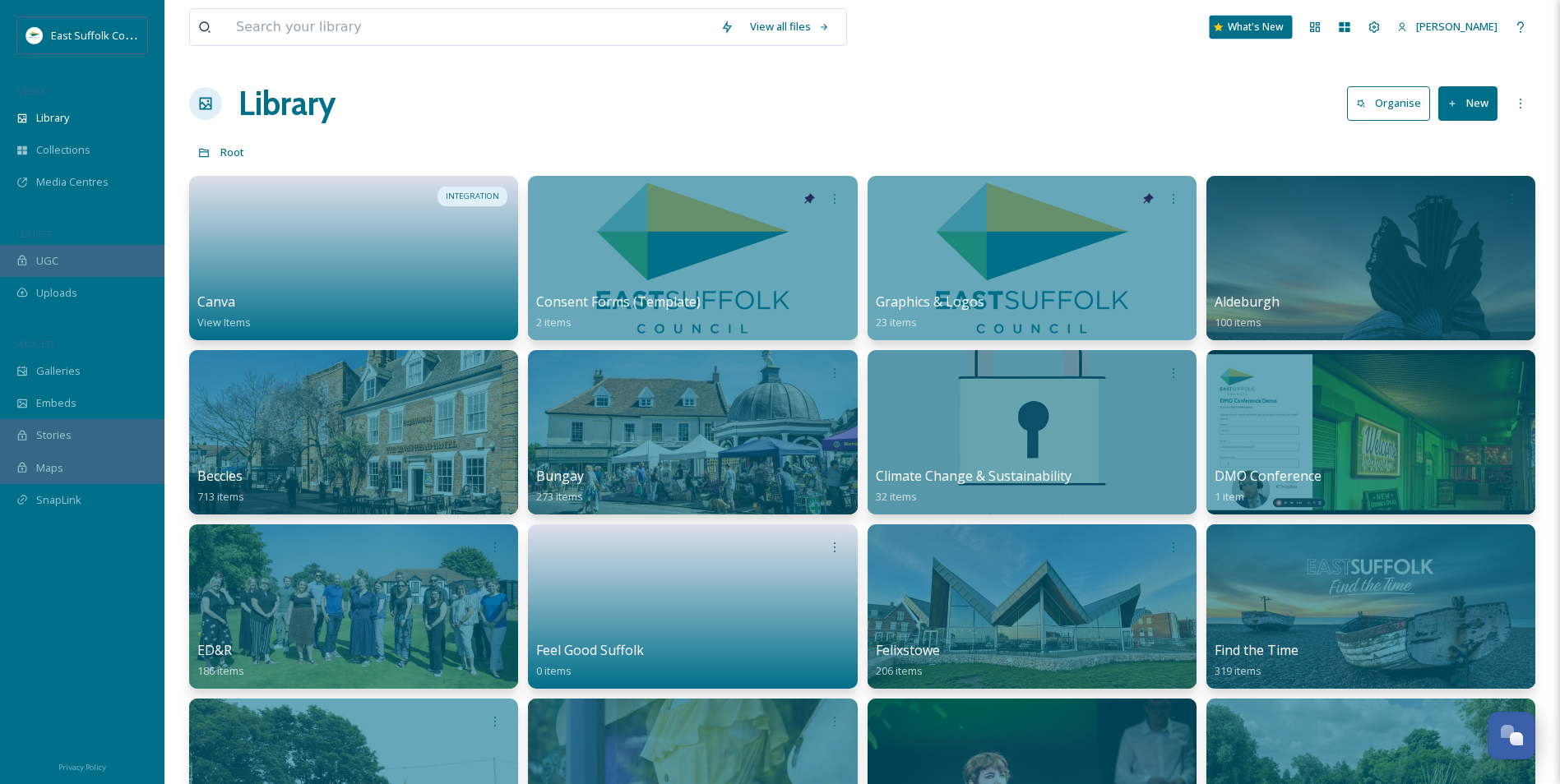
click at [1256, 28] on div "What's New" at bounding box center [1251, 26] width 83 height 23
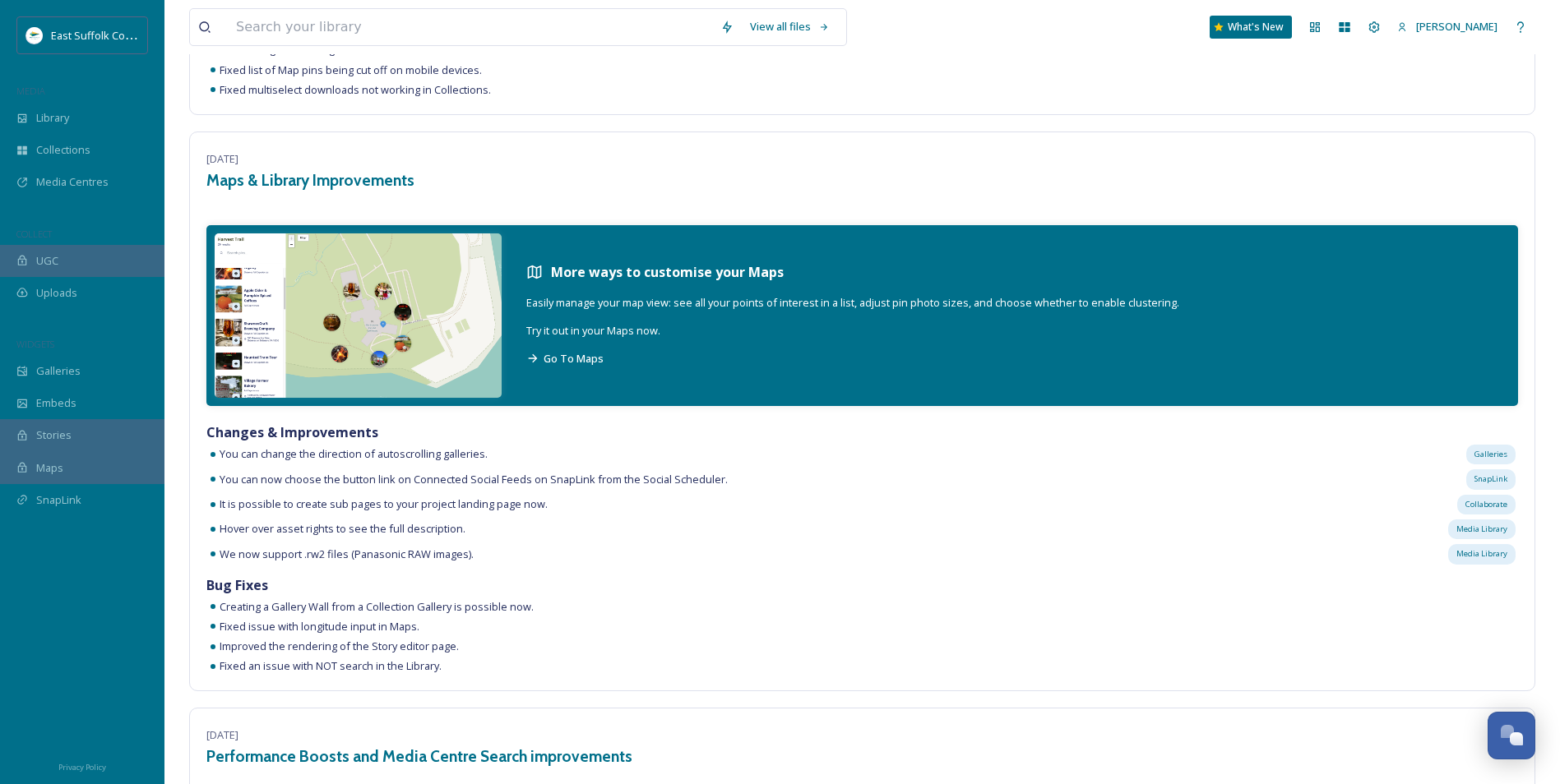
scroll to position [575, 0]
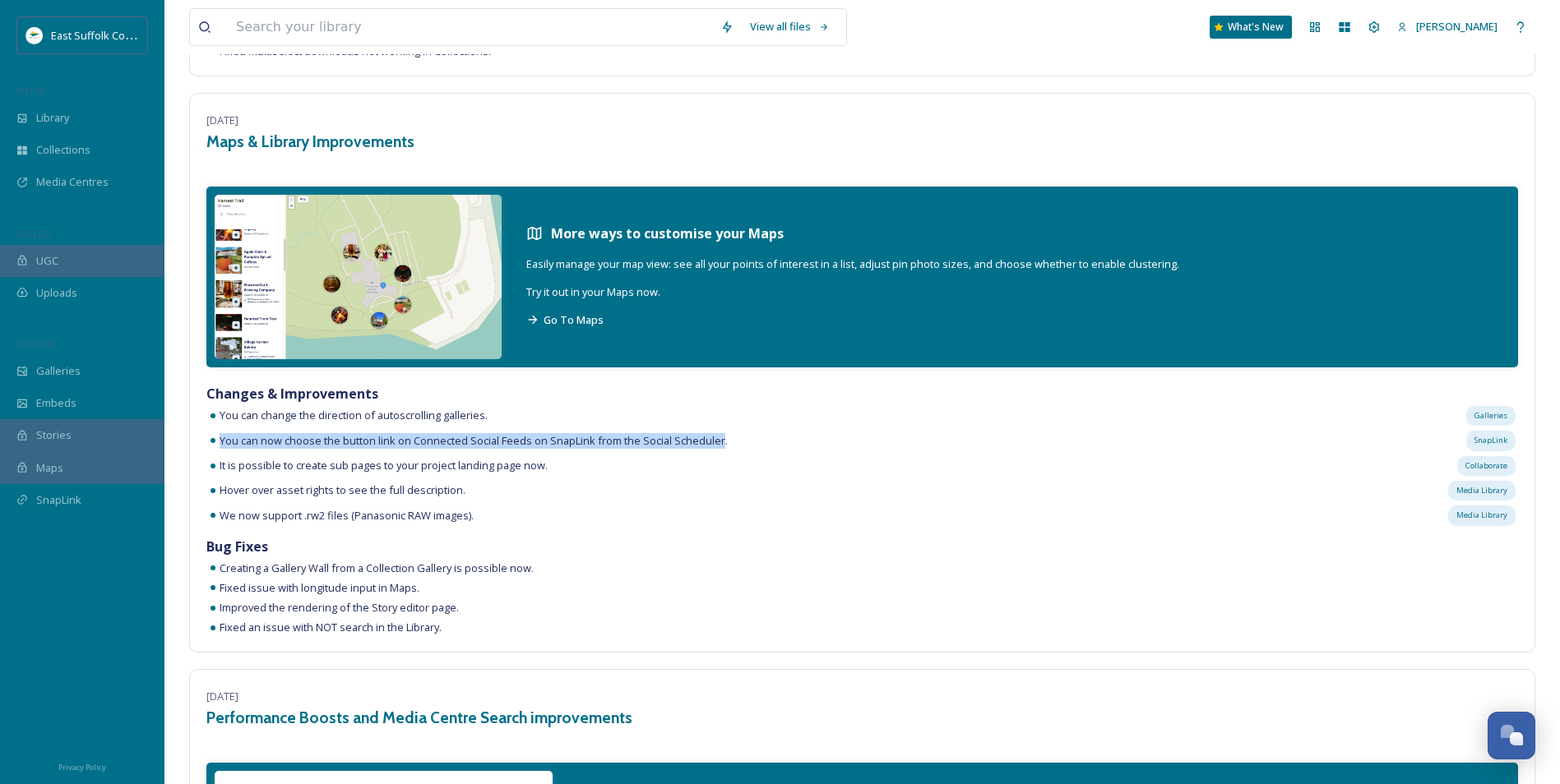
drag, startPoint x: 220, startPoint y: 450, endPoint x: 719, endPoint y: 447, distance: 499.0
click at [719, 447] on div "You can now choose the button link on Connected Social Feeds on SnapLink from t…" at bounding box center [862, 440] width 1312 height 25
click at [311, 448] on div "You can now choose the button link on Connected Social Feeds on SnapLink from t…" at bounding box center [862, 440] width 1312 height 25
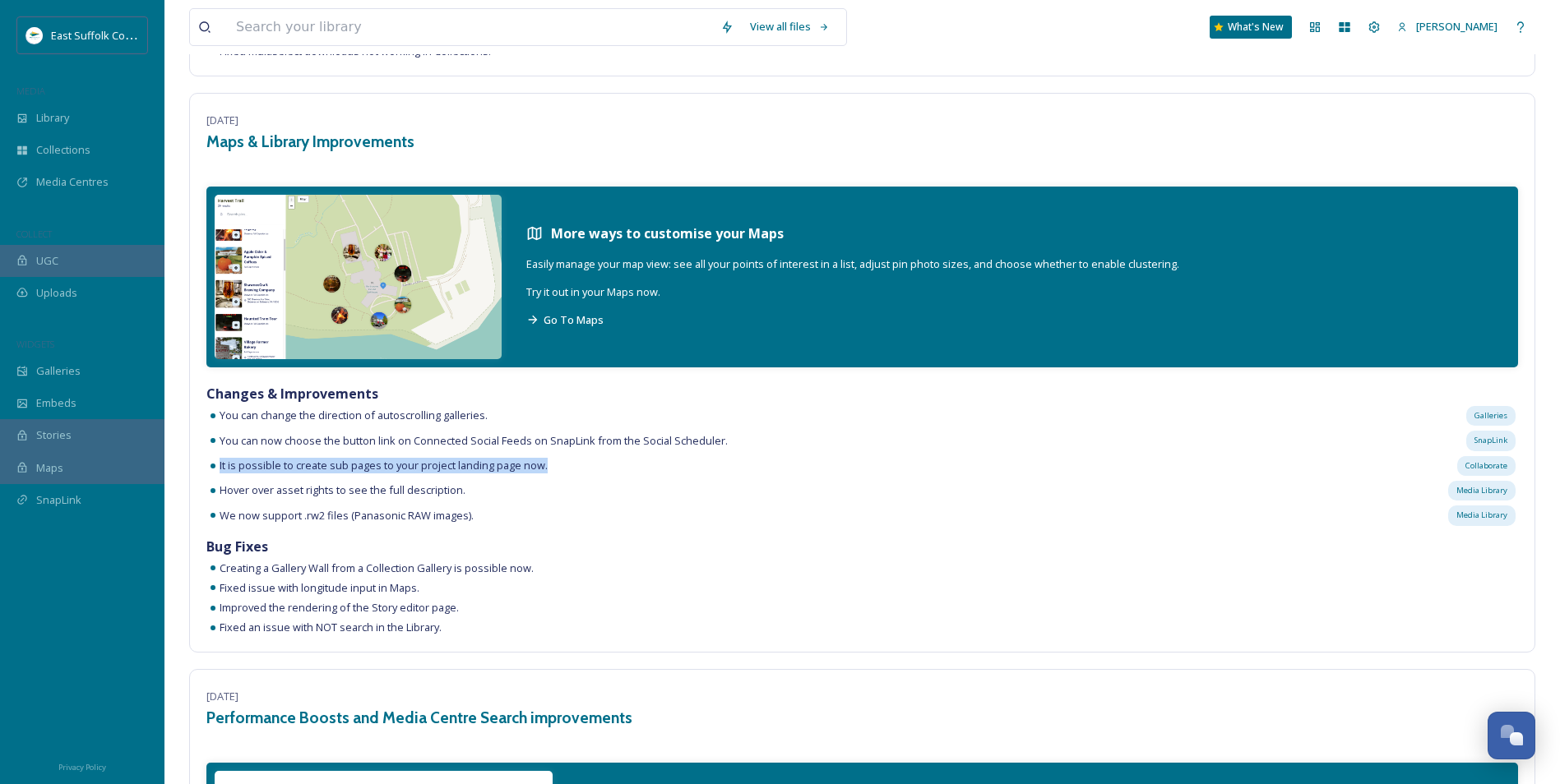
drag, startPoint x: 215, startPoint y: 459, endPoint x: 568, endPoint y: 463, distance: 353.0
click at [568, 463] on div "It is possible to create sub pages to your project landing page now. Collaborate" at bounding box center [862, 465] width 1312 height 25
drag, startPoint x: 216, startPoint y: 489, endPoint x: 504, endPoint y: 481, distance: 288.1
click at [504, 481] on div "Hover over asset rights to see the full description. [GEOGRAPHIC_DATA]" at bounding box center [862, 490] width 1312 height 25
click at [494, 479] on div "Hover over asset rights to see the full description. [GEOGRAPHIC_DATA]" at bounding box center [862, 490] width 1312 height 25
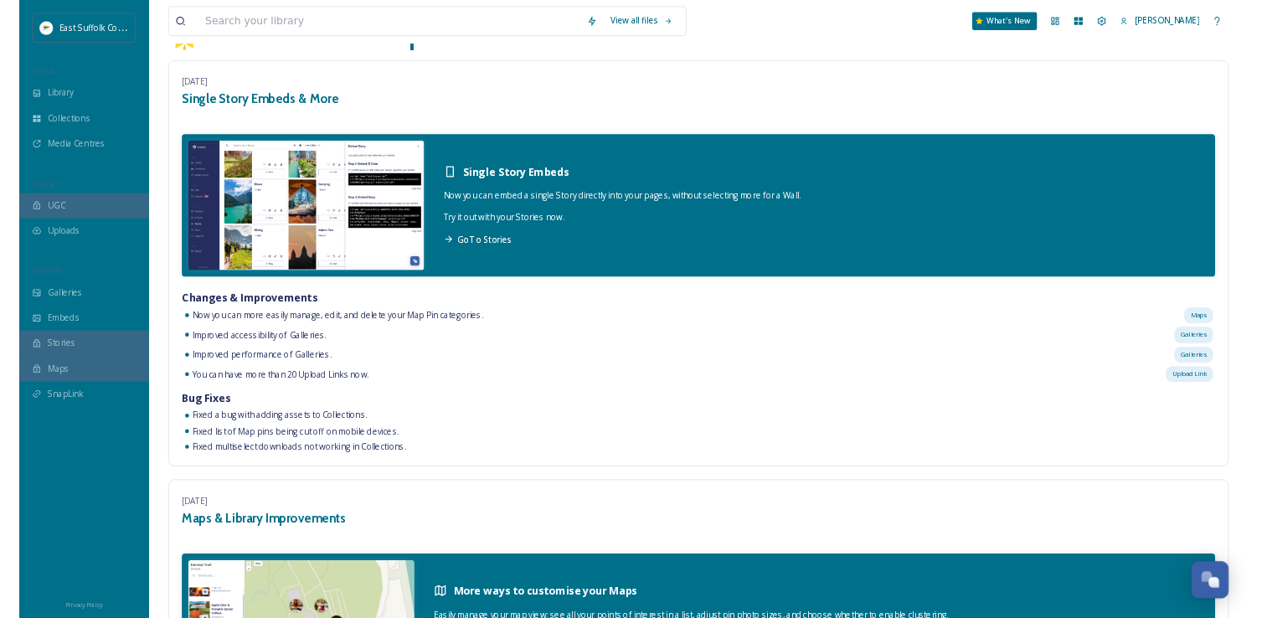
scroll to position [0, 0]
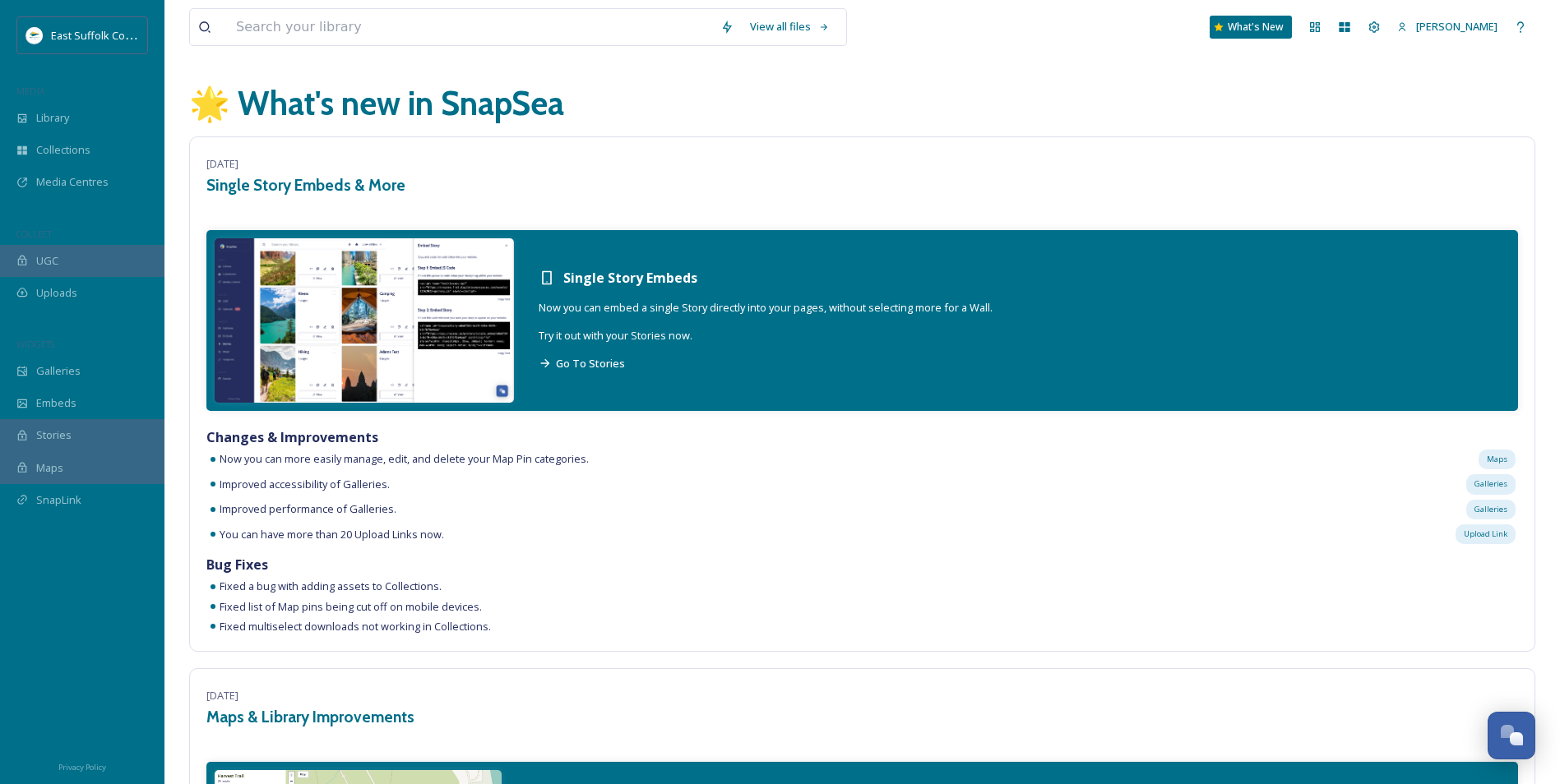
drag, startPoint x: 706, startPoint y: 292, endPoint x: 796, endPoint y: 448, distance: 180.1
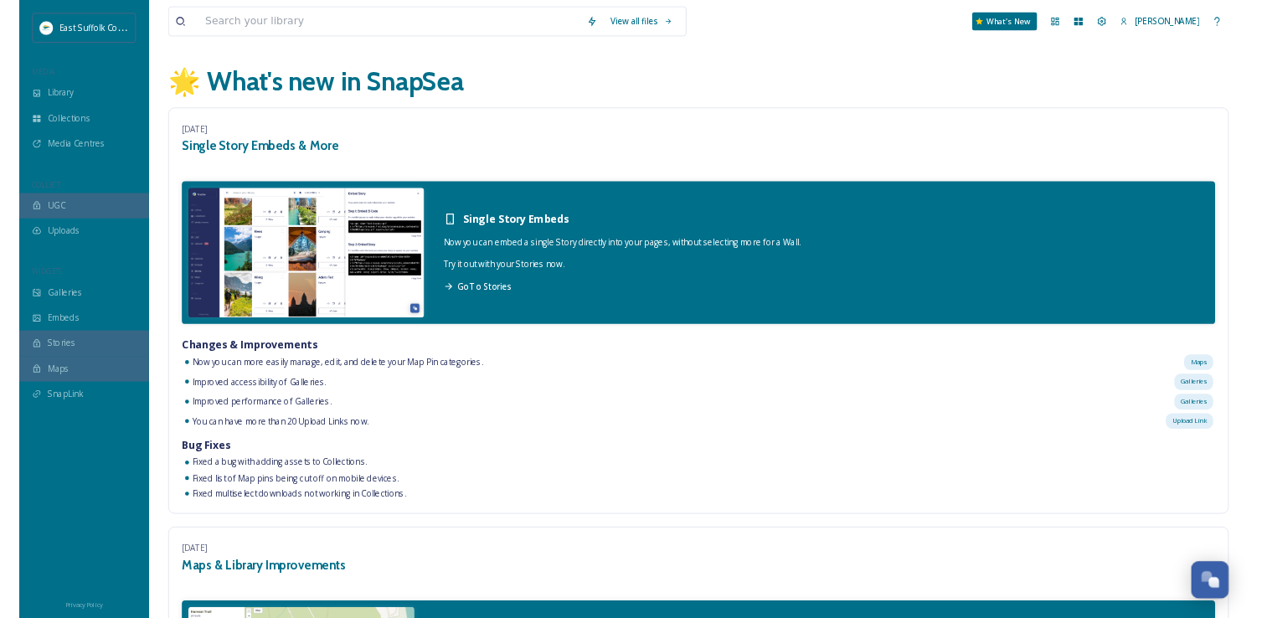
scroll to position [7691, 0]
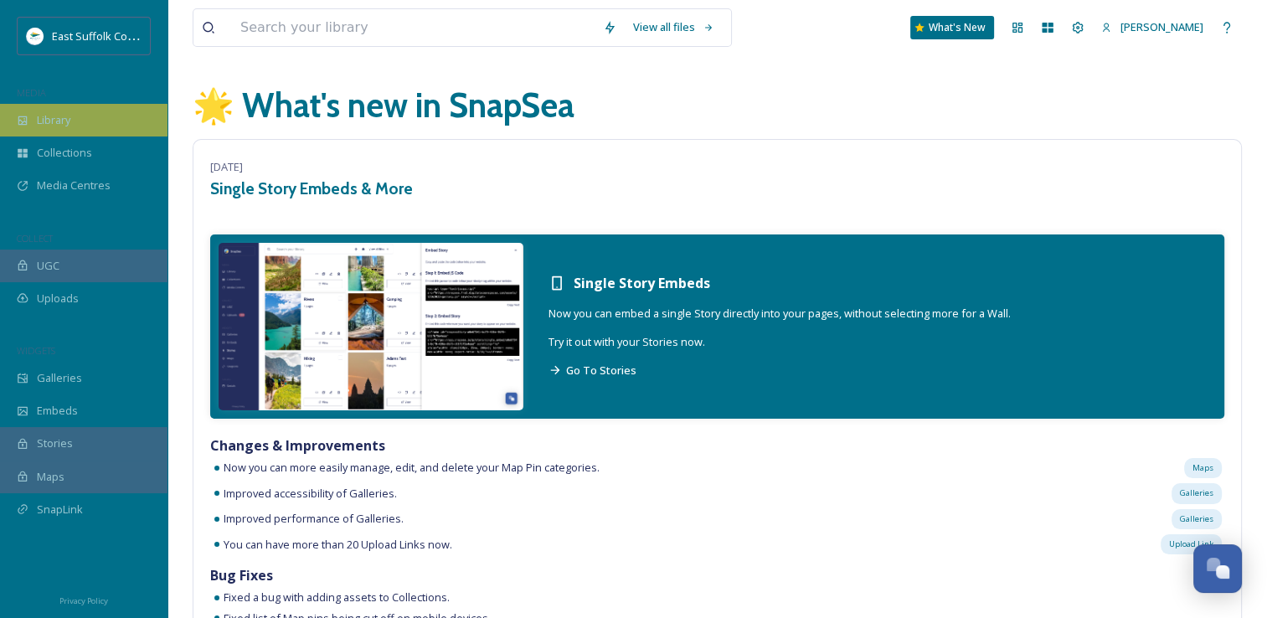
click at [60, 131] on div "Library" at bounding box center [84, 120] width 168 height 33
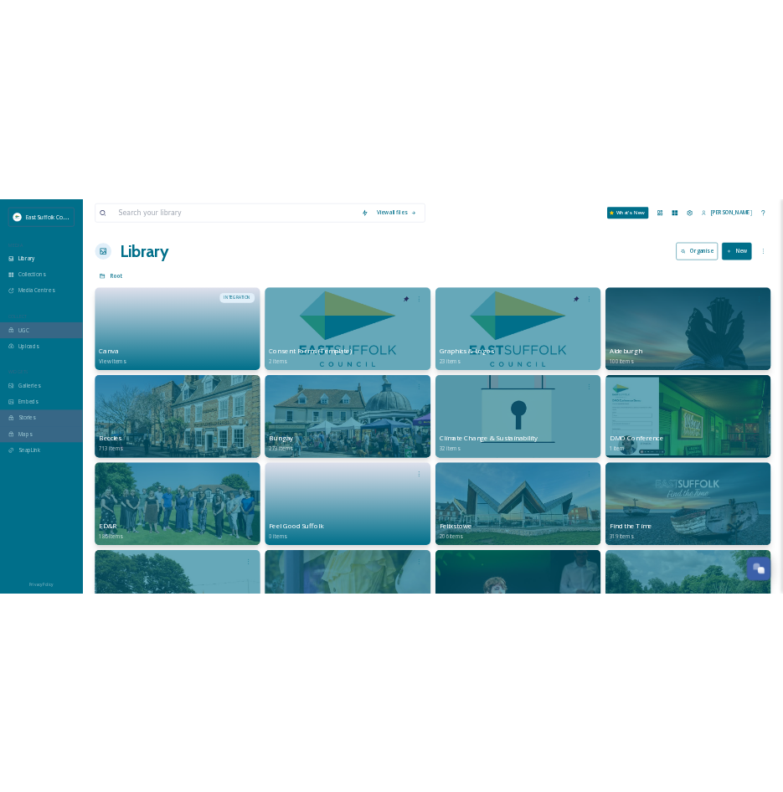
scroll to position [7650, 0]
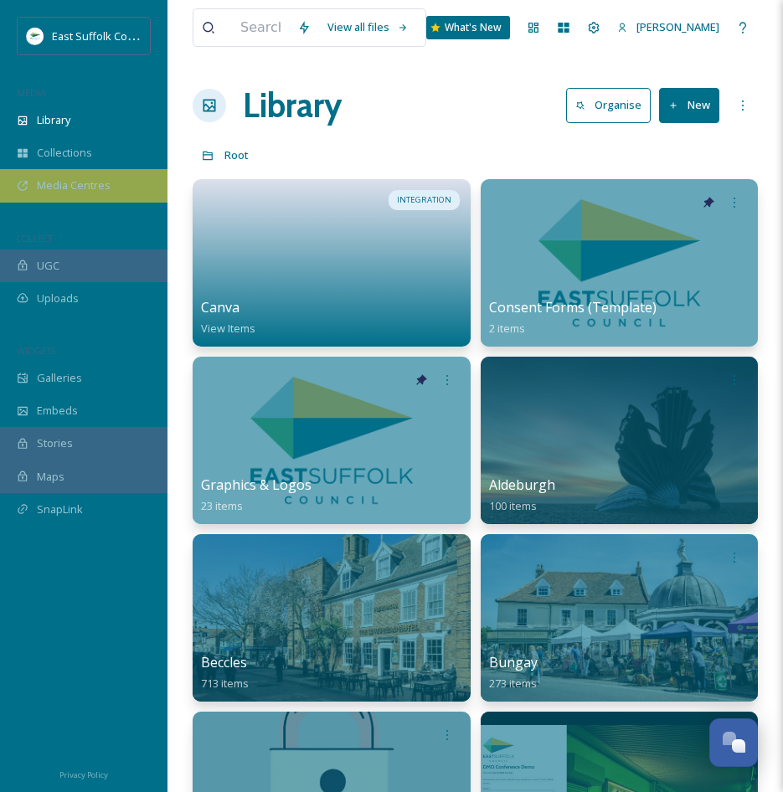
click at [57, 198] on div "Media Centres" at bounding box center [84, 185] width 168 height 33
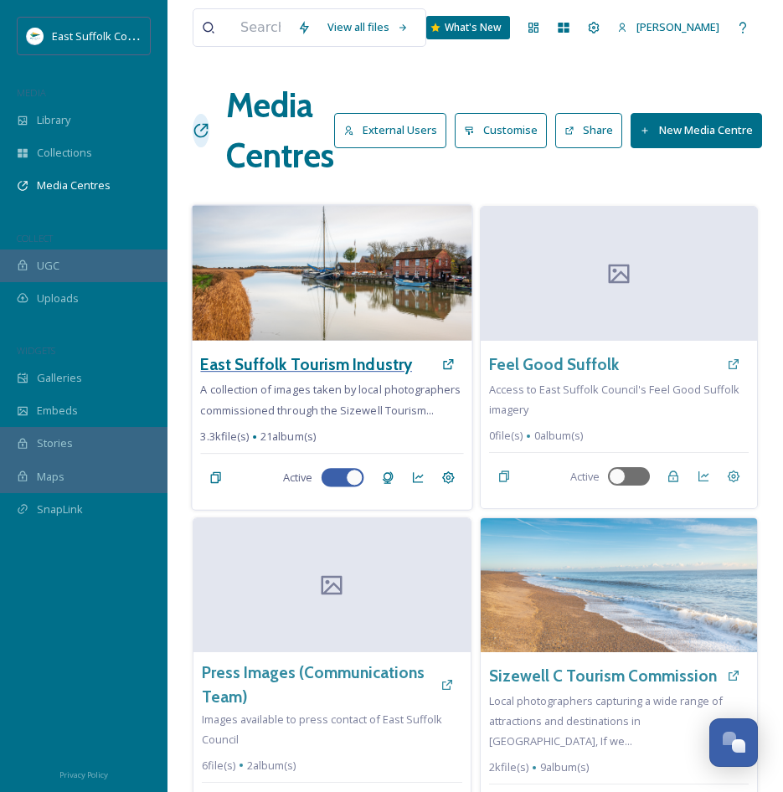
click at [322, 355] on h3 "East Suffolk Tourism Industry" at bounding box center [306, 365] width 212 height 24
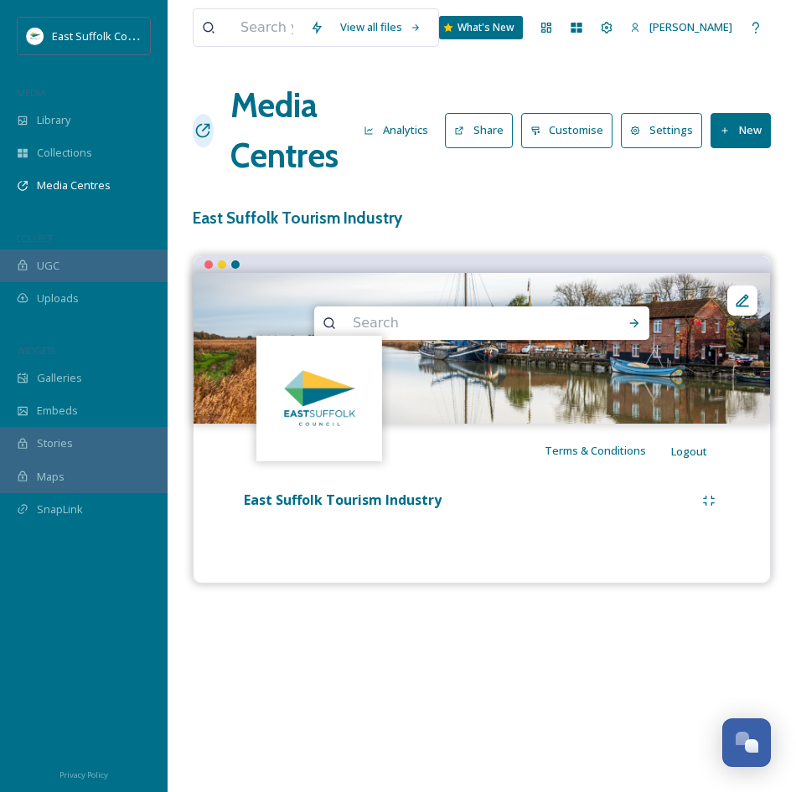
click at [498, 129] on button "Share" at bounding box center [479, 130] width 68 height 34
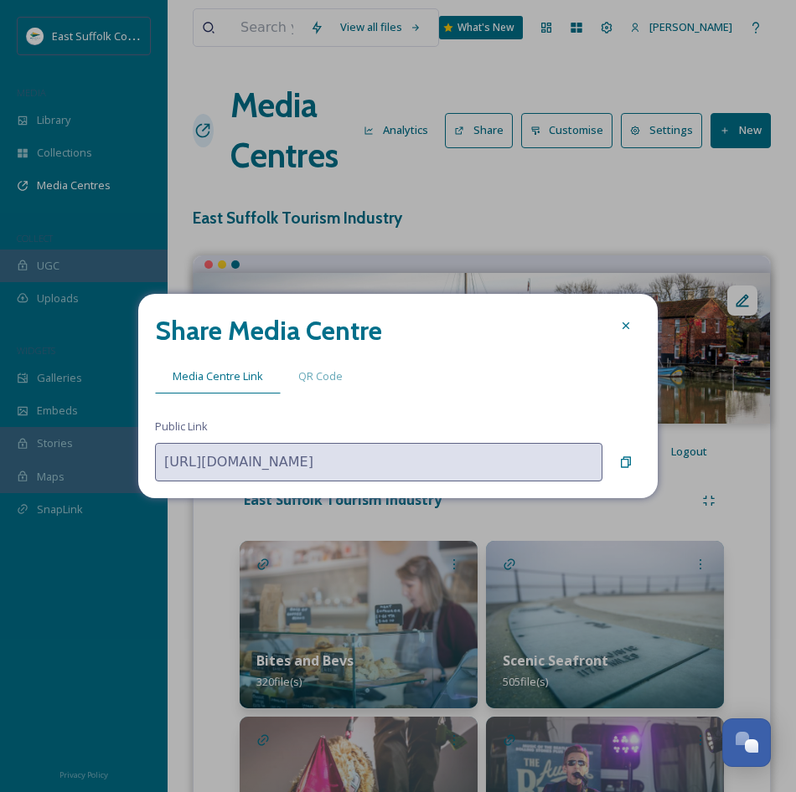
click at [641, 462] on div "Share Media Centre Media Centre Link QR Code Public Link [URL][DOMAIN_NAME]" at bounding box center [397, 396] width 519 height 204
click at [613, 462] on div "Copy to Clipboard" at bounding box center [626, 462] width 30 height 30
click at [632, 456] on icon at bounding box center [625, 462] width 13 height 13
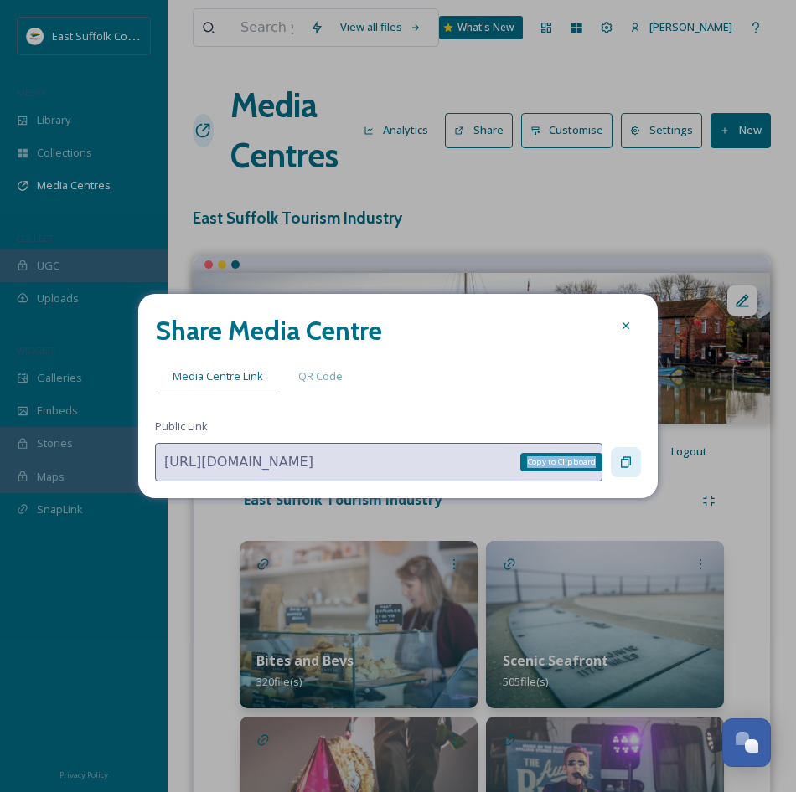
click at [632, 456] on icon at bounding box center [625, 462] width 13 height 13
drag, startPoint x: 632, startPoint y: 456, endPoint x: 621, endPoint y: 321, distance: 136.1
click at [621, 321] on icon at bounding box center [625, 325] width 13 height 13
